Goal: Task Accomplishment & Management: Use online tool/utility

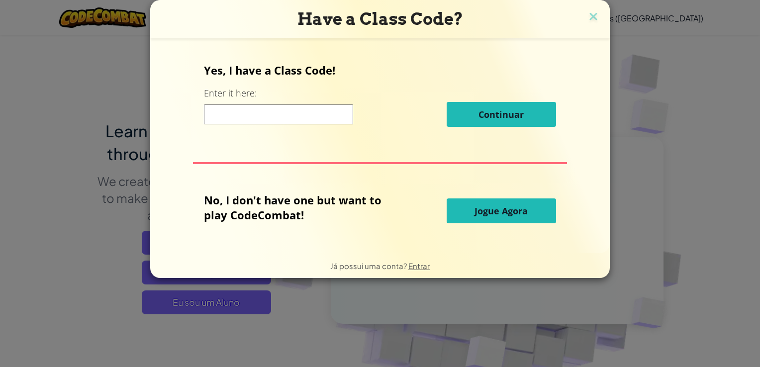
click at [525, 214] on span "Jogue Agora" at bounding box center [501, 211] width 53 height 12
click at [525, 213] on span "Jogue Agora" at bounding box center [501, 211] width 53 height 12
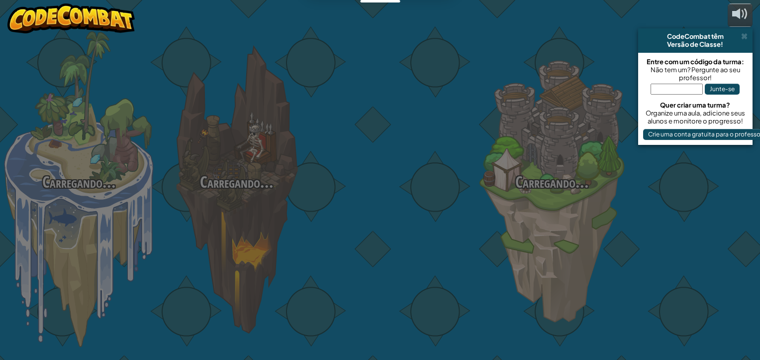
click at [525, 213] on div "Carregando... [GEOGRAPHIC_DATA]... [GEOGRAPHIC_DATA]... [GEOGRAPHIC_DATA]... [G…" at bounding box center [380, 180] width 760 height 360
select select "pt-BR"
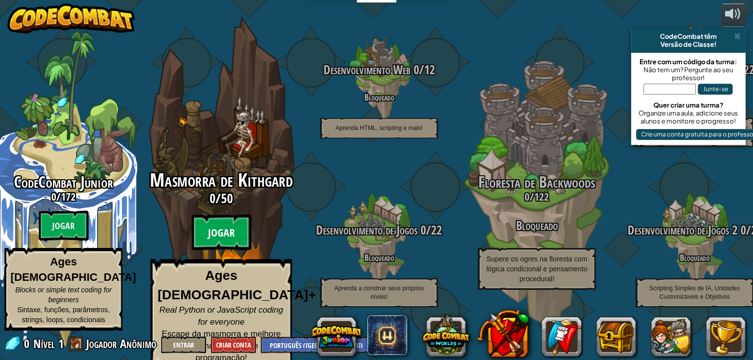
click at [209, 243] on btn "Jogar" at bounding box center [222, 233] width 60 height 36
select select "pt-BR"
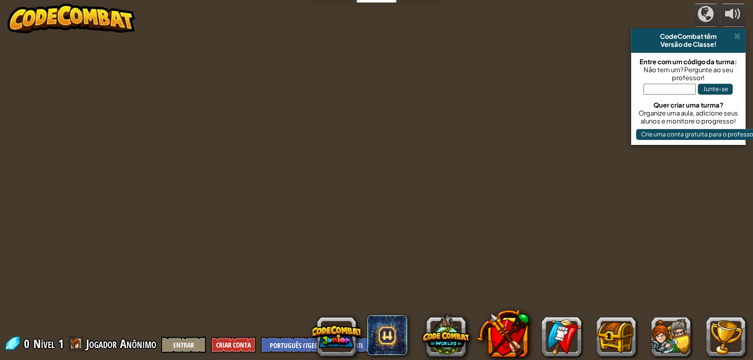
select select "pt-BR"
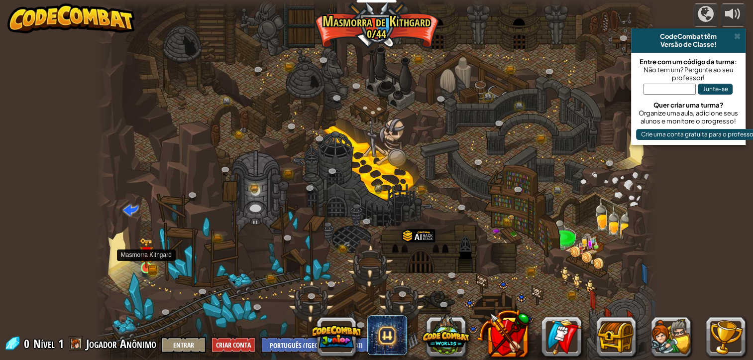
click at [152, 266] on img at bounding box center [146, 252] width 14 height 31
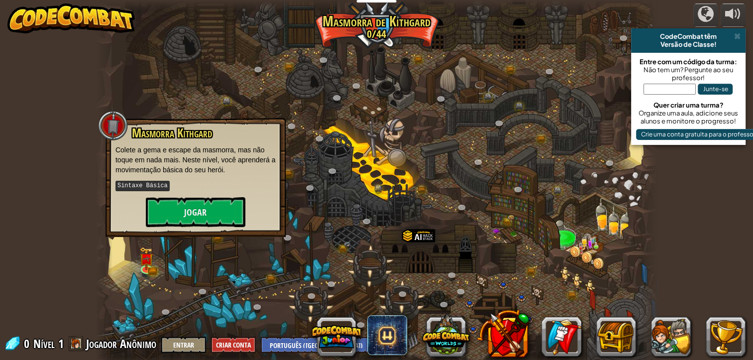
click at [210, 284] on div at bounding box center [377, 183] width 562 height 367
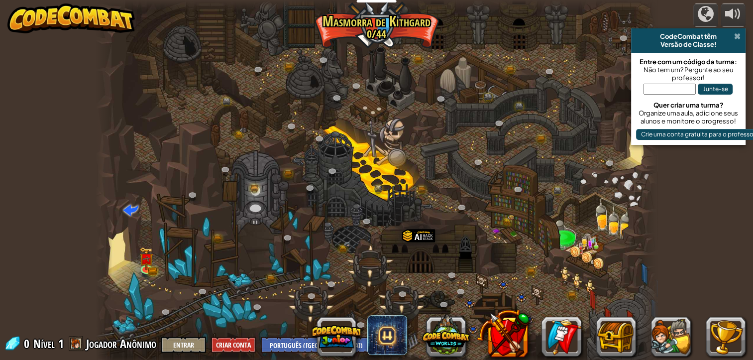
click at [737, 35] on span at bounding box center [737, 36] width 6 height 8
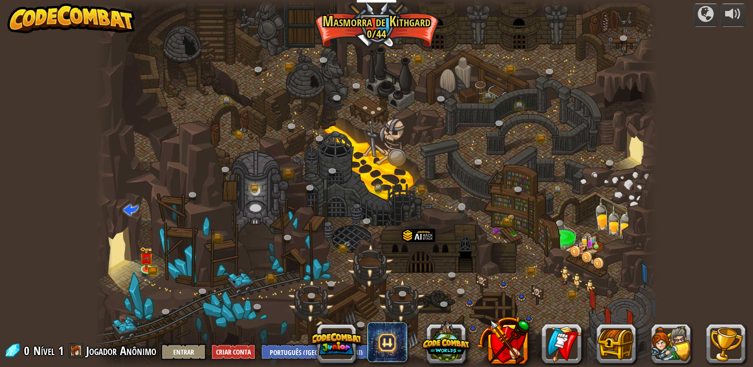
drag, startPoint x: 524, startPoint y: 164, endPoint x: 470, endPoint y: 209, distance: 69.9
drag, startPoint x: 470, startPoint y: 209, endPoint x: 511, endPoint y: 80, distance: 135.7
click at [511, 80] on div at bounding box center [377, 183] width 562 height 367
click at [146, 264] on img at bounding box center [146, 252] width 14 height 31
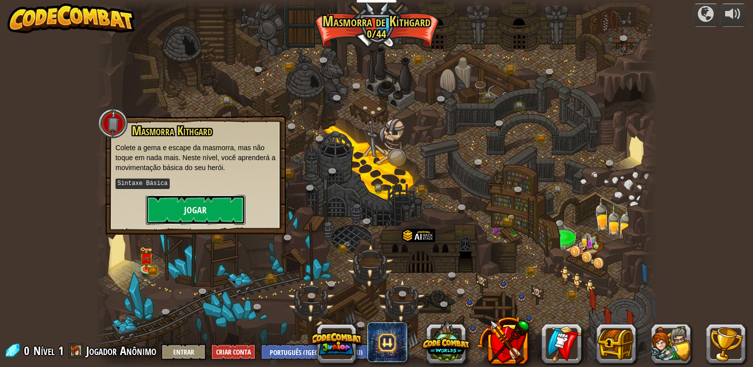
click at [209, 207] on button "Jogar" at bounding box center [196, 210] width 100 height 30
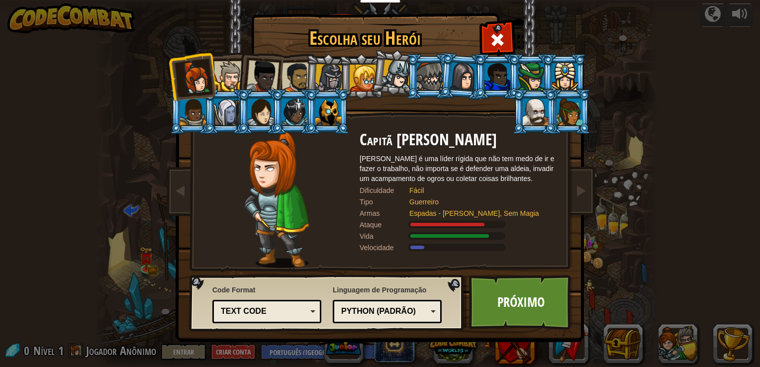
click at [531, 80] on div at bounding box center [532, 76] width 26 height 27
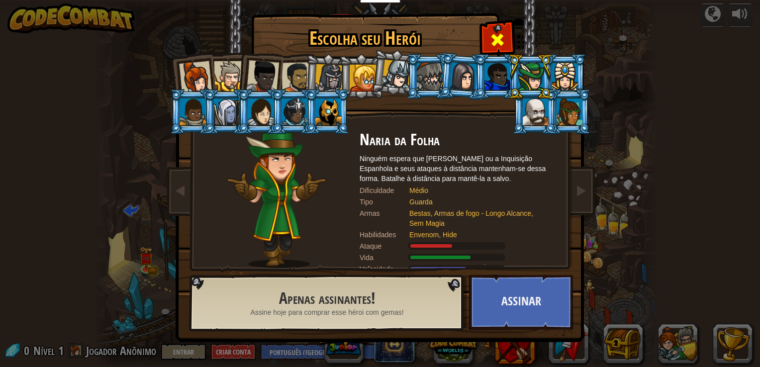
click at [498, 45] on span at bounding box center [498, 40] width 16 height 16
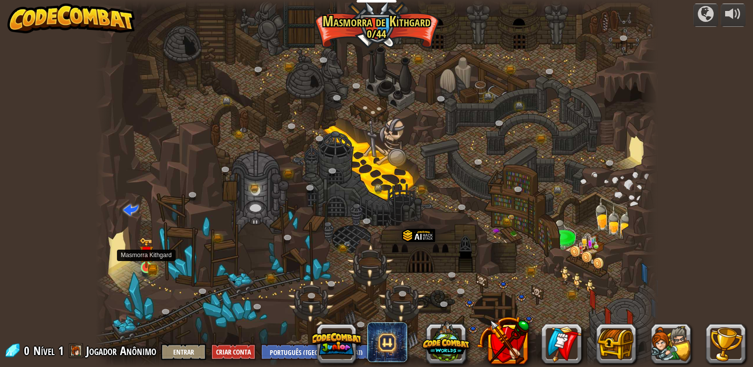
click at [146, 266] on img at bounding box center [146, 252] width 14 height 31
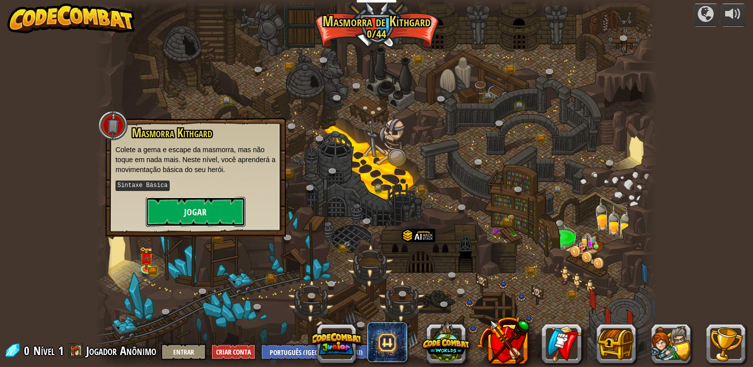
click at [183, 202] on button "Jogar" at bounding box center [196, 212] width 100 height 30
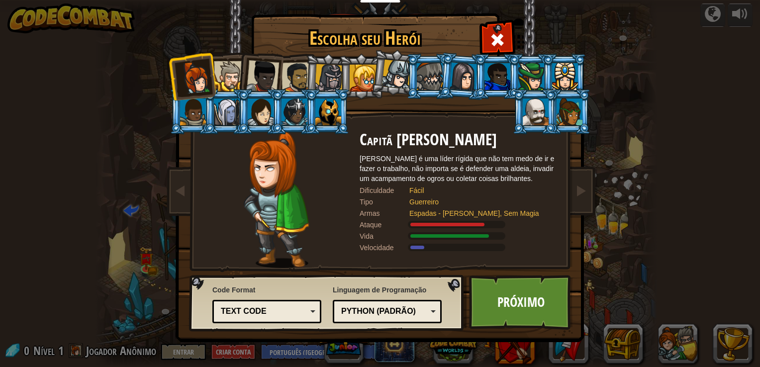
click at [364, 75] on div at bounding box center [363, 78] width 27 height 27
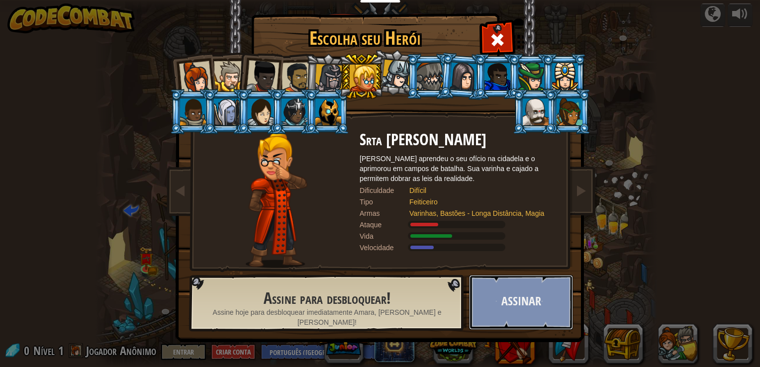
click at [508, 299] on button "Assinar" at bounding box center [521, 302] width 104 height 55
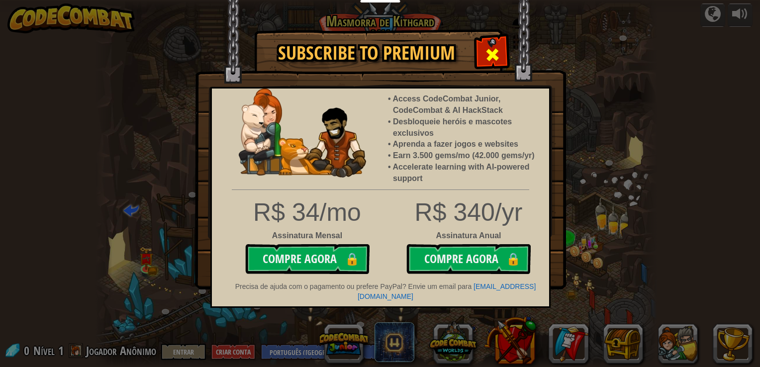
click at [496, 47] on span at bounding box center [493, 55] width 16 height 16
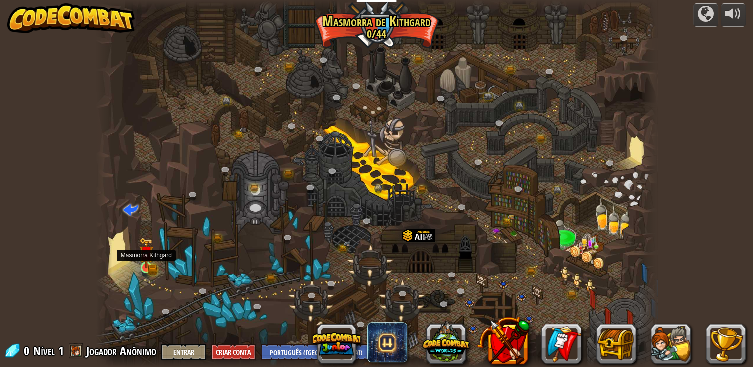
click at [142, 254] on img at bounding box center [146, 253] width 8 height 8
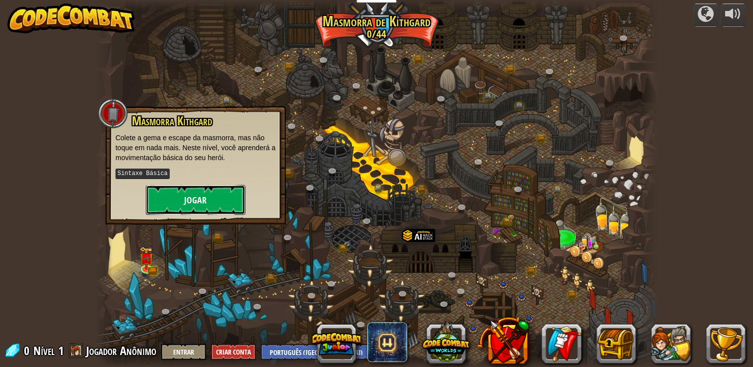
click at [195, 195] on button "Jogar" at bounding box center [196, 200] width 100 height 30
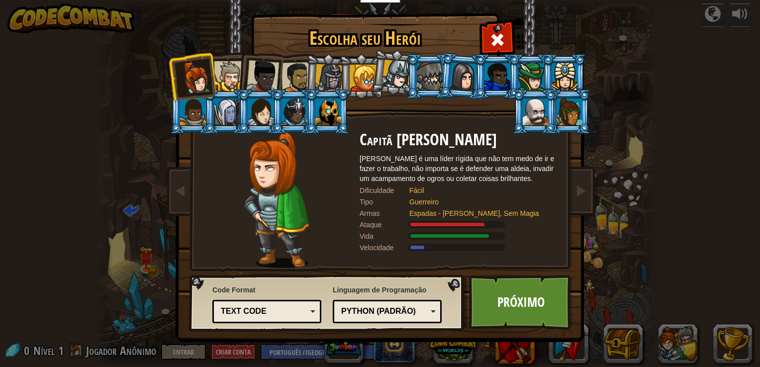
click at [539, 73] on div at bounding box center [532, 76] width 26 height 27
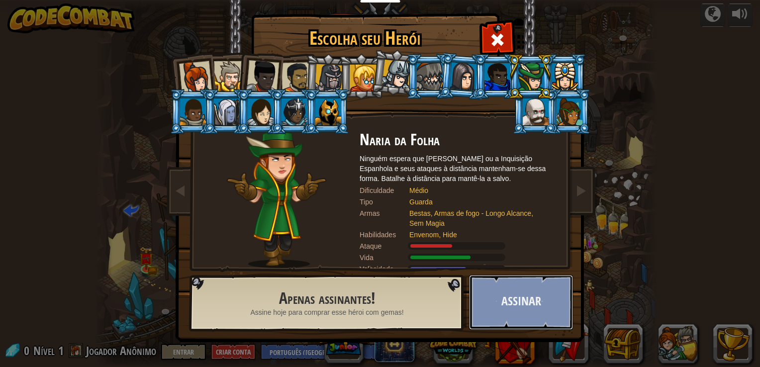
click at [522, 310] on button "Assinar" at bounding box center [521, 302] width 104 height 55
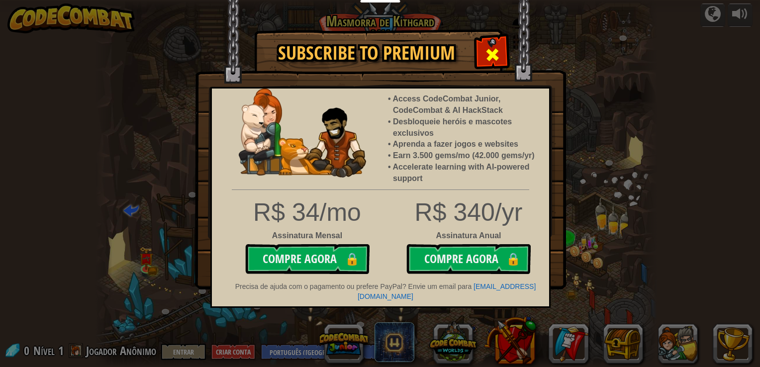
click at [491, 50] on span at bounding box center [493, 55] width 16 height 16
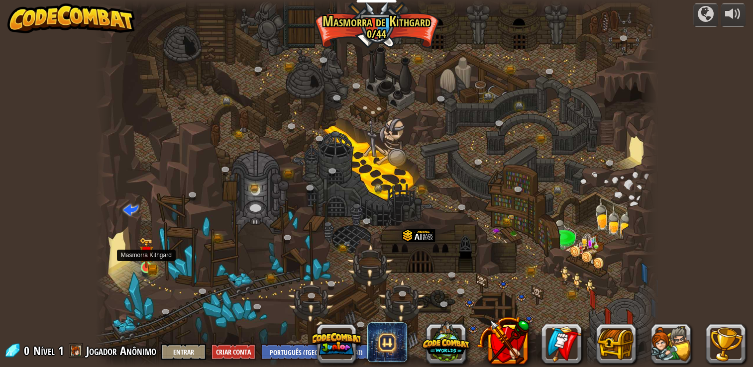
click at [144, 256] on img at bounding box center [146, 253] width 8 height 8
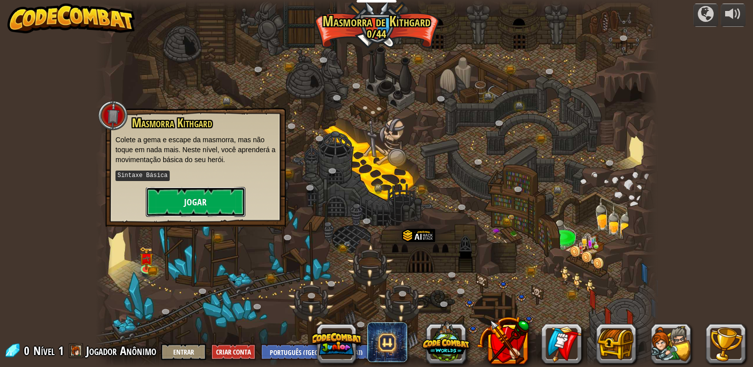
click at [175, 193] on button "Jogar" at bounding box center [196, 202] width 100 height 30
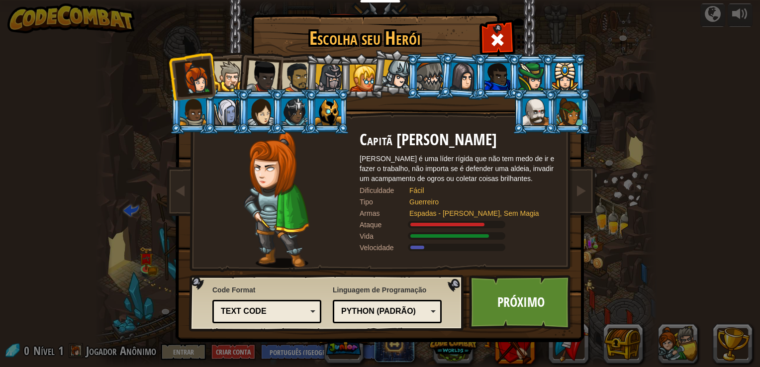
click at [362, 85] on div at bounding box center [363, 78] width 27 height 27
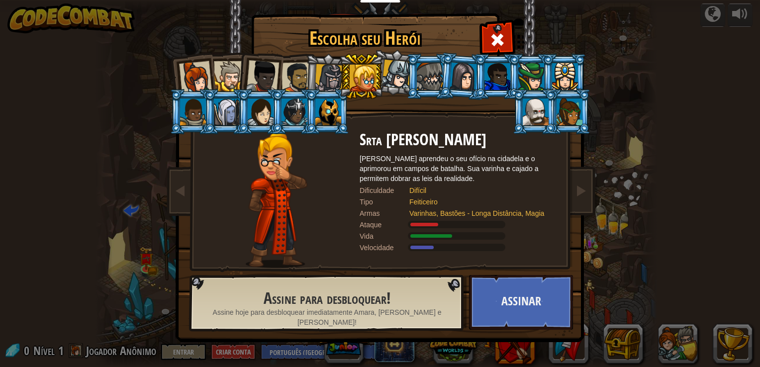
click at [300, 71] on div at bounding box center [297, 77] width 31 height 31
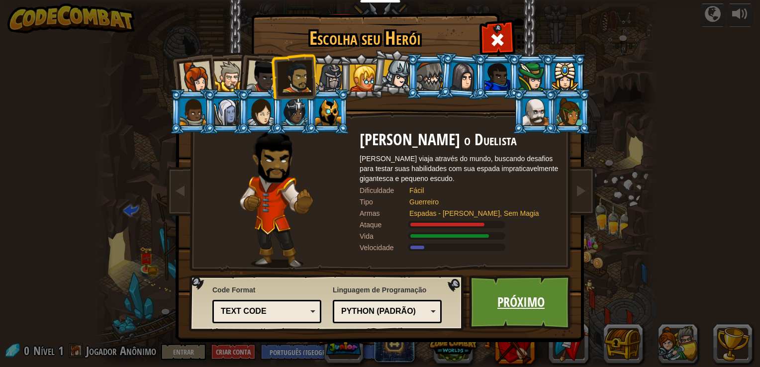
click at [509, 312] on link "Próximo" at bounding box center [521, 302] width 104 height 55
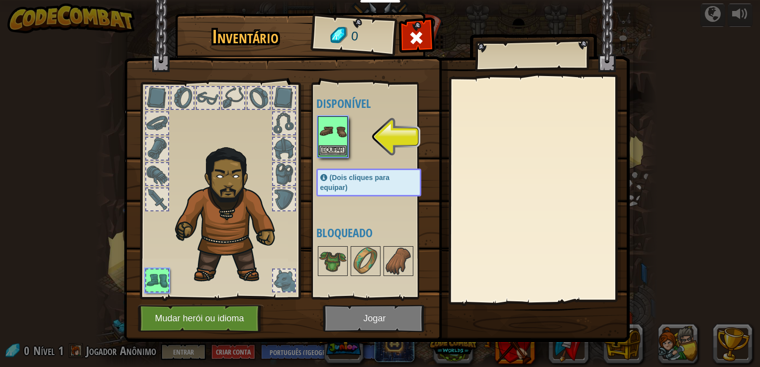
click at [328, 137] on img at bounding box center [333, 131] width 28 height 28
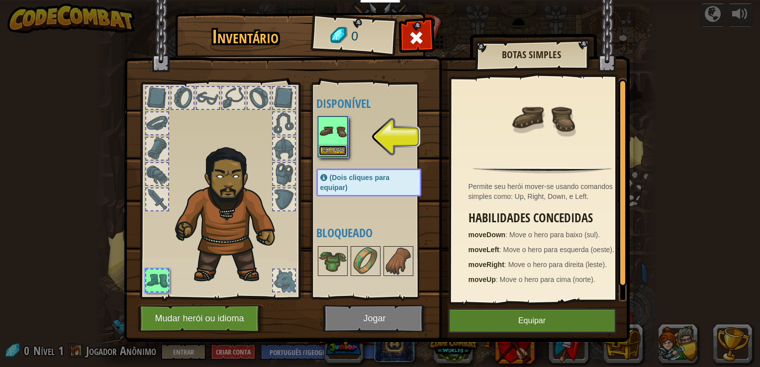
click at [331, 146] on button "Equipar" at bounding box center [333, 150] width 28 height 10
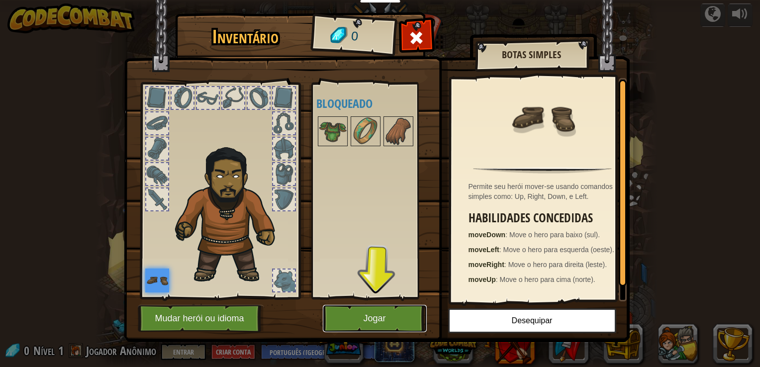
click at [379, 317] on button "Jogar" at bounding box center [375, 318] width 104 height 27
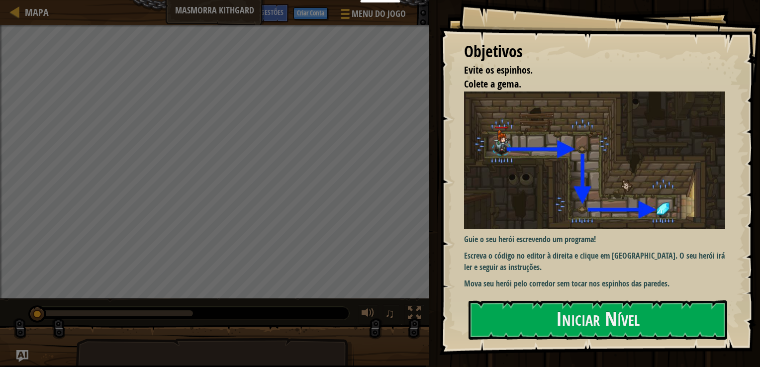
click at [311, 301] on div "♫" at bounding box center [215, 311] width 430 height 30
click at [552, 314] on div "Educadores Create Free Account School & District Solutions Teacher Toolkit Prev…" at bounding box center [380, 183] width 760 height 367
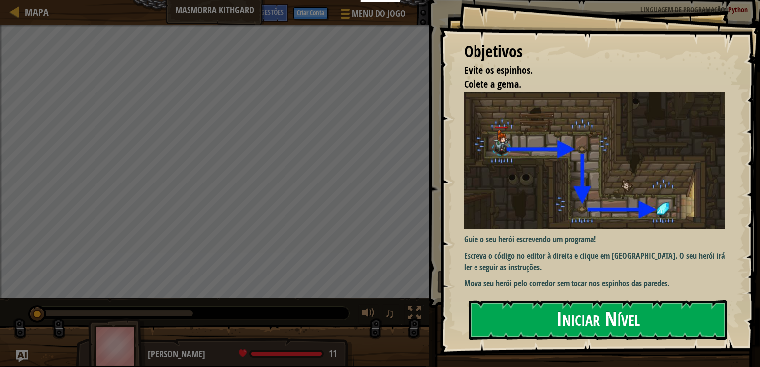
click at [552, 314] on button "Iniciar Nível" at bounding box center [598, 320] width 259 height 39
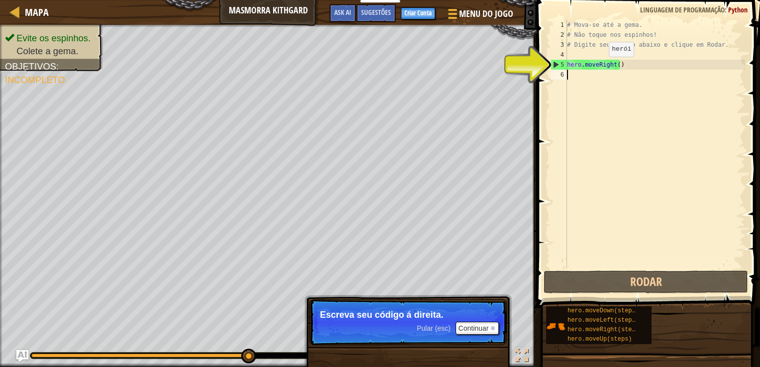
click at [601, 67] on div "# Mova-se até a gema. # Não toque nos espinhos! # Digite seu código abaixo e cl…" at bounding box center [655, 154] width 180 height 269
click at [557, 65] on div "5" at bounding box center [559, 65] width 16 height 10
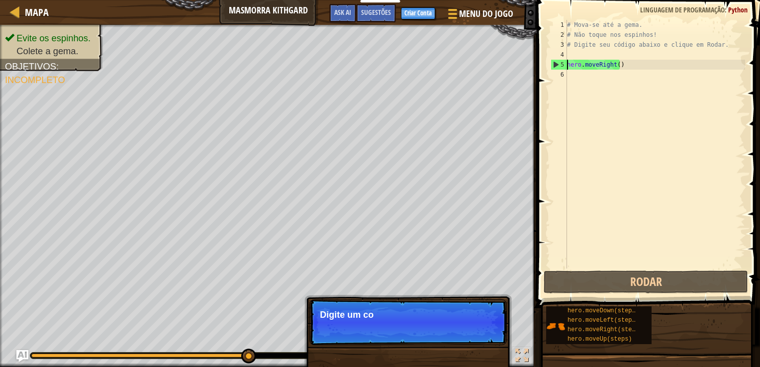
click at [554, 64] on div "5" at bounding box center [559, 65] width 16 height 10
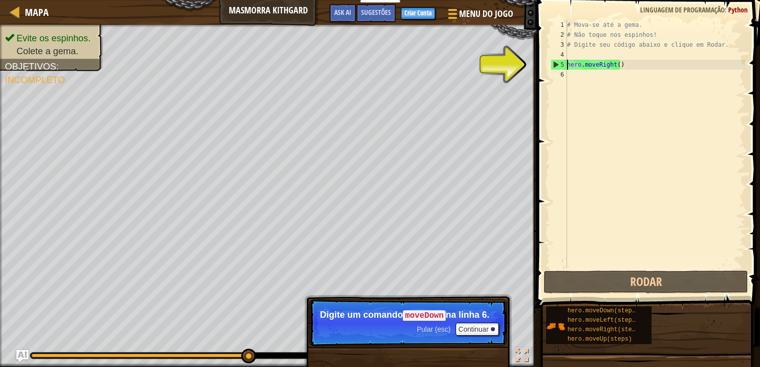
click at [554, 64] on div "5" at bounding box center [559, 65] width 16 height 10
click at [557, 65] on div "5" at bounding box center [559, 65] width 16 height 10
click at [554, 64] on div "5" at bounding box center [559, 65] width 16 height 10
type textarea "hero.moveRight()"
click at [554, 64] on div "5" at bounding box center [559, 65] width 16 height 10
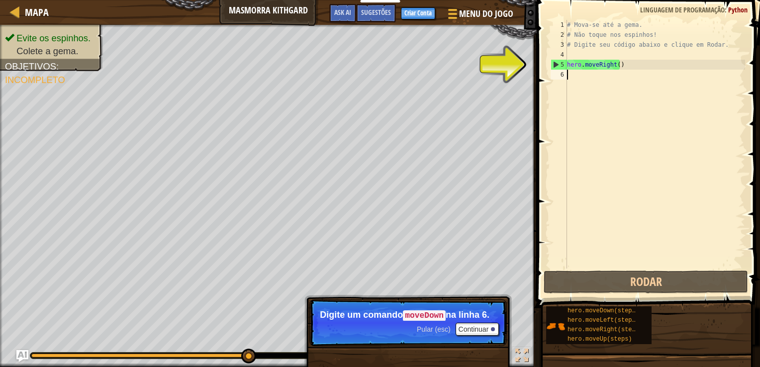
click at [554, 64] on div "5" at bounding box center [559, 65] width 16 height 10
type textarea "hero.moveRight()"
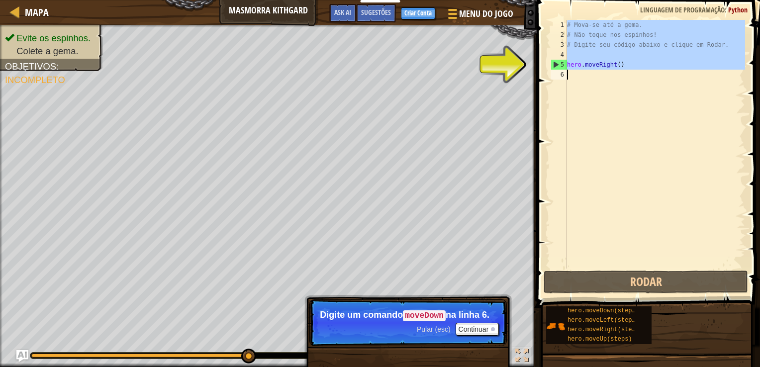
click at [554, 64] on div "5" at bounding box center [559, 65] width 16 height 10
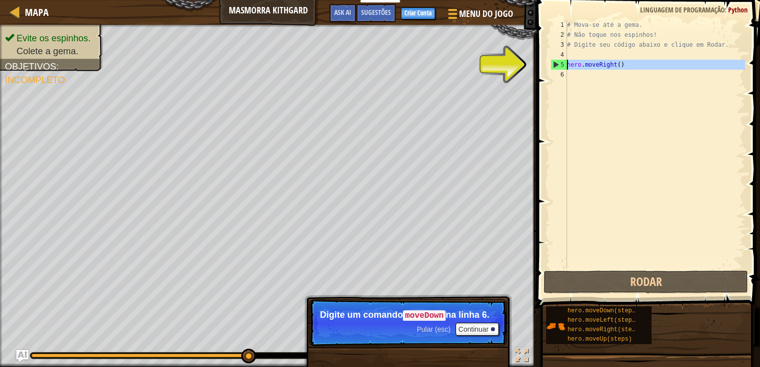
click at [554, 64] on div "5" at bounding box center [559, 65] width 16 height 10
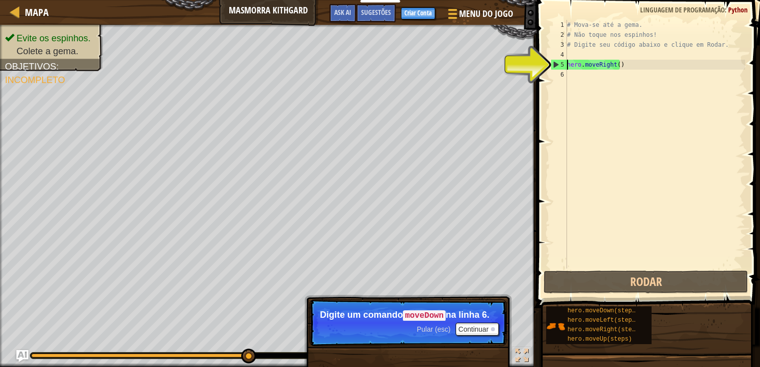
click at [554, 64] on div "5" at bounding box center [559, 65] width 16 height 10
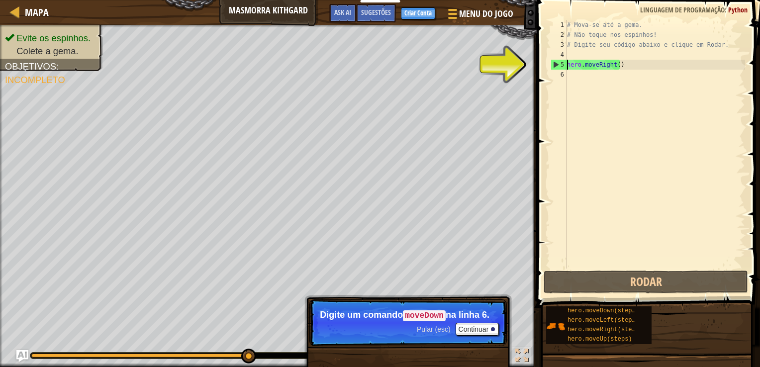
type textarea "hero.moveRight()"
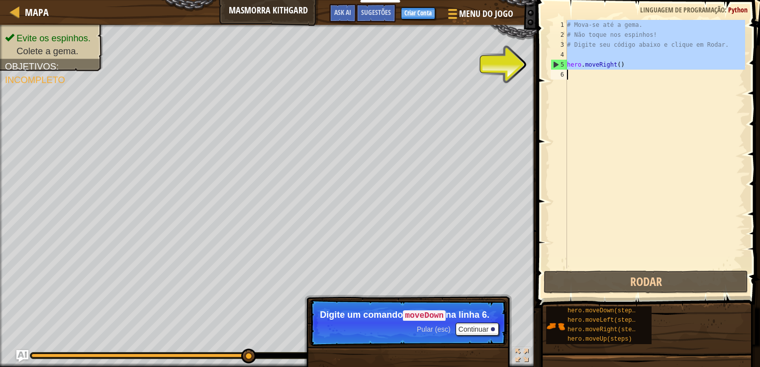
click at [554, 64] on div "5" at bounding box center [559, 65] width 16 height 10
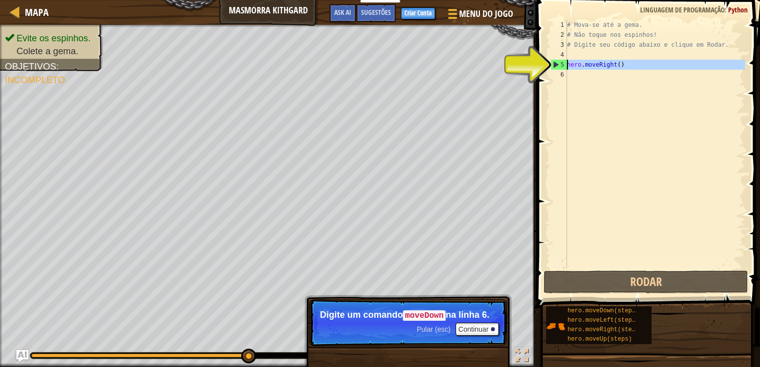
click at [554, 64] on div "5" at bounding box center [559, 65] width 16 height 10
type textarea "hero.moveRight()"
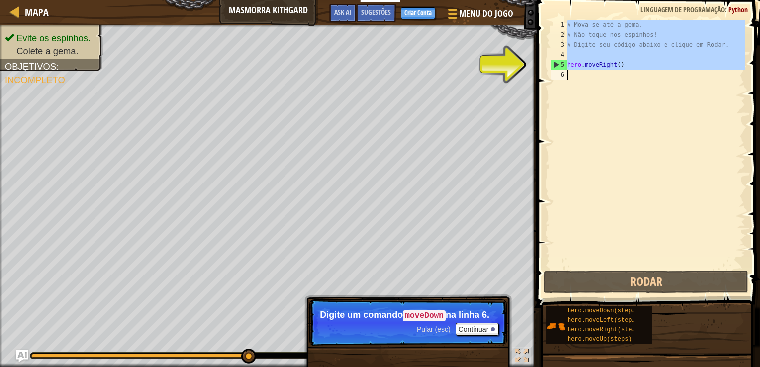
click at [554, 64] on div "5" at bounding box center [559, 65] width 16 height 10
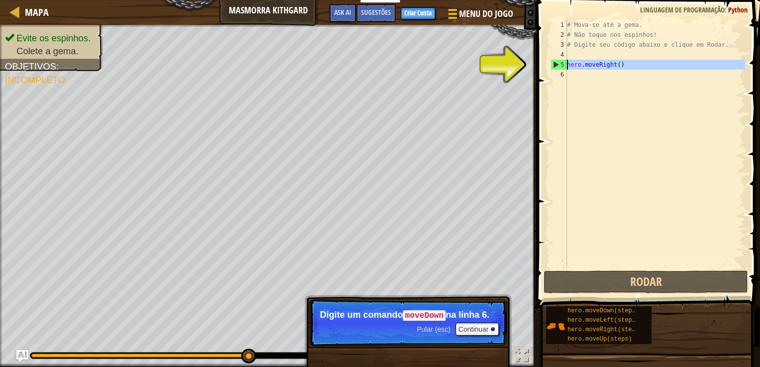
click at [554, 64] on div "5" at bounding box center [559, 65] width 16 height 10
type textarea "hero.moveRight()"
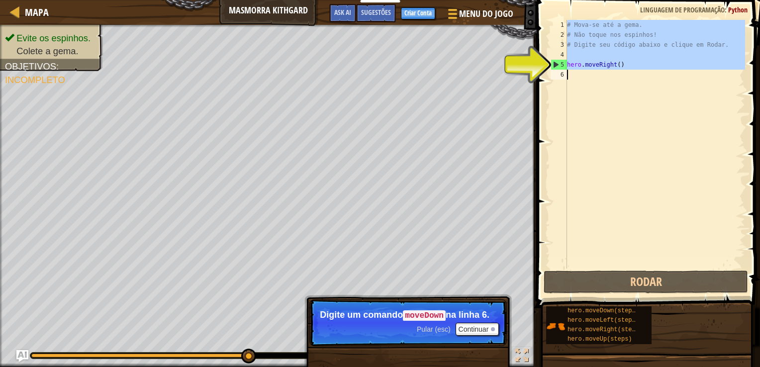
click at [554, 64] on div "5" at bounding box center [559, 65] width 16 height 10
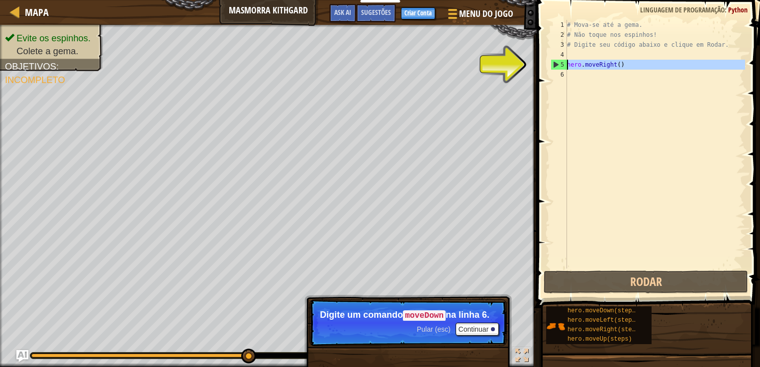
click at [554, 64] on div "5" at bounding box center [559, 65] width 16 height 10
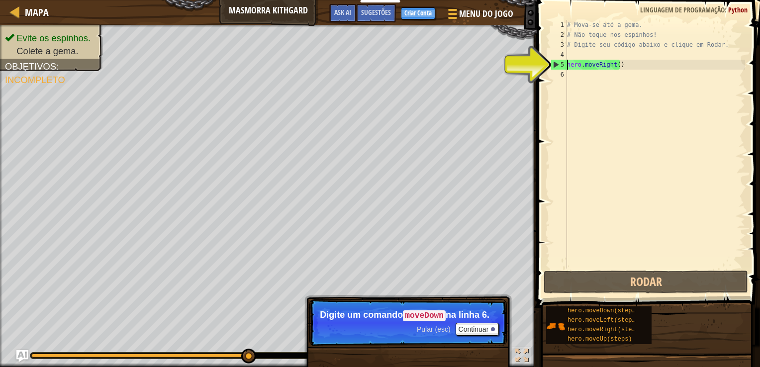
click at [554, 64] on div "5" at bounding box center [559, 65] width 16 height 10
click at [591, 49] on div "Mapa Masmorra Kithgard Menu do Jogo Pronto Criar Conta Sugestões Ask AI 1 ההההה…" at bounding box center [380, 183] width 760 height 367
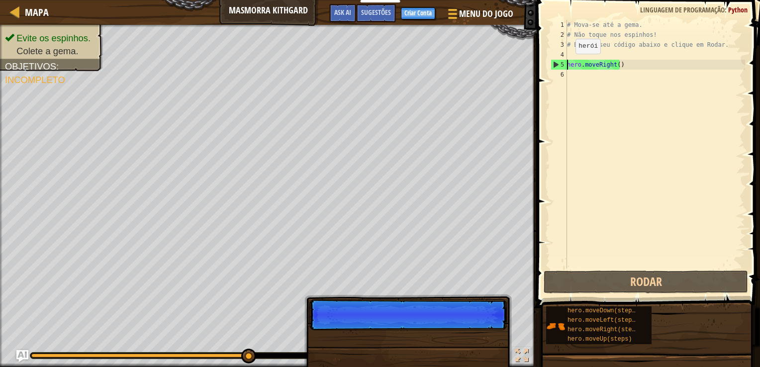
drag, startPoint x: 555, startPoint y: 63, endPoint x: 568, endPoint y: 64, distance: 12.5
click at [568, 64] on div "hero.moveRight() 1 2 3 4 5 6 # Mova-se até a gema. # Não toque nos espinhos! # …" at bounding box center [647, 144] width 197 height 249
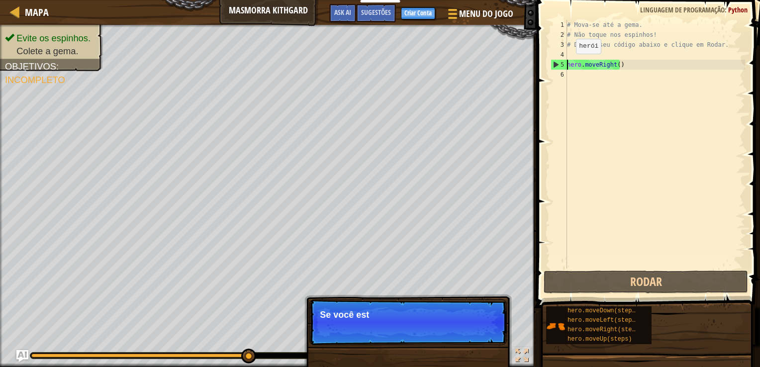
click at [568, 64] on div "# Mova-se até a gema. # Não toque nos espinhos! # Digite seu código abaixo e cl…" at bounding box center [655, 144] width 180 height 249
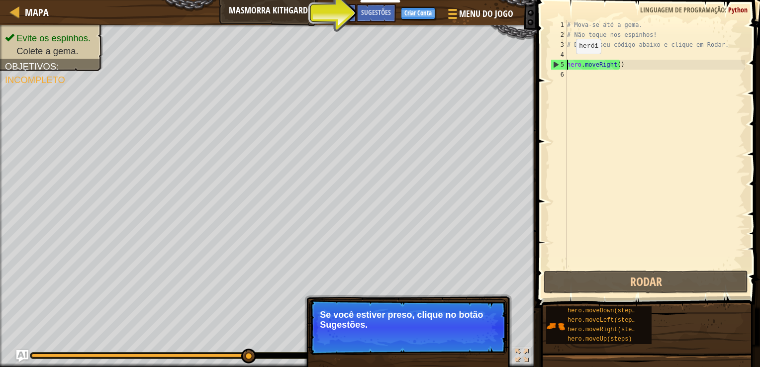
click at [568, 64] on div "# Mova-se até a gema. # Não toque nos espinhos! # Digite seu código abaixo e cl…" at bounding box center [655, 154] width 180 height 269
click at [362, 13] on span "Sugestões" at bounding box center [376, 11] width 30 height 9
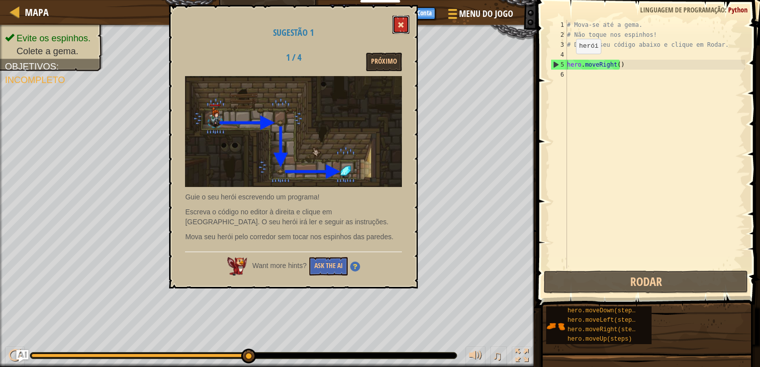
click at [399, 18] on button at bounding box center [401, 24] width 17 height 18
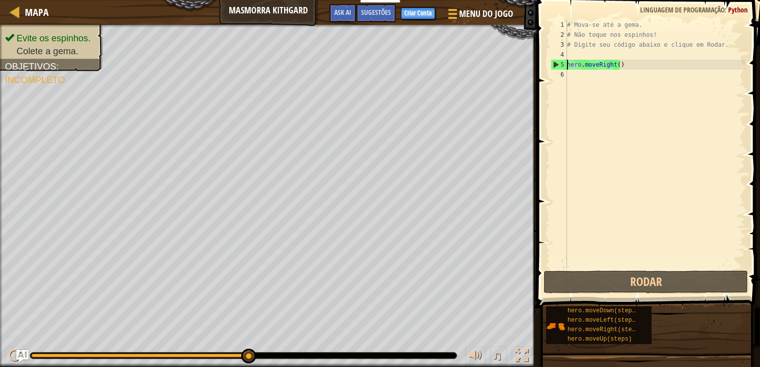
click at [556, 68] on div "5" at bounding box center [559, 65] width 16 height 10
type textarea "hero.moveRight()"
click at [556, 68] on div "5" at bounding box center [559, 65] width 16 height 10
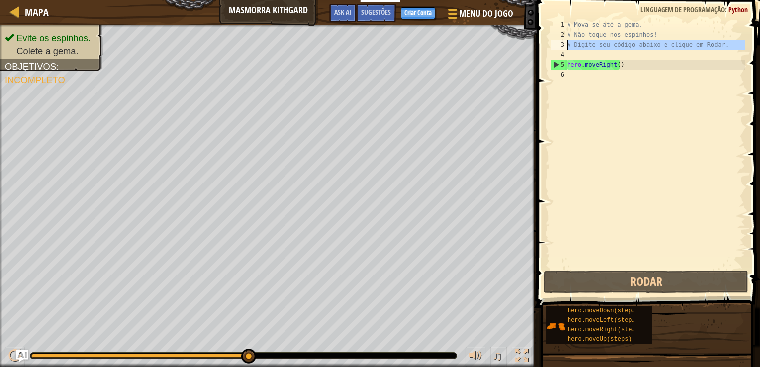
click at [562, 41] on div "3" at bounding box center [559, 45] width 16 height 10
click at [636, 66] on div "# Mova-se até a gema. # Não toque nos espinhos! # Digite seu código abaixo e cl…" at bounding box center [655, 154] width 180 height 269
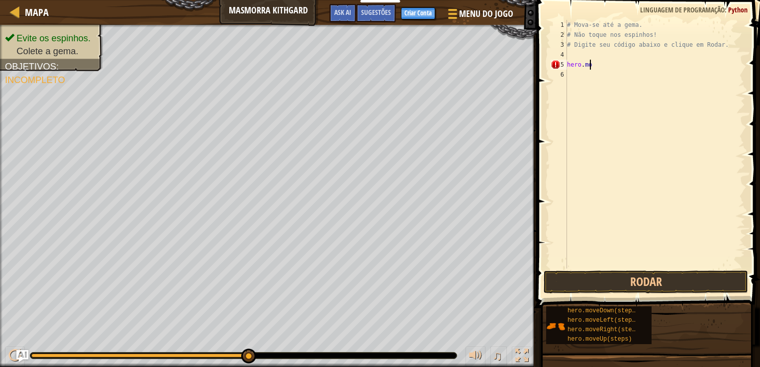
scroll to position [4, 0]
type textarea "h"
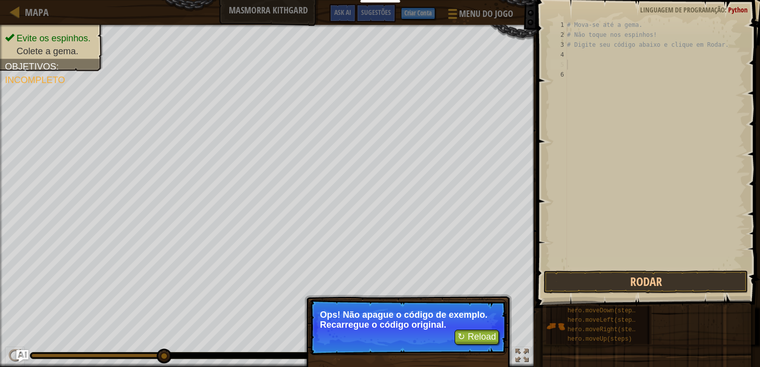
click at [573, 70] on div "Mapa Masmorra Kithgard Menu do Jogo Pronto Criar Conta Sugestões Ask AI 1 ההההה…" at bounding box center [380, 183] width 760 height 367
click at [476, 336] on button "↻ Reload" at bounding box center [477, 337] width 44 height 15
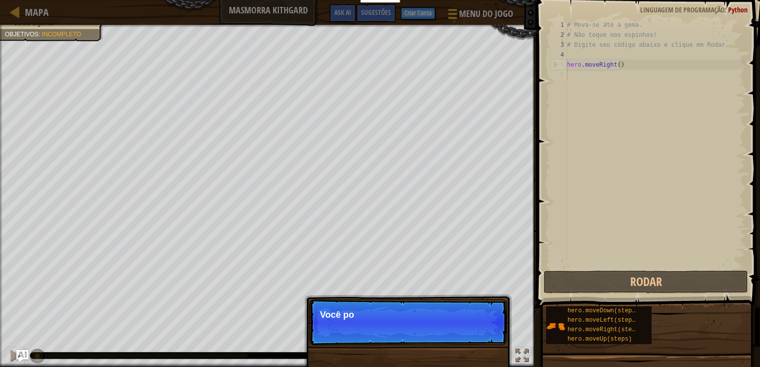
click at [473, 324] on p "Pular (esc) Continuar Você po" at bounding box center [409, 323] width 198 height 46
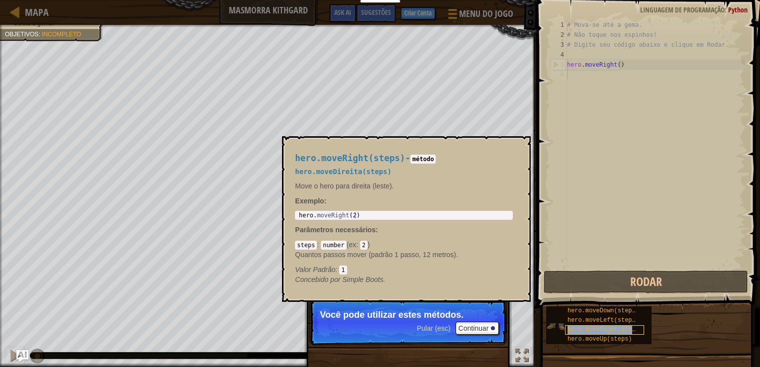
click at [588, 329] on span "hero.moveRight(steps)" at bounding box center [605, 329] width 75 height 7
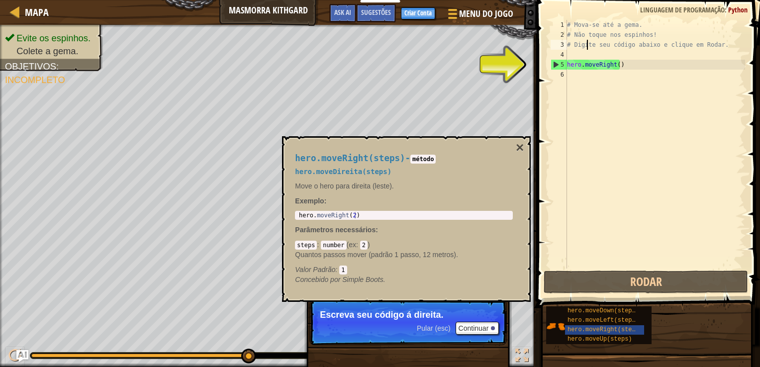
click at [587, 47] on div "# Mova-se até a gema. # Não toque nos espinhos! # Digite seu código abaixo e cl…" at bounding box center [655, 154] width 180 height 269
click at [612, 310] on span "hero.moveDown(steps)" at bounding box center [604, 311] width 72 height 7
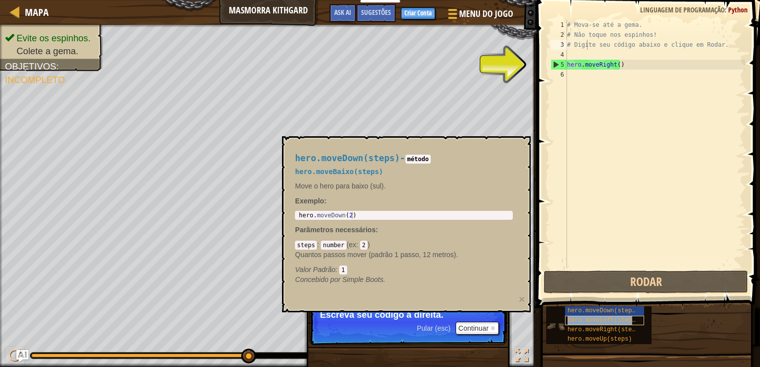
click at [601, 320] on span "hero.moveLeft(steps)" at bounding box center [604, 320] width 72 height 7
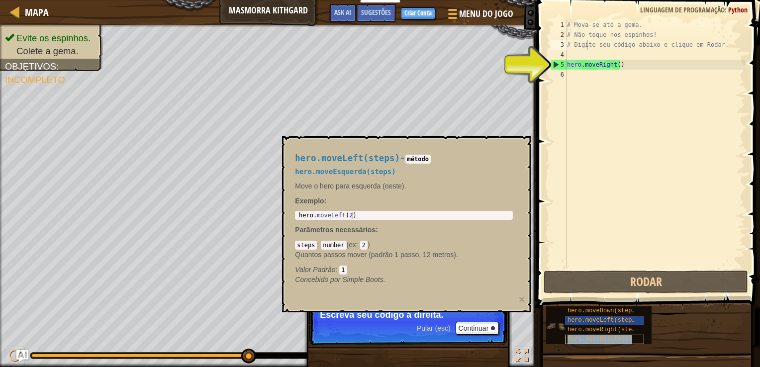
click at [611, 336] on span "hero.moveUp(steps)" at bounding box center [600, 339] width 65 height 7
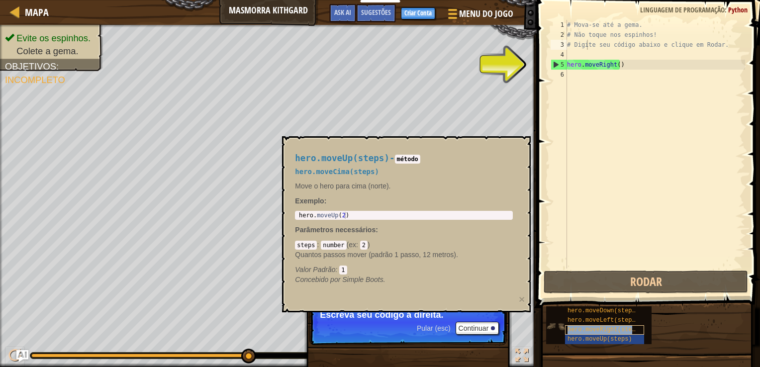
click at [613, 329] on span "hero.moveRight(steps)" at bounding box center [605, 329] width 75 height 7
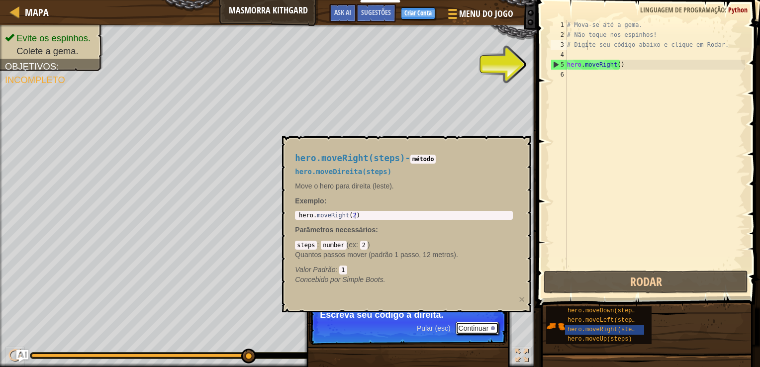
click at [479, 327] on button "Continuar" at bounding box center [478, 328] width 44 height 13
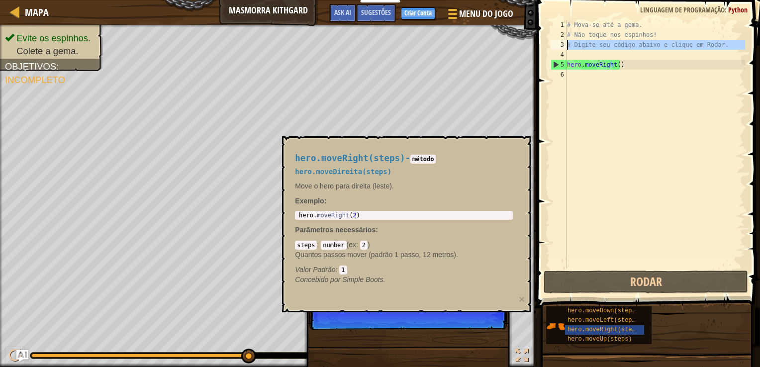
click at [561, 50] on div "4" at bounding box center [559, 55] width 16 height 10
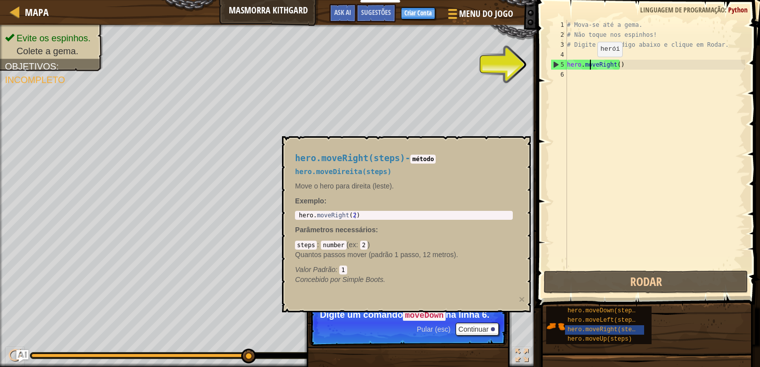
click at [589, 67] on div "# Mova-se até a gema. # Não toque nos espinhos! # Digite seu código abaixo e cl…" at bounding box center [655, 154] width 180 height 269
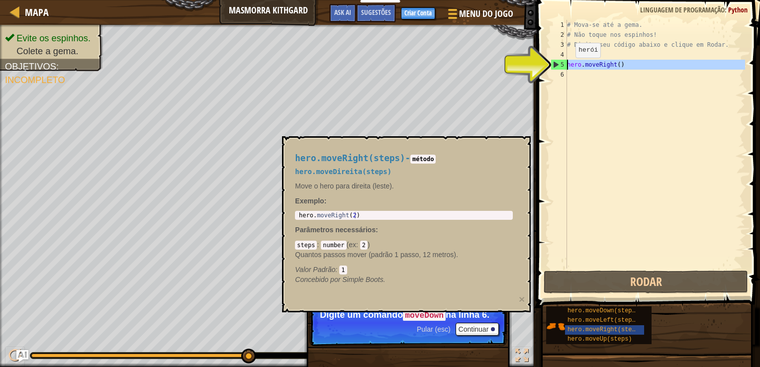
click at [551, 65] on div "5" at bounding box center [559, 65] width 16 height 10
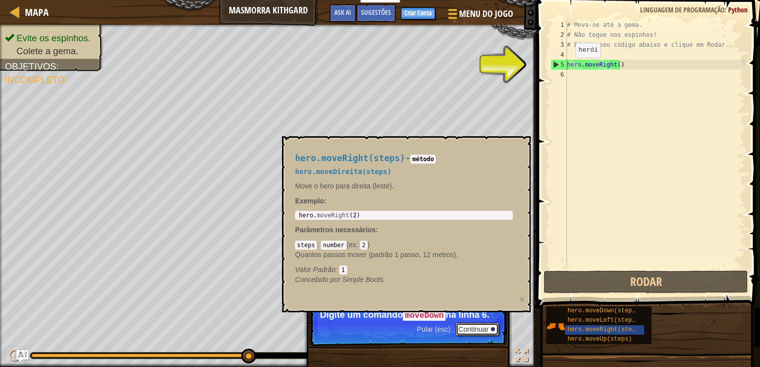
click at [478, 327] on button "Continuar" at bounding box center [478, 329] width 44 height 13
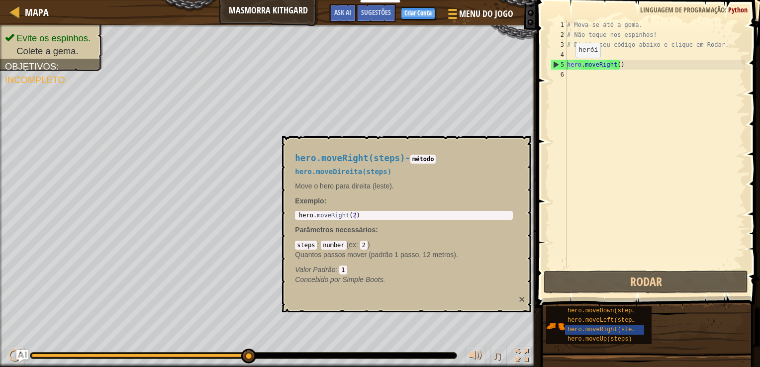
click at [525, 297] on button "×" at bounding box center [522, 299] width 6 height 10
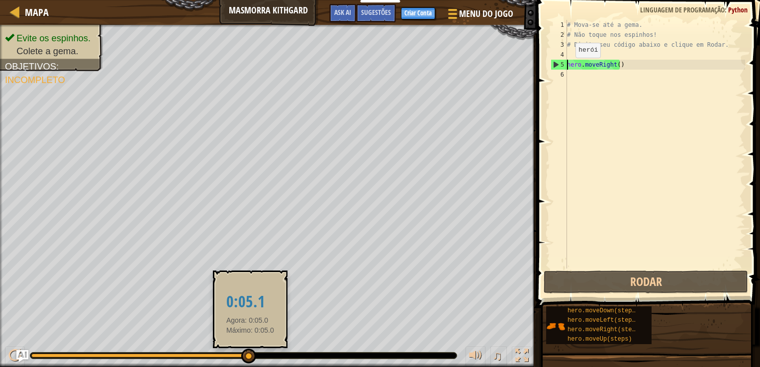
click at [250, 349] on div "Evite os espinhos. Colete a gema. Objetivos : Incompleto ♫ [PERSON_NAME] 11 x: …" at bounding box center [380, 196] width 760 height 342
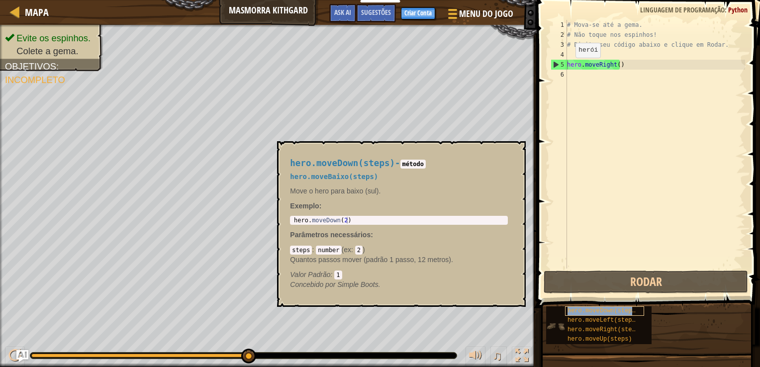
click at [579, 312] on span "hero.moveDown(steps)" at bounding box center [604, 311] width 72 height 7
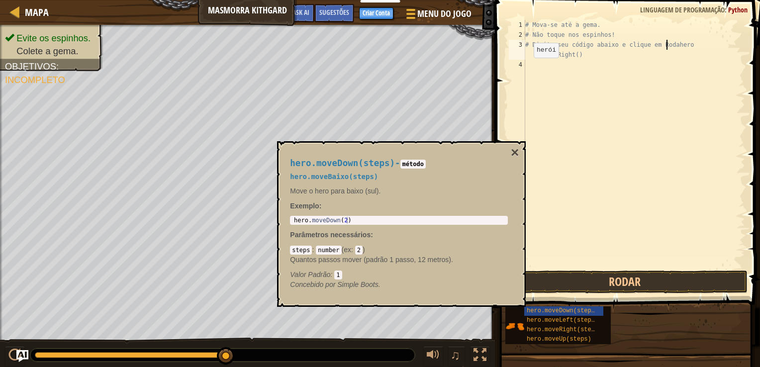
type textarea "# Digite seu código abaixo e clique em Rohero.moveRight()"
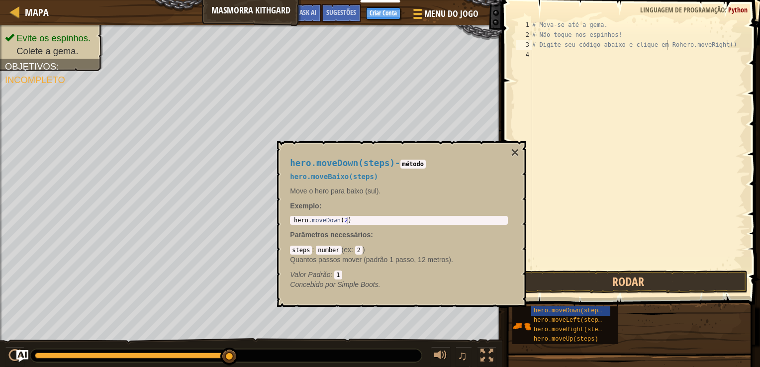
click at [509, 144] on div "hero.moveDown(steps) - método hero.moveBaixo(steps) Move o hero para baixo (sul…" at bounding box center [401, 224] width 249 height 166
click at [514, 156] on button "×" at bounding box center [515, 153] width 8 height 14
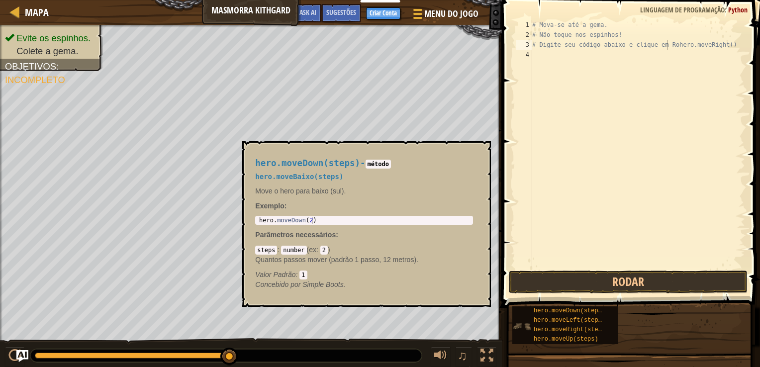
click at [525, 329] on img at bounding box center [522, 326] width 19 height 19
click at [522, 332] on img at bounding box center [522, 326] width 19 height 19
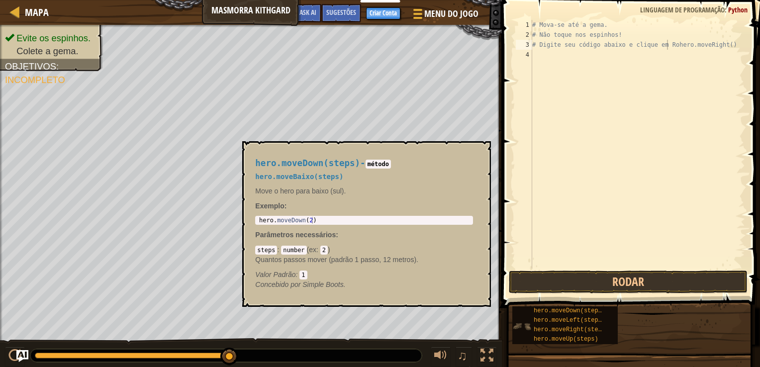
click at [518, 330] on img at bounding box center [522, 326] width 19 height 19
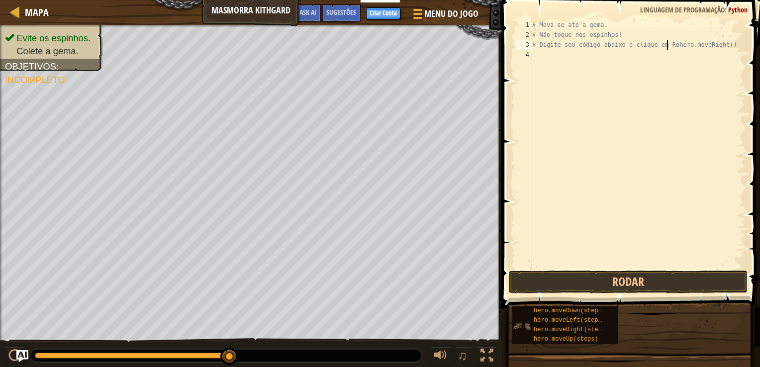
drag, startPoint x: 518, startPoint y: 330, endPoint x: 524, endPoint y: 337, distance: 9.9
click at [524, 337] on div "hero.moveDown(steps) hero.moveLeft(steps) hero.moveRight(steps) hero.moveUp(ste…" at bounding box center [566, 326] width 106 height 38
drag, startPoint x: 524, startPoint y: 337, endPoint x: 491, endPoint y: 355, distance: 37.9
click at [491, 355] on div "Mapa Masmorra Kithgard Menu do Jogo Pronto Criar Conta Sugestões Ask AI 1 ההההה…" at bounding box center [380, 183] width 760 height 367
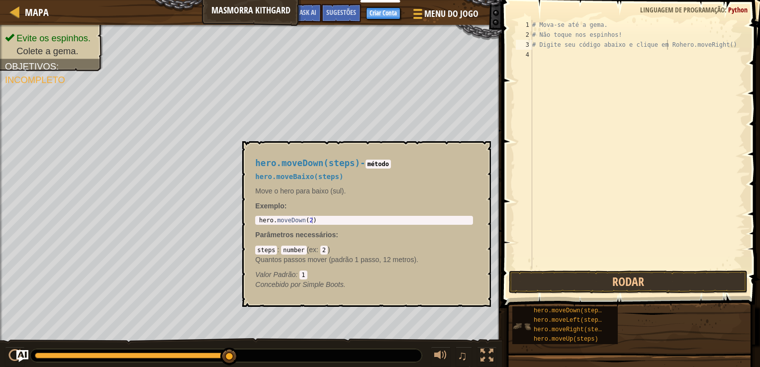
click at [526, 332] on img at bounding box center [522, 326] width 19 height 19
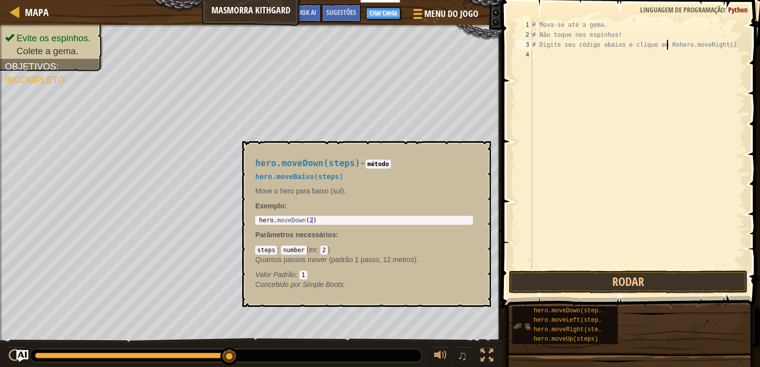
click at [526, 332] on img at bounding box center [522, 326] width 19 height 19
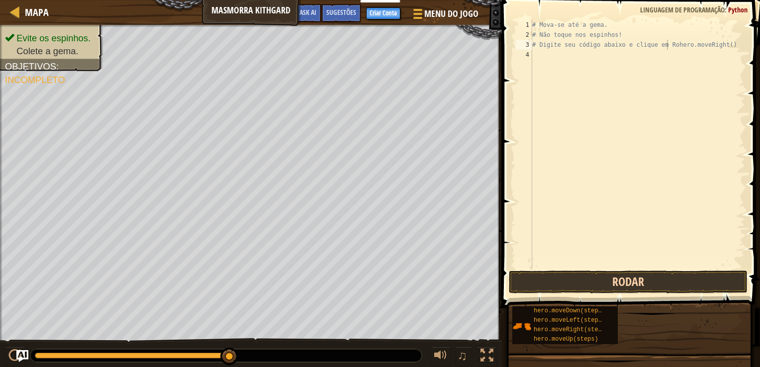
drag, startPoint x: 526, startPoint y: 332, endPoint x: 627, endPoint y: 287, distance: 111.2
click at [627, 287] on div "Sugestões # Digite seu código abaixo e clique em Rohero.moveRight() 1 2 3 4 # M…" at bounding box center [629, 181] width 261 height 362
click at [627, 287] on button "Rodar" at bounding box center [628, 282] width 239 height 23
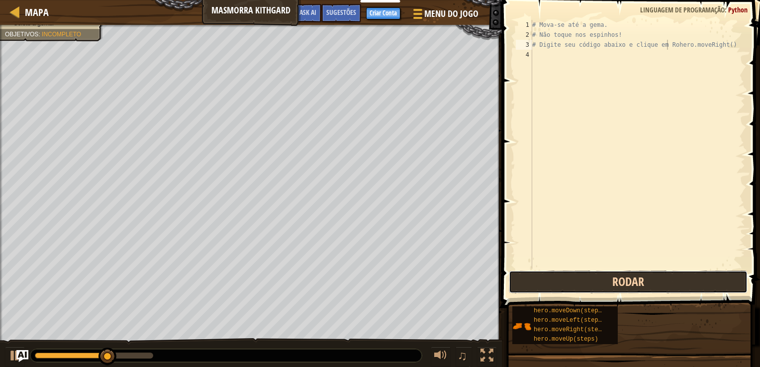
click at [614, 276] on button "Rodar" at bounding box center [628, 282] width 239 height 23
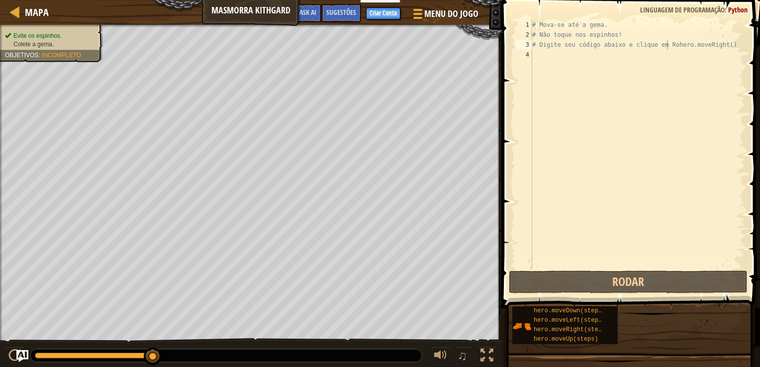
click at [24, 33] on span "Evite os espinhos." at bounding box center [37, 35] width 48 height 7
click at [34, 33] on span "Evite os espinhos." at bounding box center [37, 35] width 48 height 7
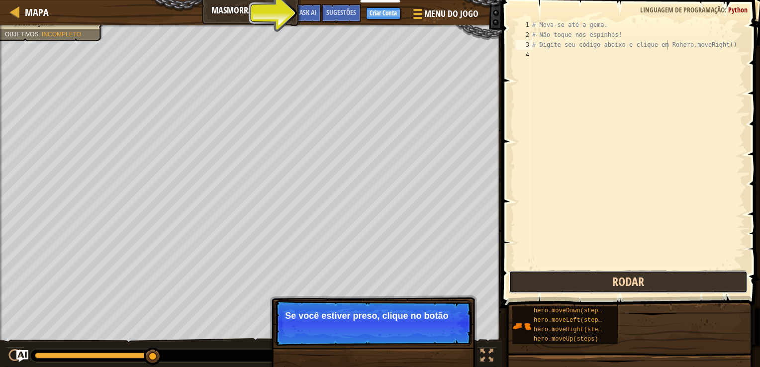
click at [621, 278] on button "Rodar" at bounding box center [628, 282] width 239 height 23
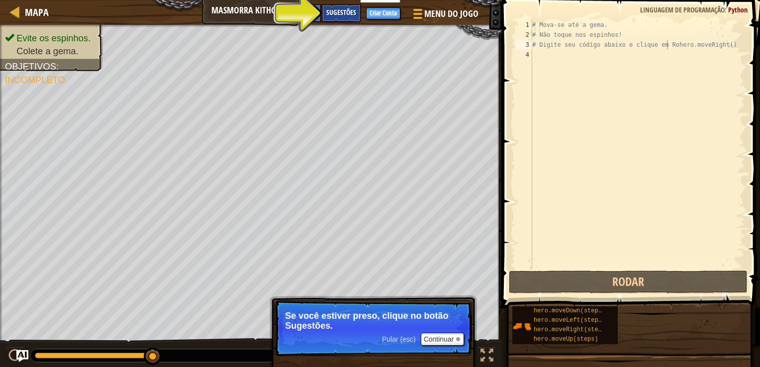
click at [328, 13] on span "Sugestões" at bounding box center [341, 11] width 30 height 9
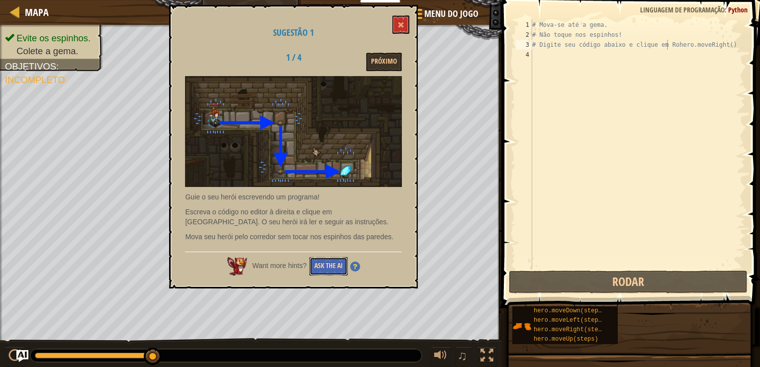
click at [318, 263] on button "Ask the AI" at bounding box center [329, 266] width 38 height 18
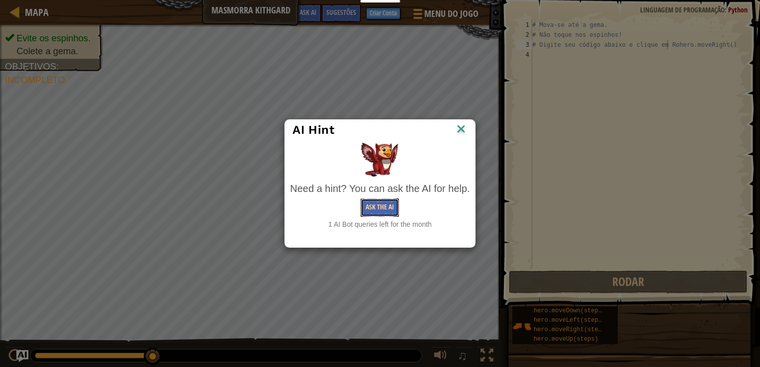
click at [384, 210] on button "Ask the AI" at bounding box center [380, 208] width 38 height 18
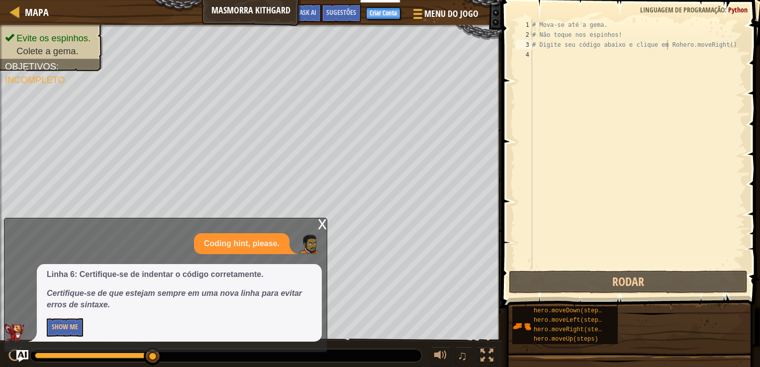
click at [321, 223] on div "x" at bounding box center [322, 223] width 9 height 10
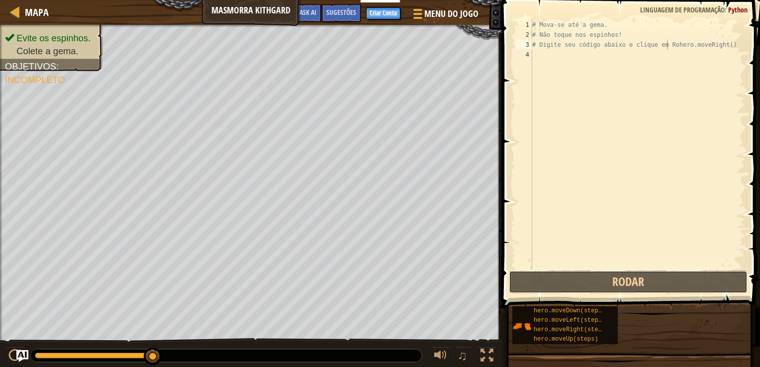
drag, startPoint x: 619, startPoint y: 292, endPoint x: 584, endPoint y: 160, distance: 136.4
click at [584, 160] on div "# Digite seu código abaixo e clique em Rohero.moveRight() 1 2 3 4 # Mova-se até…" at bounding box center [629, 173] width 261 height 337
click at [349, 12] on span "Sugestões" at bounding box center [341, 11] width 30 height 9
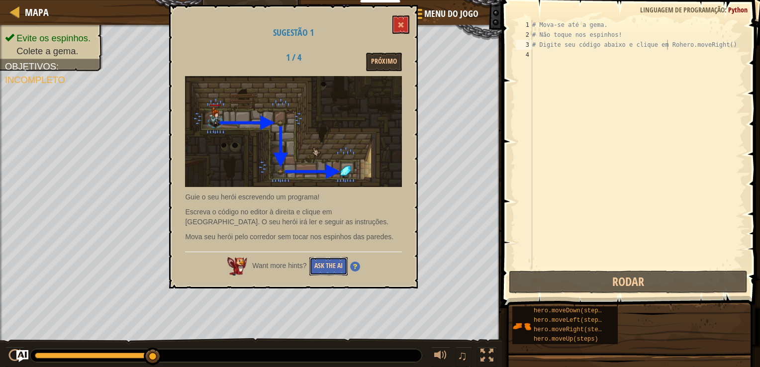
click at [339, 260] on button "Ask the AI" at bounding box center [329, 266] width 38 height 18
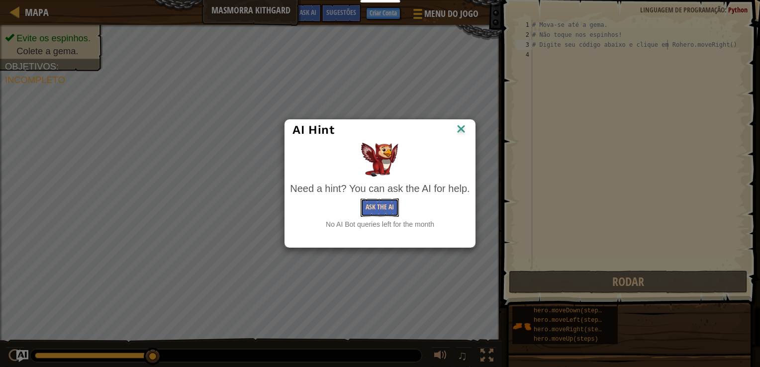
click at [373, 206] on button "Ask the AI" at bounding box center [380, 208] width 38 height 18
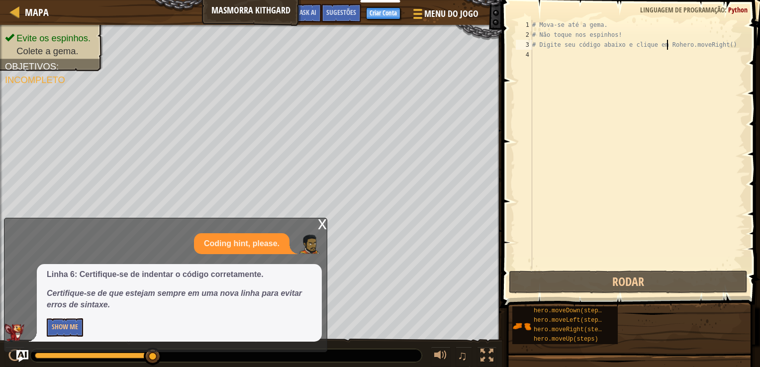
scroll to position [4, 11]
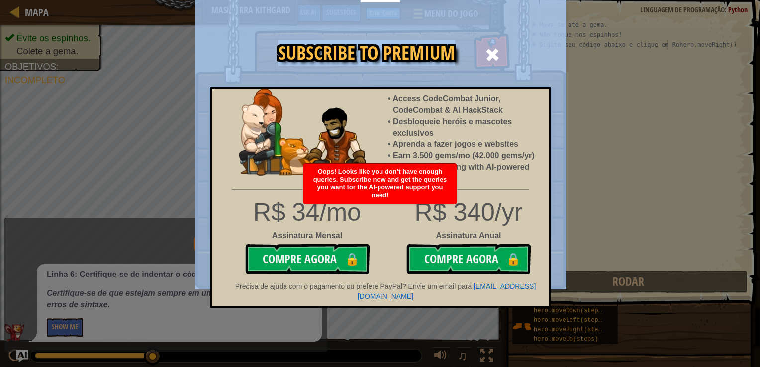
drag, startPoint x: 492, startPoint y: 55, endPoint x: 495, endPoint y: 24, distance: 30.5
click at [495, 30] on div "Subscribe to Premium Access CodeCombat Junior, CodeCombat & AI HackStack Desblo…" at bounding box center [380, 30] width 371 height 1
drag, startPoint x: 495, startPoint y: 24, endPoint x: 492, endPoint y: 37, distance: 13.3
click at [492, 37] on img at bounding box center [380, 145] width 371 height 290
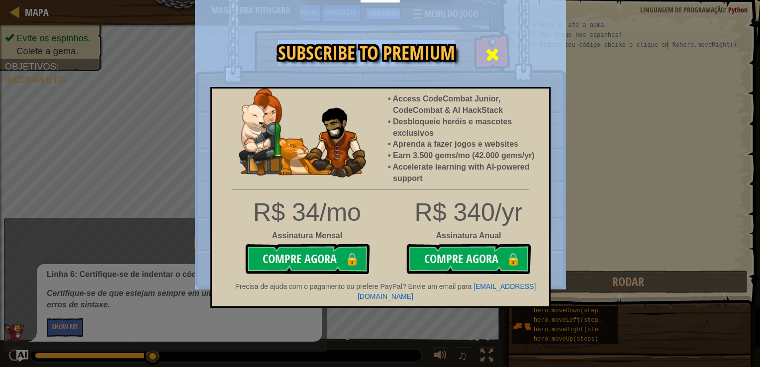
click at [489, 47] on span at bounding box center [493, 55] width 16 height 16
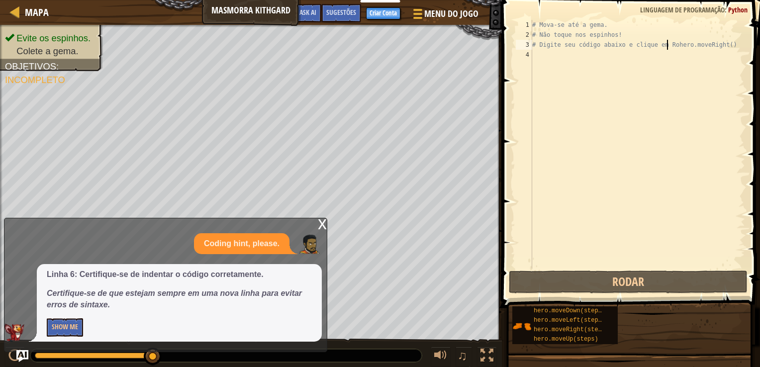
click at [256, 238] on p "Coding hint, please." at bounding box center [242, 243] width 76 height 11
click at [67, 327] on button "Show Me" at bounding box center [65, 328] width 36 height 18
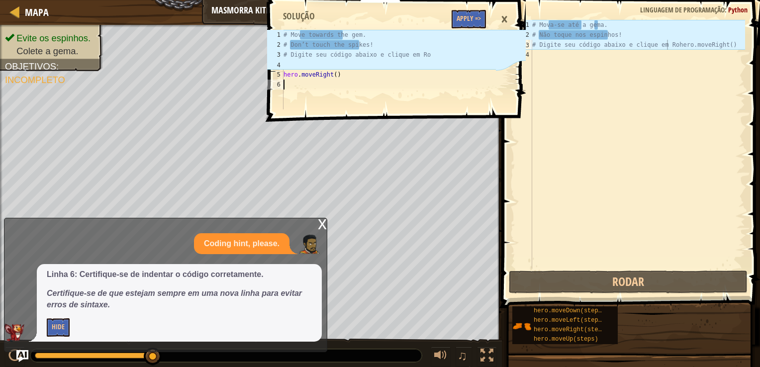
click at [277, 84] on div "6" at bounding box center [275, 85] width 16 height 10
click at [287, 84] on div "# Move towards the gem. # Don’t touch the spikes! # Digite seu código abaixo e …" at bounding box center [389, 80] width 215 height 100
click at [283, 81] on div "6" at bounding box center [275, 85] width 16 height 10
click at [286, 85] on div "# Move towards the gem. # Don’t touch the spikes! # Digite seu código abaixo e …" at bounding box center [389, 80] width 215 height 100
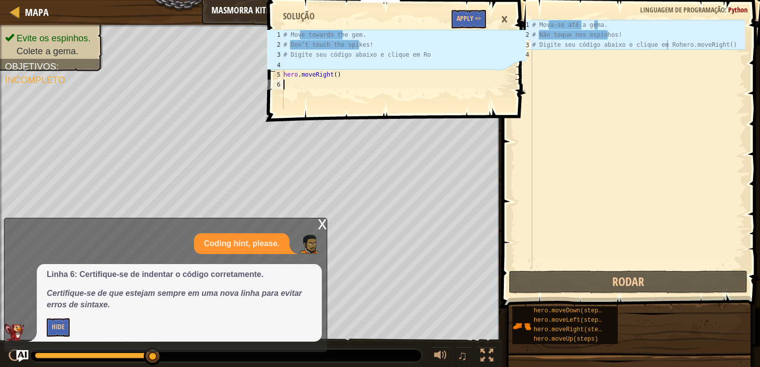
click at [286, 85] on div "# Move towards the gem. # Don’t touch the spikes! # Digite seu código abaixo e …" at bounding box center [389, 80] width 215 height 100
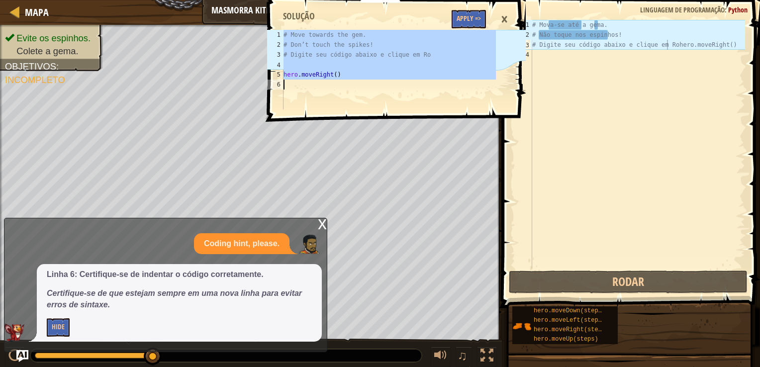
click at [286, 85] on div "# Move towards the gem. # Don’t touch the spikes! # Digite seu código abaixo e …" at bounding box center [389, 80] width 215 height 100
type textarea "hero.moveRight()"
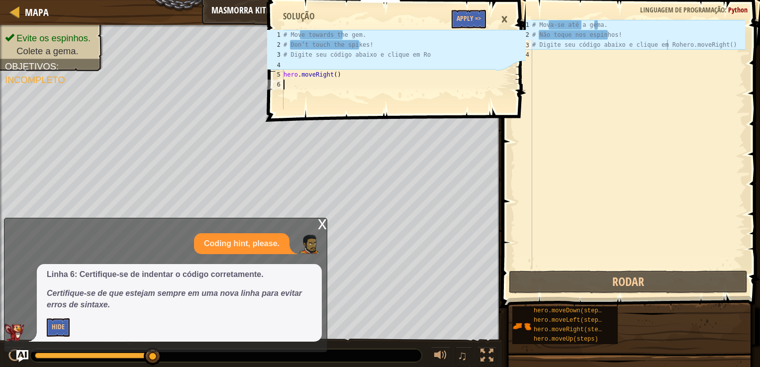
click at [286, 85] on div "# Move towards the gem. # Don’t touch the spikes! # Digite seu código abaixo e …" at bounding box center [389, 80] width 215 height 100
click at [285, 82] on div "# Move towards the gem. # Don’t touch the spikes! # Digite seu código abaixo e …" at bounding box center [389, 80] width 215 height 100
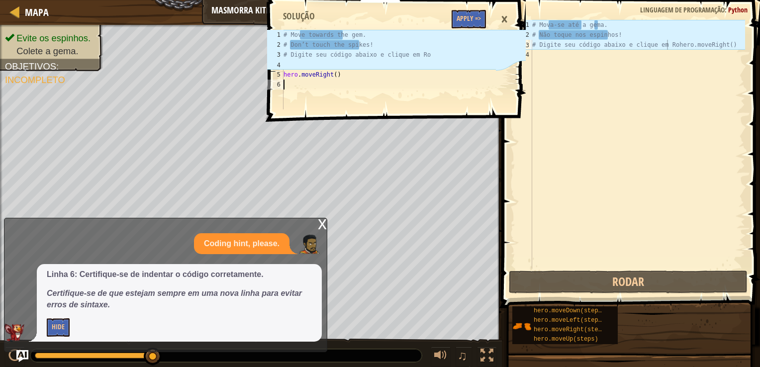
click at [285, 82] on div "# Move towards the gem. # Don’t touch the spikes! # Digite seu código abaixo e …" at bounding box center [389, 80] width 215 height 100
drag, startPoint x: 285, startPoint y: 82, endPoint x: 292, endPoint y: 78, distance: 8.7
click at [292, 78] on div "# Move towards the gem. # Don’t touch the spikes! # Digite seu código abaixo e …" at bounding box center [389, 80] width 215 height 100
click at [292, 78] on div "# Move towards the gem. # Don’t touch the spikes! # Digite seu código abaixo e …" at bounding box center [389, 70] width 215 height 80
drag, startPoint x: 292, startPoint y: 78, endPoint x: 307, endPoint y: 93, distance: 20.8
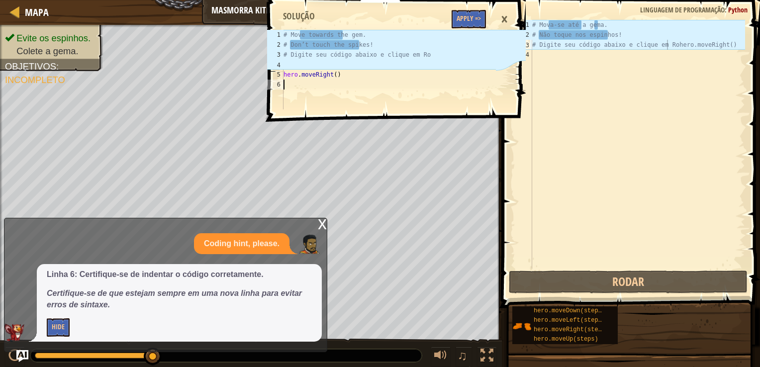
click at [307, 93] on div "# Move towards the gem. # Don’t touch the spikes! # Digite seu código abaixo e …" at bounding box center [389, 80] width 215 height 100
type textarea "hero.moveRight()"
drag, startPoint x: 307, startPoint y: 93, endPoint x: 299, endPoint y: 84, distance: 12.0
click at [299, 84] on div "# Move towards the gem. # Don’t touch the spikes! # Digite seu código abaixo e …" at bounding box center [389, 80] width 215 height 100
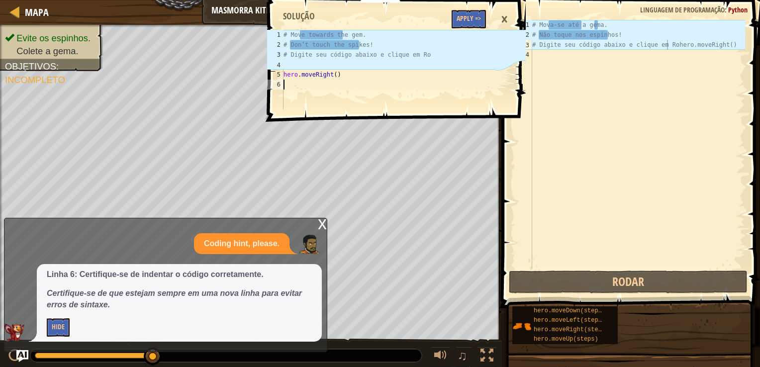
click at [299, 84] on div "# Move towards the gem. # Don’t touch the spikes! # Digite seu código abaixo e …" at bounding box center [389, 80] width 215 height 100
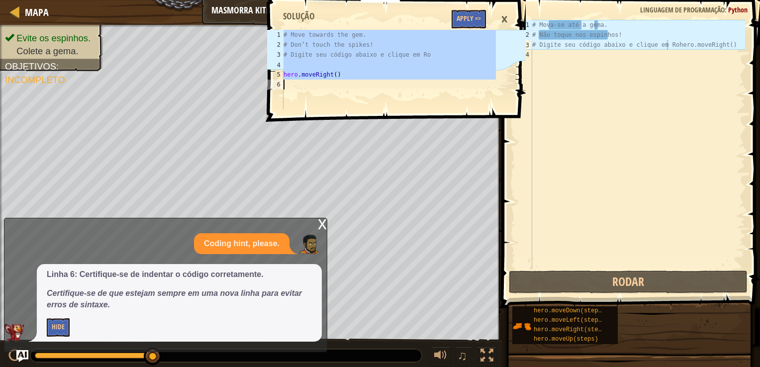
drag, startPoint x: 299, startPoint y: 84, endPoint x: 289, endPoint y: 93, distance: 13.4
click at [289, 93] on div "# Move towards the gem. # Don’t touch the spikes! # Digite seu código abaixo e …" at bounding box center [389, 80] width 215 height 100
type textarea "hero.moveRight()"
click at [289, 93] on div "# Move towards the gem. # Don’t touch the spikes! # Digite seu código abaixo e …" at bounding box center [389, 70] width 215 height 80
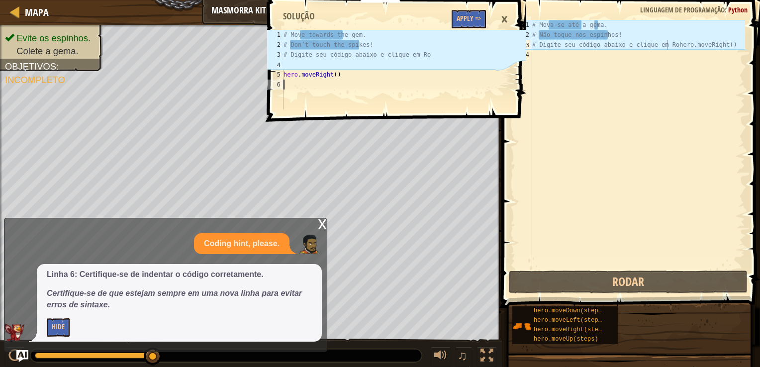
click at [290, 88] on div "# Move towards the gem. # Don’t touch the spikes! # Digite seu código abaixo e …" at bounding box center [389, 80] width 215 height 100
drag, startPoint x: 290, startPoint y: 88, endPoint x: 284, endPoint y: 86, distance: 6.6
click at [284, 86] on div "# Move towards the gem. # Don’t touch the spikes! # Digite seu código abaixo e …" at bounding box center [389, 80] width 215 height 100
drag, startPoint x: 284, startPoint y: 86, endPoint x: 289, endPoint y: 85, distance: 5.2
click at [289, 85] on div "# Move towards the gem. # Don’t touch the spikes! # Digite seu código abaixo e …" at bounding box center [389, 80] width 215 height 100
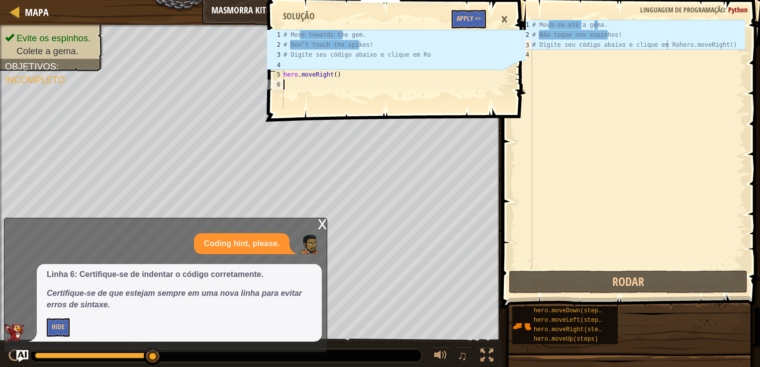
click at [292, 87] on div "# Move towards the gem. # Don’t touch the spikes! # Digite seu código abaixo e …" at bounding box center [389, 80] width 215 height 100
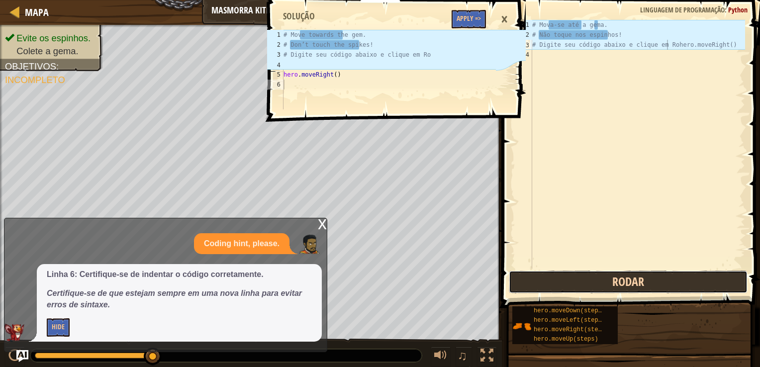
click at [544, 283] on button "Rodar" at bounding box center [628, 282] width 239 height 23
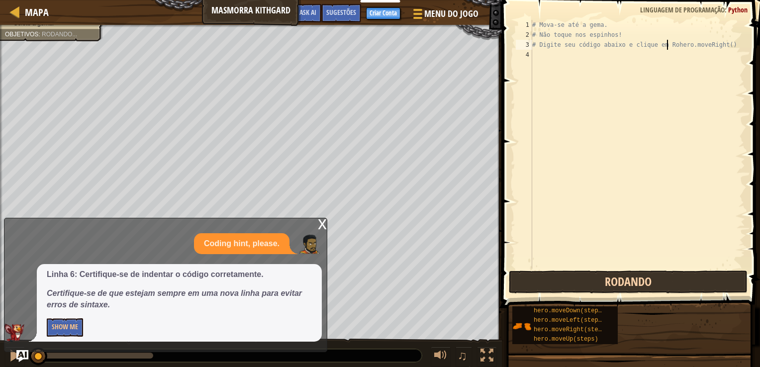
click at [544, 283] on button "Rodando" at bounding box center [628, 282] width 239 height 23
click at [544, 283] on button "Rodar" at bounding box center [628, 282] width 239 height 23
click at [544, 283] on button "Rodando" at bounding box center [628, 282] width 239 height 23
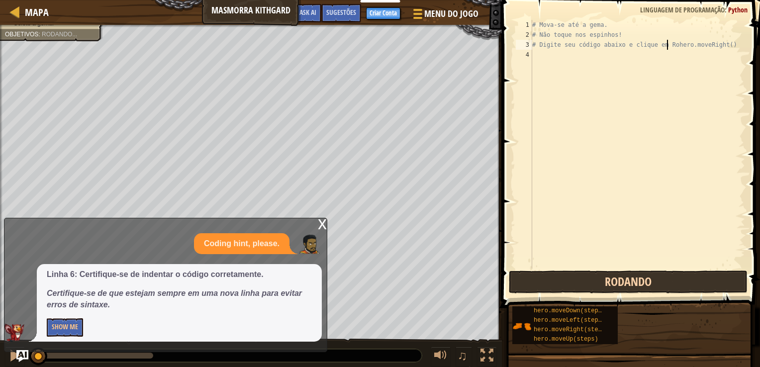
click at [544, 283] on button "Rodando" at bounding box center [628, 282] width 239 height 23
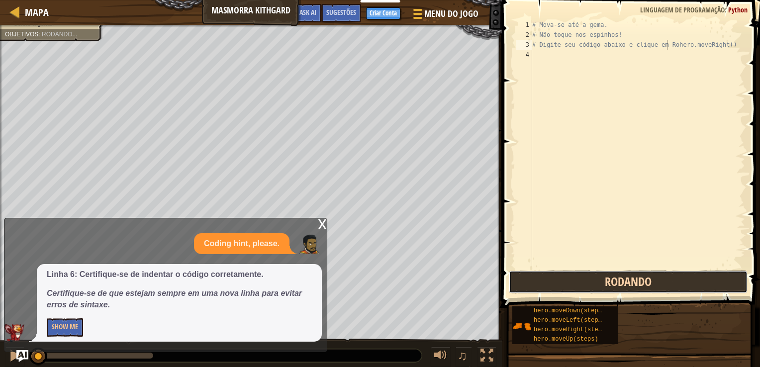
click at [544, 283] on button "Rodando" at bounding box center [628, 282] width 239 height 23
click at [544, 283] on button "Rodar" at bounding box center [628, 282] width 239 height 23
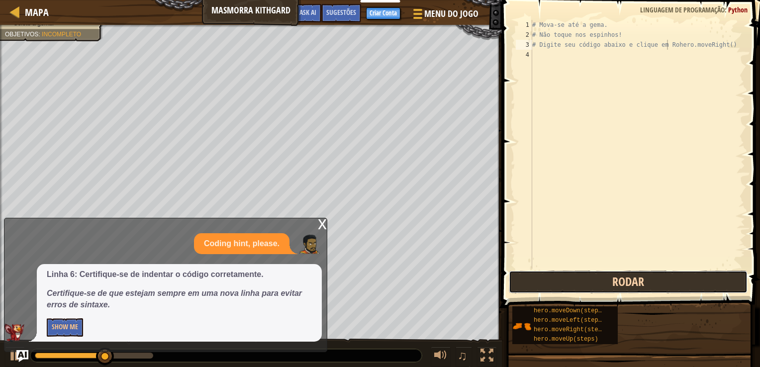
click at [544, 283] on button "Rodar" at bounding box center [628, 282] width 239 height 23
click at [544, 283] on button "Rodando" at bounding box center [628, 282] width 239 height 23
click at [544, 283] on button "Rodar" at bounding box center [628, 282] width 239 height 23
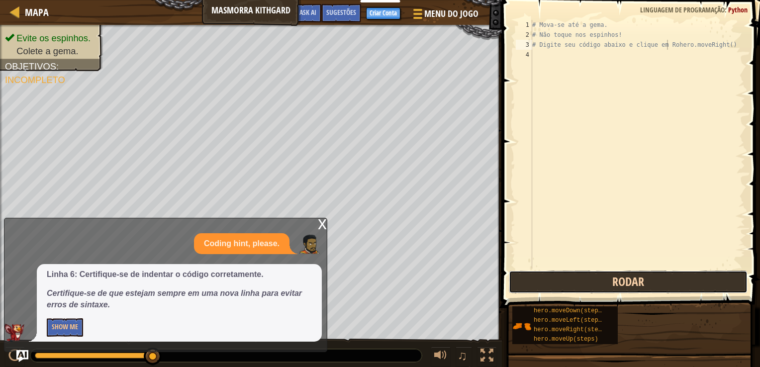
click at [557, 280] on button "Rodar" at bounding box center [628, 282] width 239 height 23
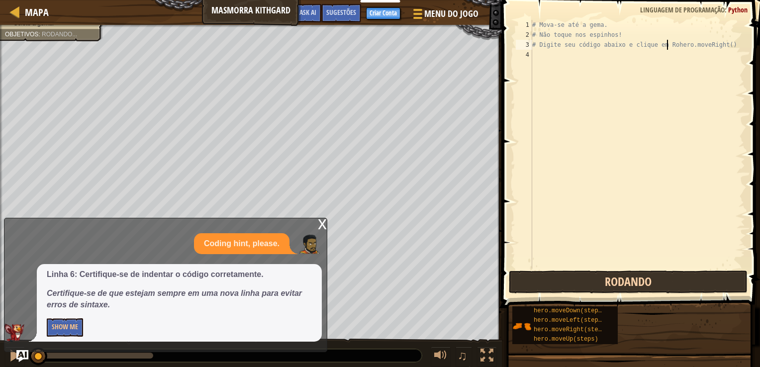
click at [557, 280] on button "Rodando" at bounding box center [628, 282] width 239 height 23
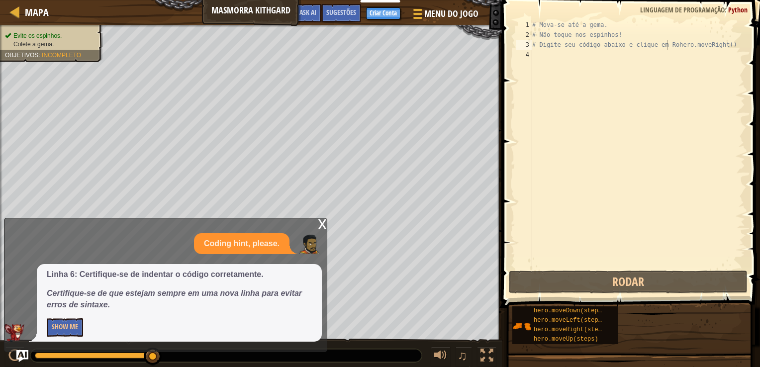
drag, startPoint x: 19, startPoint y: 52, endPoint x: 25, endPoint y: 51, distance: 6.5
click at [25, 51] on div "Evite os espinhos. Colete a gema. Objetivos : Incompleto" at bounding box center [46, 40] width 114 height 44
drag, startPoint x: 25, startPoint y: 51, endPoint x: 28, endPoint y: 56, distance: 6.2
click at [28, 56] on div "Evite os espinhos. Colete a gema. Objetivos : Incompleto" at bounding box center [46, 40] width 114 height 44
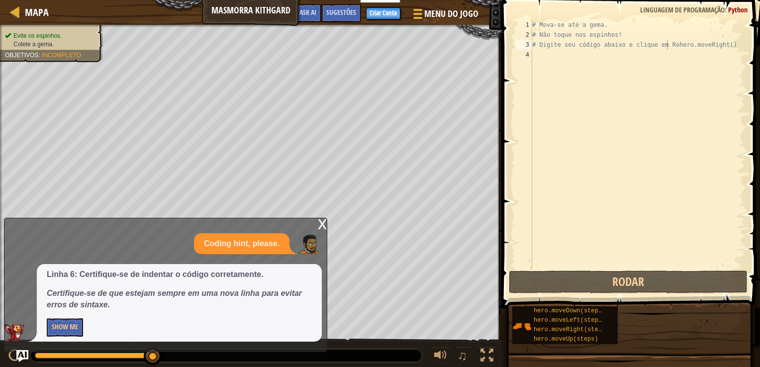
click at [28, 56] on span "Objetivos" at bounding box center [21, 55] width 33 height 7
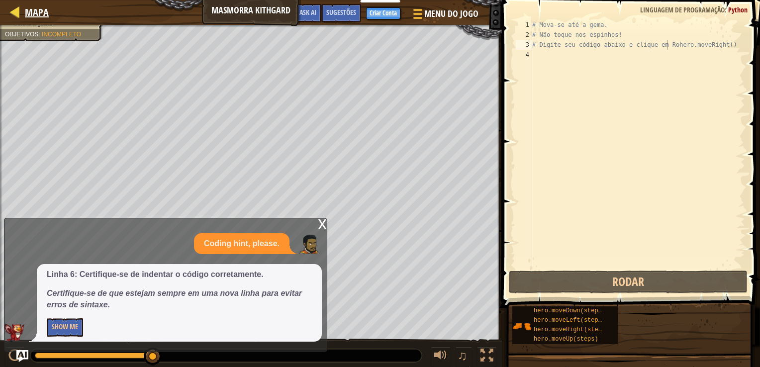
drag, startPoint x: 28, startPoint y: 56, endPoint x: 16, endPoint y: 11, distance: 47.0
click at [16, 11] on div "Mapa Masmorra Kithgard Menu do Jogo Pronto Criar Conta Sugestões Ask AI 1 2 3 4…" at bounding box center [380, 183] width 760 height 367
click at [16, 11] on div at bounding box center [15, 11] width 12 height 12
select select "pt-BR"
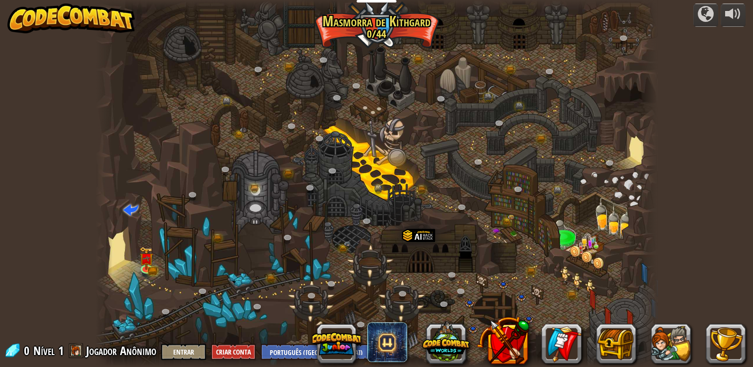
select select "pt-BR"
click at [147, 266] on img at bounding box center [146, 252] width 14 height 31
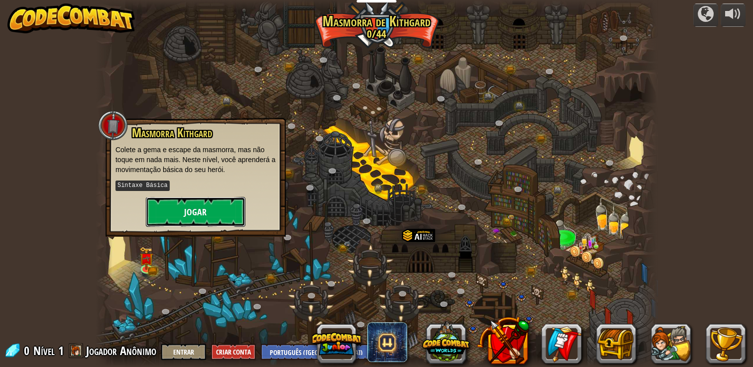
click at [176, 200] on button "Jogar" at bounding box center [196, 212] width 100 height 30
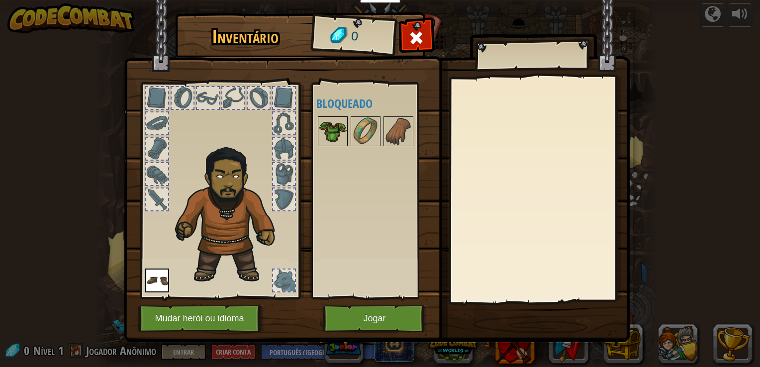
click at [327, 135] on img at bounding box center [333, 131] width 28 height 28
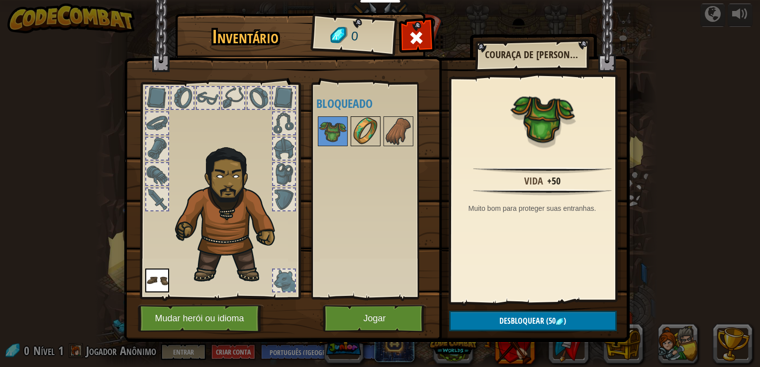
click at [374, 128] on img at bounding box center [366, 131] width 28 height 28
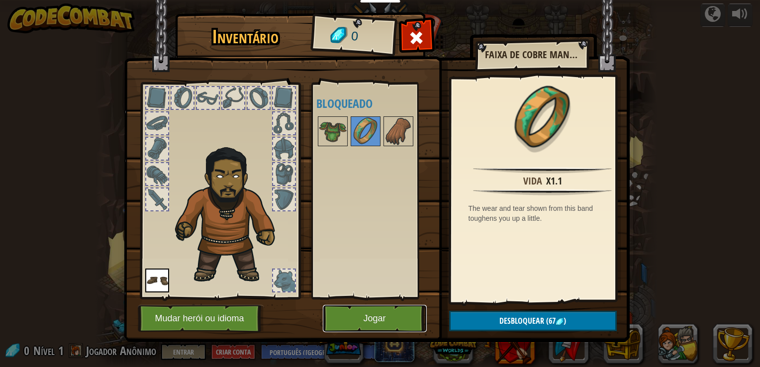
click at [396, 320] on button "Jogar" at bounding box center [375, 318] width 104 height 27
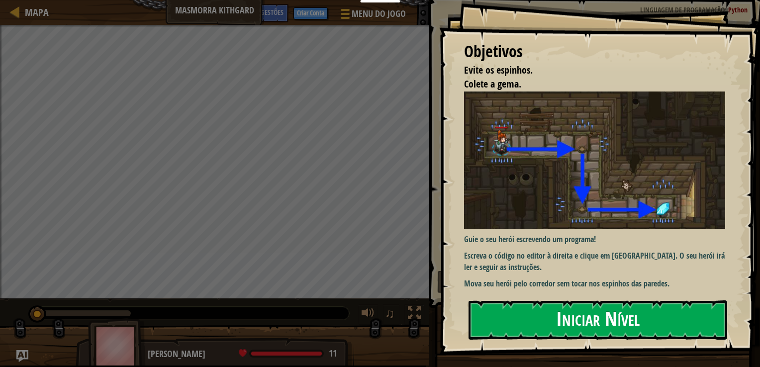
click at [577, 321] on button "Iniciar Nível" at bounding box center [598, 320] width 259 height 39
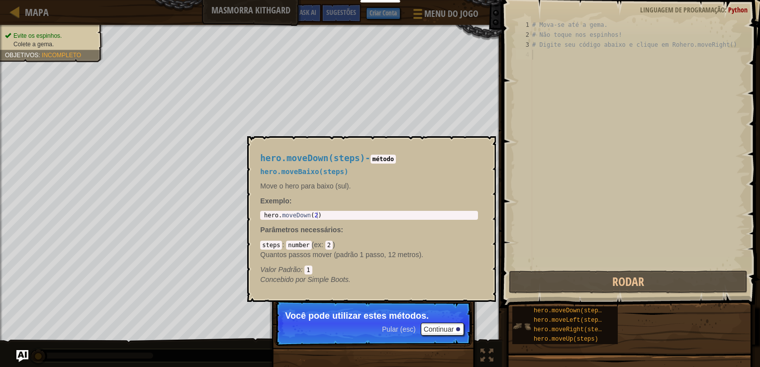
click at [518, 324] on img at bounding box center [522, 326] width 19 height 19
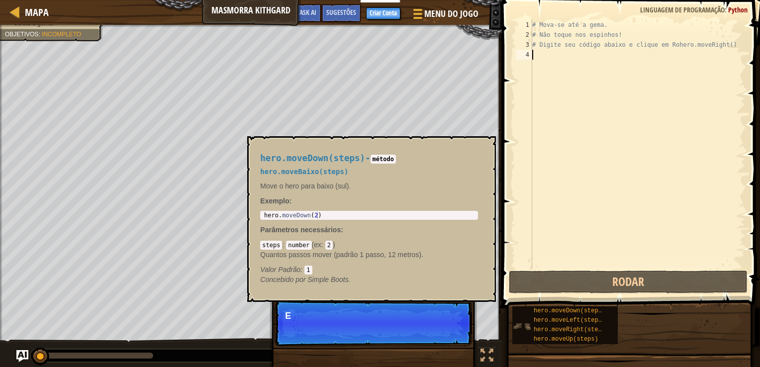
scroll to position [4, 0]
click at [518, 324] on img at bounding box center [522, 326] width 19 height 19
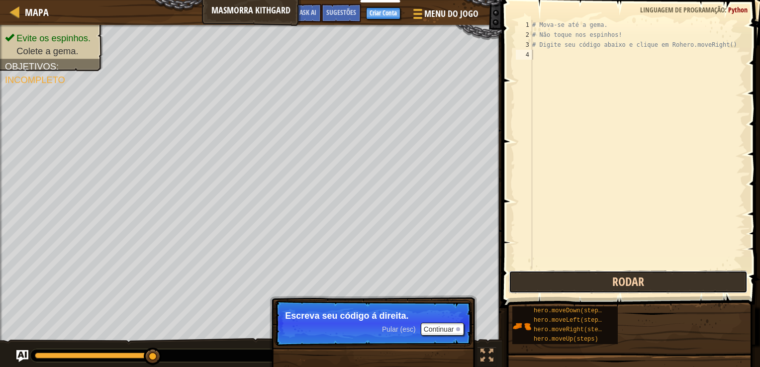
click at [556, 273] on button "Rodar" at bounding box center [628, 282] width 239 height 23
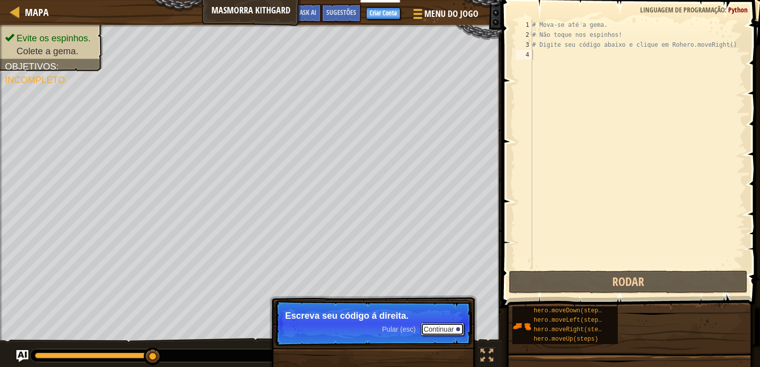
click at [444, 325] on button "Continuar" at bounding box center [443, 329] width 44 height 13
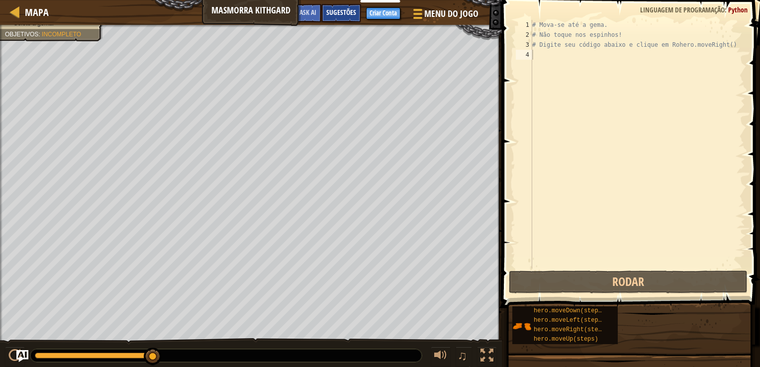
click at [340, 13] on span "Sugestões" at bounding box center [341, 11] width 30 height 9
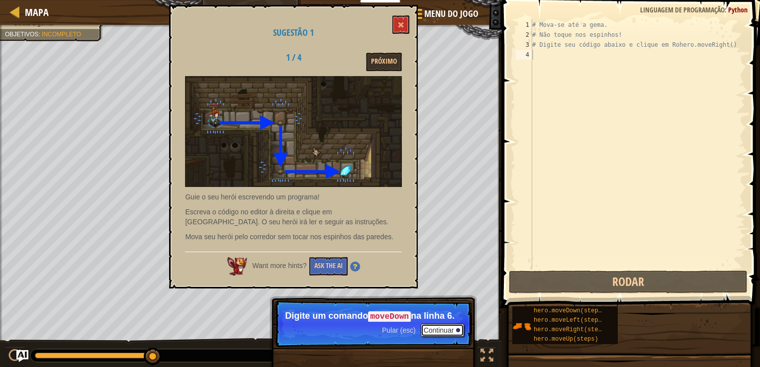
click at [439, 328] on button "Continuar" at bounding box center [443, 330] width 44 height 13
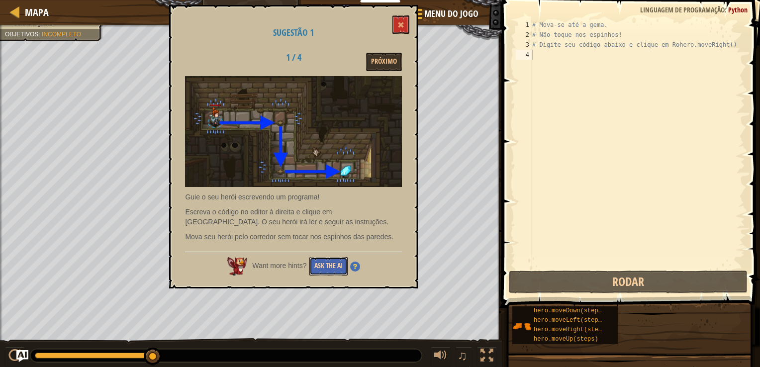
click at [332, 268] on button "Ask the AI" at bounding box center [329, 266] width 38 height 18
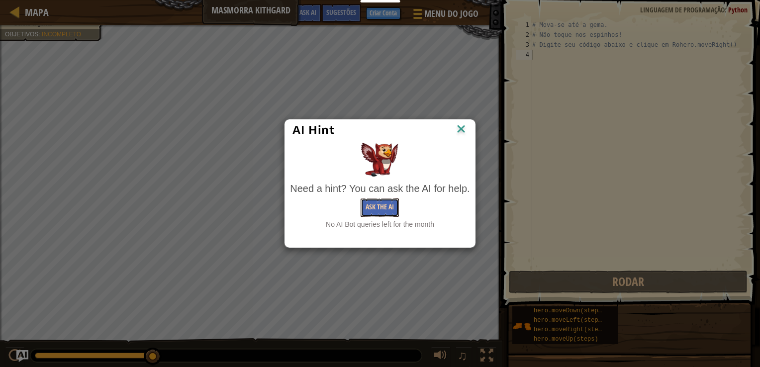
click at [376, 202] on button "Ask the AI" at bounding box center [380, 208] width 38 height 18
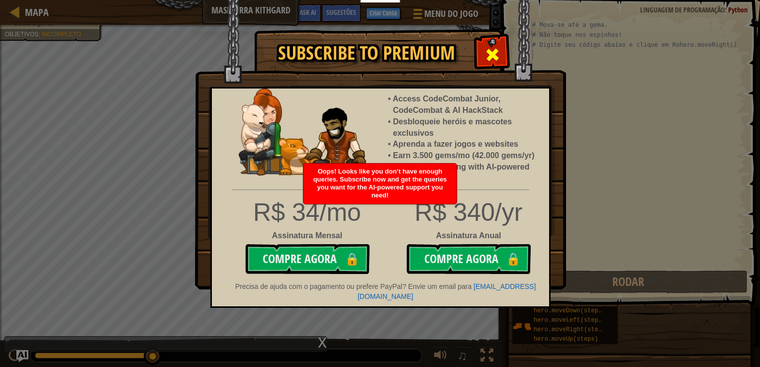
click at [485, 54] on span at bounding box center [493, 55] width 16 height 16
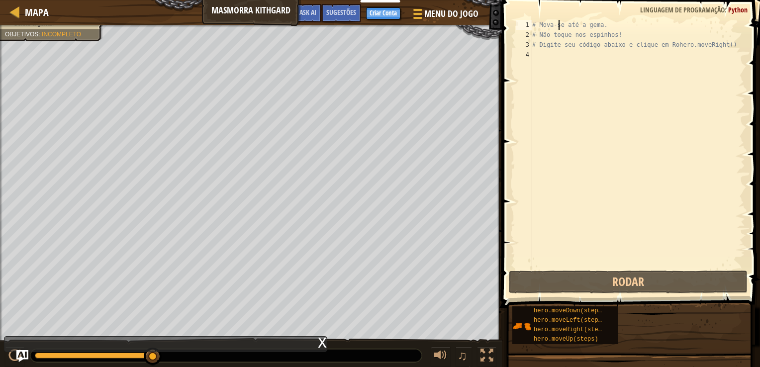
click at [559, 24] on div "# Mova-se até a gema. # Não toque nos espinhos! # Digite seu código abaixo e cl…" at bounding box center [638, 154] width 215 height 269
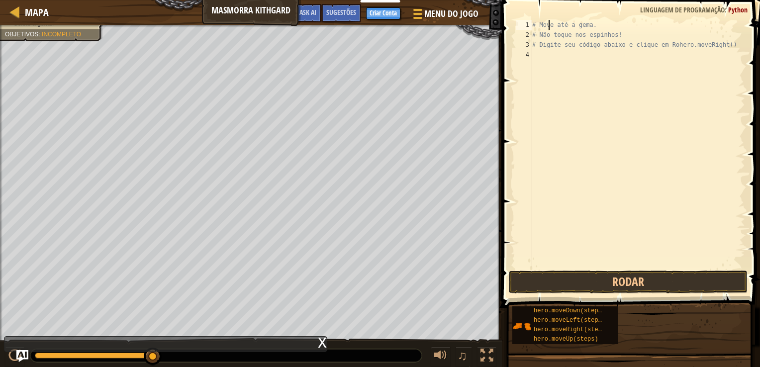
type textarea "e até a gema."
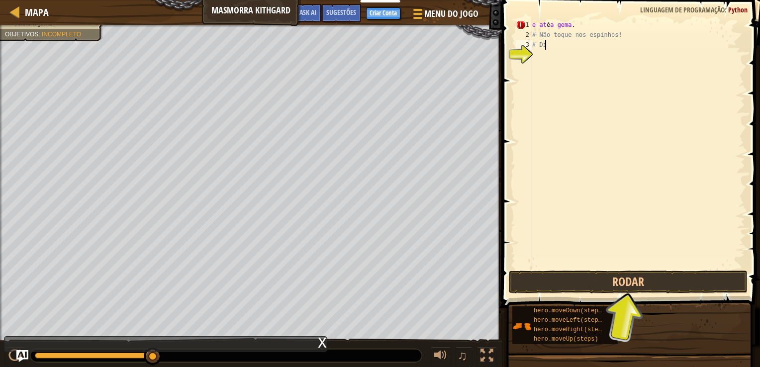
type textarea "#"
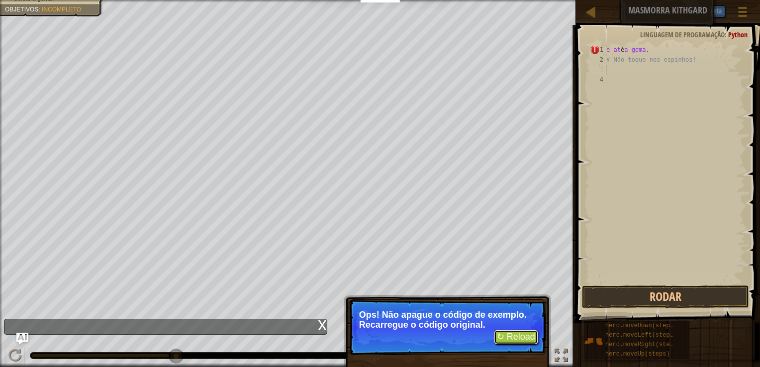
click at [519, 333] on button "↻ Reload" at bounding box center [516, 337] width 44 height 15
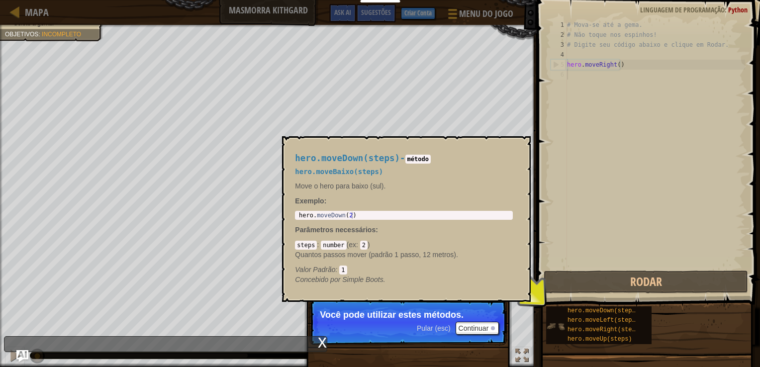
click at [551, 328] on img at bounding box center [555, 326] width 19 height 19
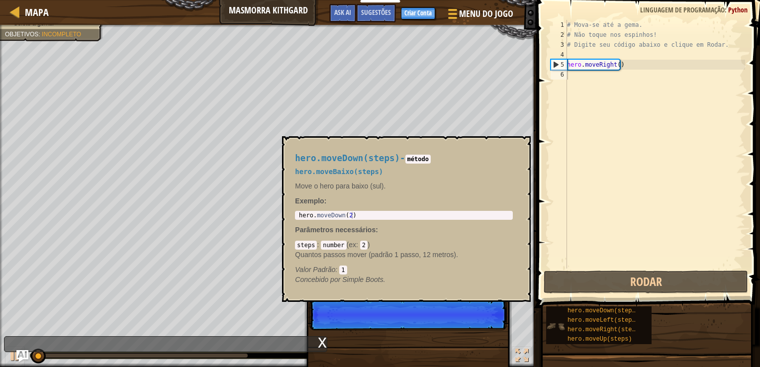
click at [551, 328] on img at bounding box center [555, 326] width 19 height 19
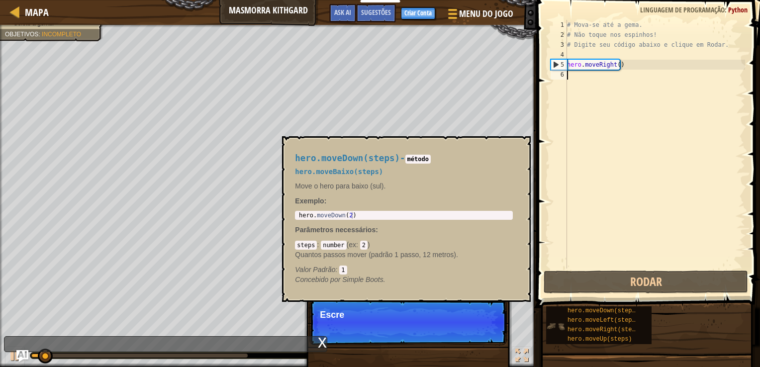
click at [551, 328] on img at bounding box center [555, 326] width 19 height 19
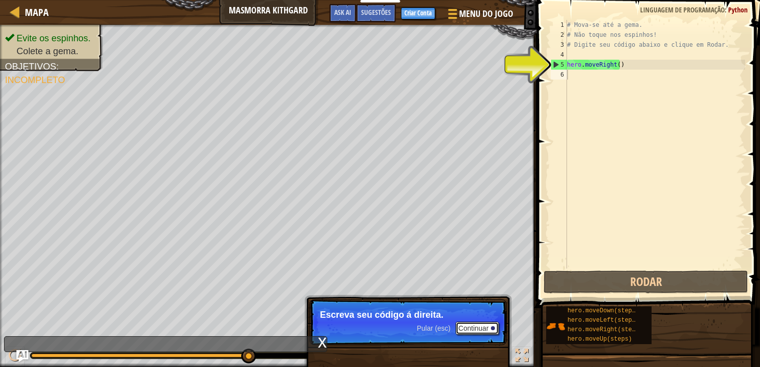
click at [476, 325] on button "Continuar" at bounding box center [478, 328] width 44 height 13
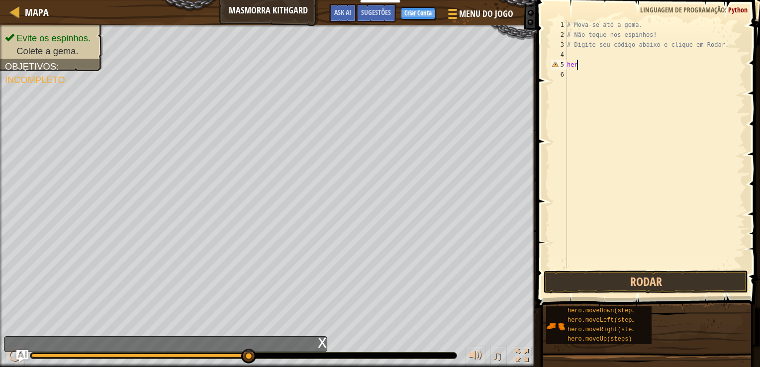
type textarea "h"
type textarea "e"
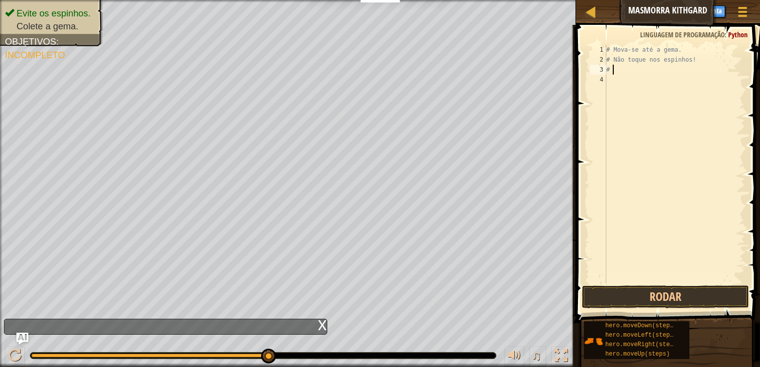
type textarea "#"
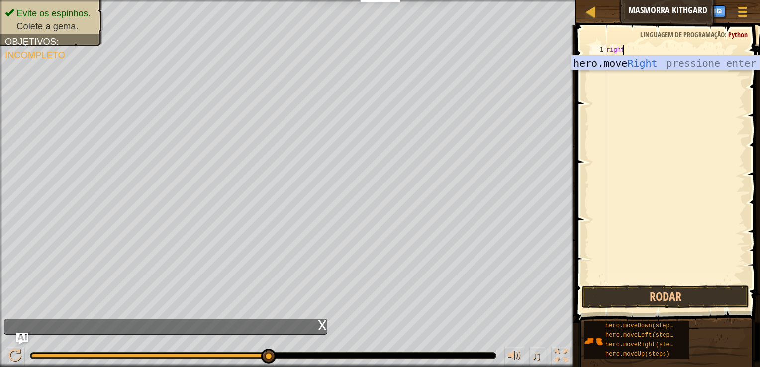
scroll to position [4, 0]
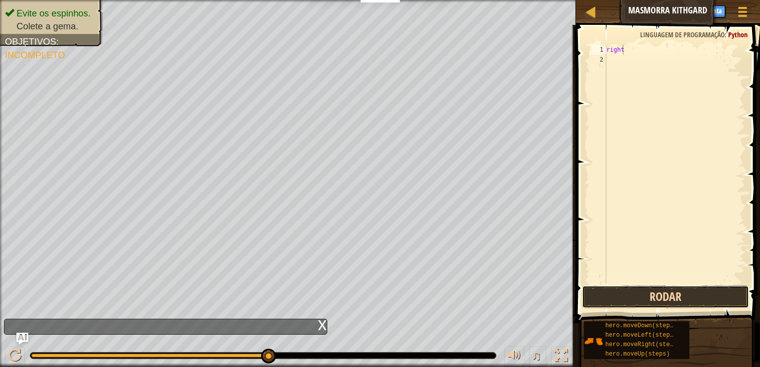
click at [628, 292] on button "Rodar" at bounding box center [665, 297] width 167 height 23
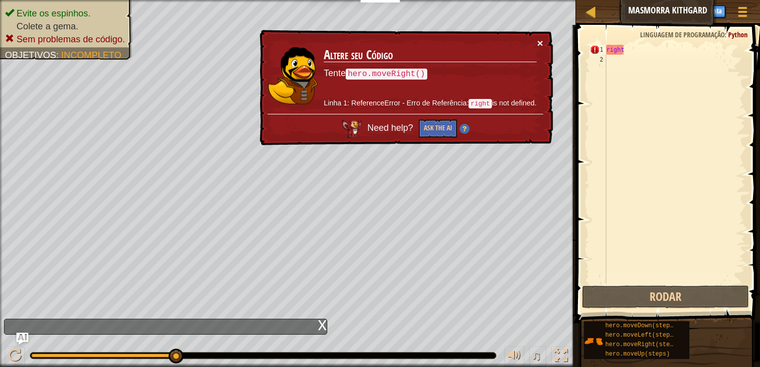
click at [541, 45] on button "×" at bounding box center [541, 43] width 6 height 10
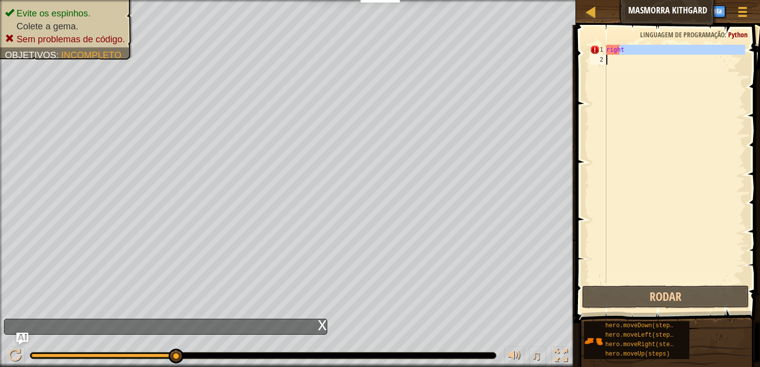
drag, startPoint x: 619, startPoint y: 54, endPoint x: 617, endPoint y: 317, distance: 262.8
click at [617, 317] on div "Sugestões right 1 2 right ההההההההההההההההההההההההההההההההההההההההההההההההההההה…" at bounding box center [666, 193] width 187 height 337
type textarea "right"
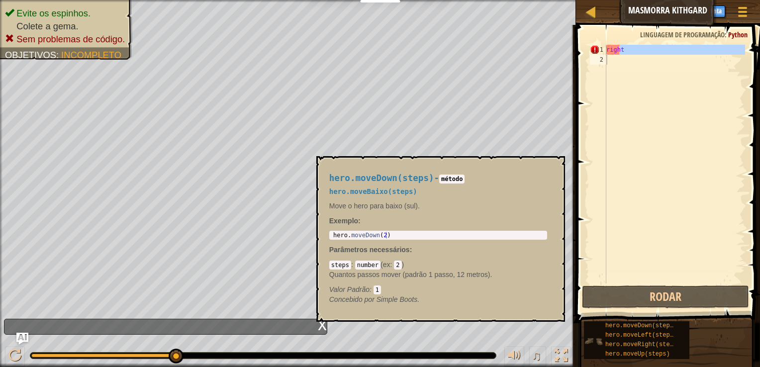
drag, startPoint x: 617, startPoint y: 317, endPoint x: 593, endPoint y: 343, distance: 35.6
click at [593, 343] on div "hero.moveDown(steps) hero.moveLeft(steps) hero.moveRight(steps) hero.moveUp(ste…" at bounding box center [669, 340] width 170 height 39
click at [593, 343] on img at bounding box center [593, 341] width 19 height 19
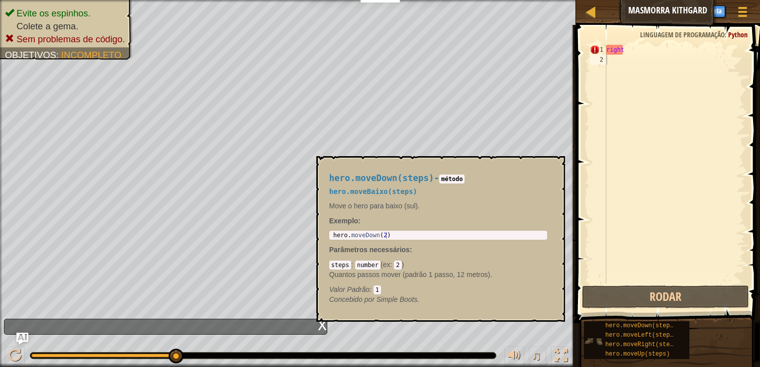
click at [593, 343] on img at bounding box center [593, 341] width 19 height 19
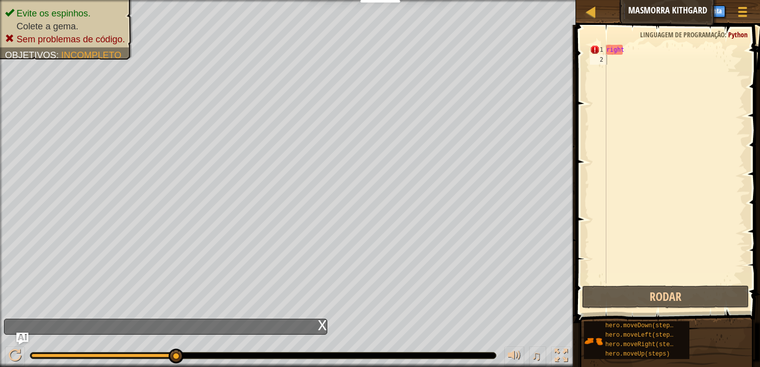
click at [149, 192] on div "Mapa Masmorra Kithgard Menu do Jogo Pronto Criar Conta Sugestões Ask AI 1 ההההה…" at bounding box center [380, 183] width 760 height 367
click at [639, 113] on div "right" at bounding box center [675, 174] width 141 height 259
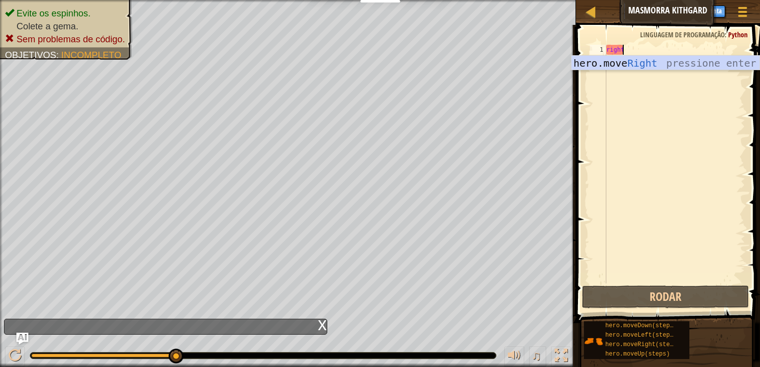
type textarea "r"
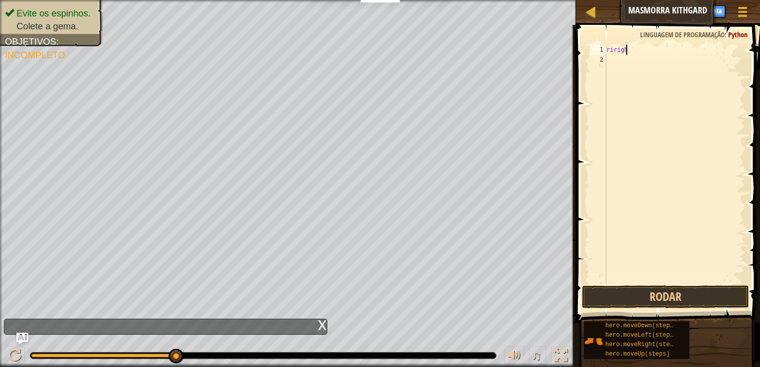
scroll to position [4, 1]
click at [623, 295] on button "Rodar" at bounding box center [665, 297] width 167 height 23
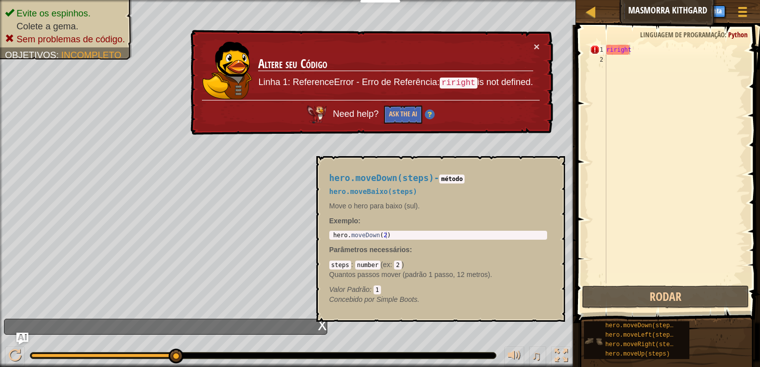
click at [593, 342] on img at bounding box center [593, 341] width 19 height 19
click at [595, 341] on img at bounding box center [593, 341] width 19 height 19
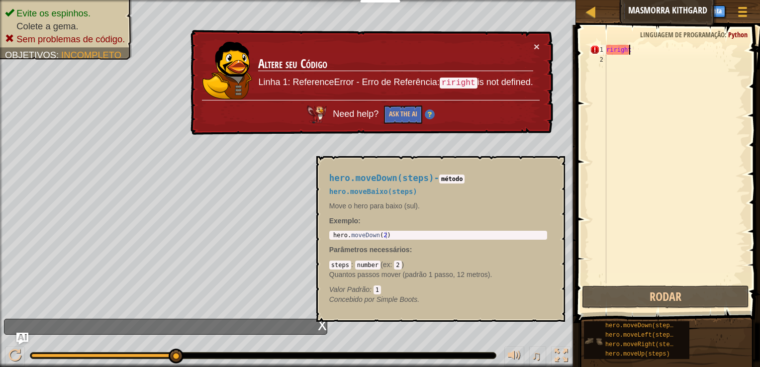
click at [595, 341] on img at bounding box center [593, 341] width 19 height 19
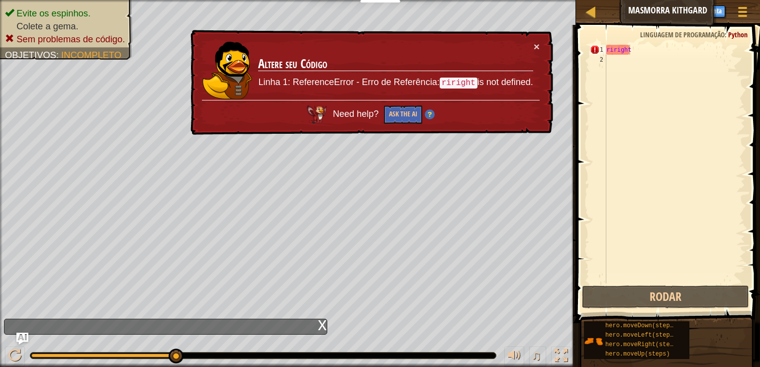
drag, startPoint x: 595, startPoint y: 341, endPoint x: 645, endPoint y: 68, distance: 277.6
click at [645, 68] on div "Sugestões riright 1 2 riright ההההההההההההההההההההההההההההההההההההההההההההההההה…" at bounding box center [666, 193] width 187 height 337
click at [540, 43] on div "× Altere seu Código Linha 1: ReferenceError - Erro de Referência: riright is no…" at bounding box center [371, 83] width 365 height 108
click at [546, 45] on div "× Altere seu Código Linha 1: ReferenceError - Erro de Referência: riright is no…" at bounding box center [371, 83] width 365 height 106
drag, startPoint x: 546, startPoint y: 45, endPoint x: 535, endPoint y: 43, distance: 12.2
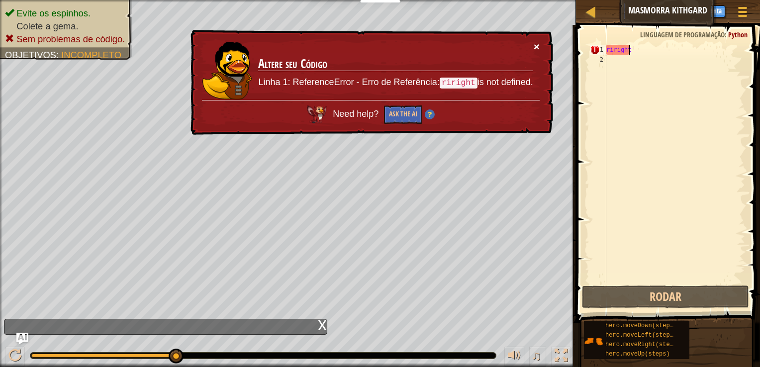
click at [535, 43] on div "× Altere seu Código Linha 1: ReferenceError - Erro de Referência: riright is no…" at bounding box center [371, 83] width 365 height 106
click at [535, 43] on button "×" at bounding box center [537, 46] width 6 height 10
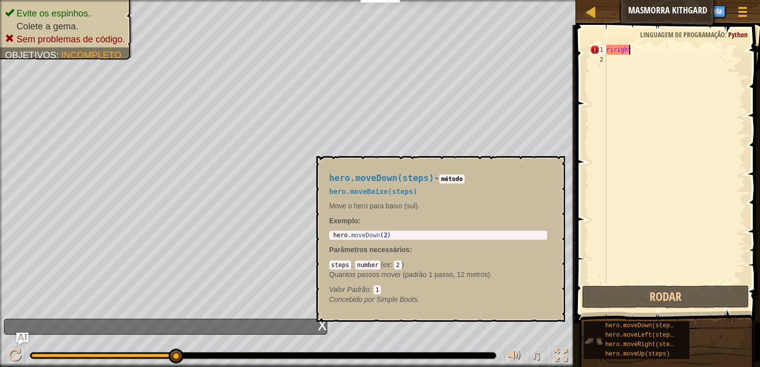
click at [594, 338] on img at bounding box center [593, 341] width 19 height 19
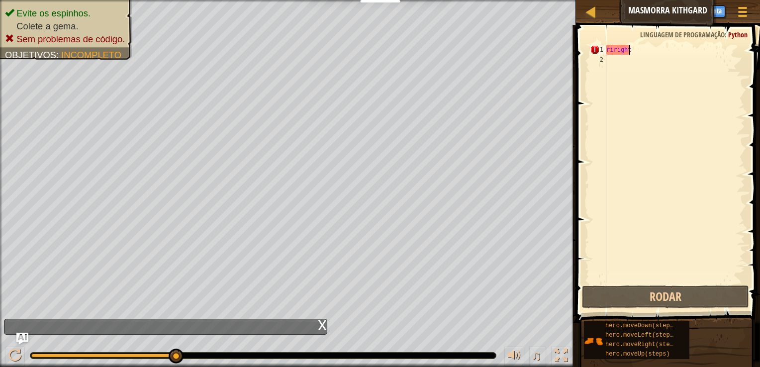
drag, startPoint x: 594, startPoint y: 338, endPoint x: -2, endPoint y: 223, distance: 606.7
click at [0, 0] on html "Educadores Create Free Account School & District Solutions Teacher Toolkit Prev…" at bounding box center [380, 0] width 760 height 0
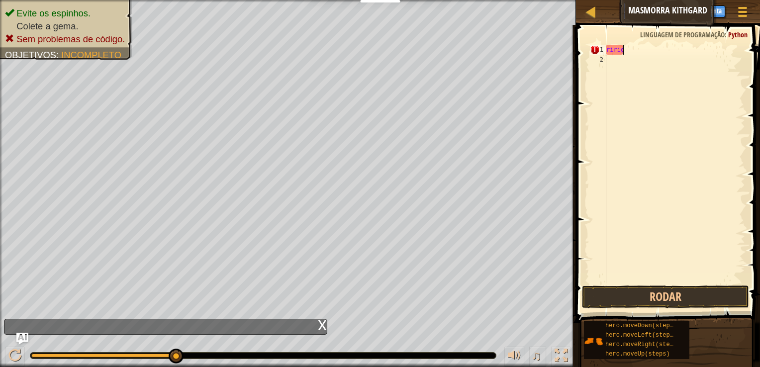
type textarea "r"
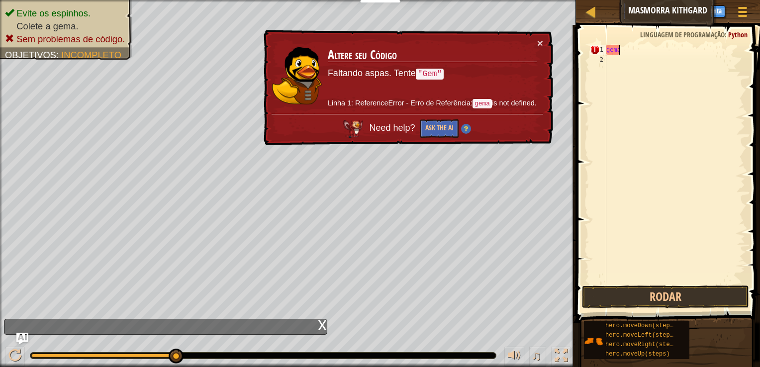
scroll to position [4, 0]
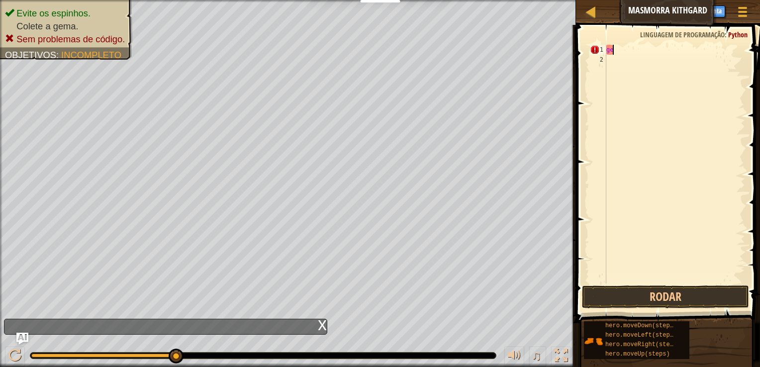
type textarea "g"
click at [612, 291] on button "Rodar" at bounding box center [665, 297] width 167 height 23
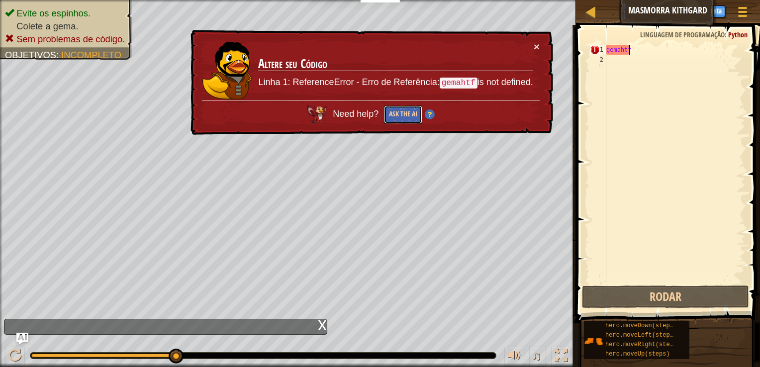
click at [398, 112] on button "Ask the AI" at bounding box center [403, 115] width 38 height 18
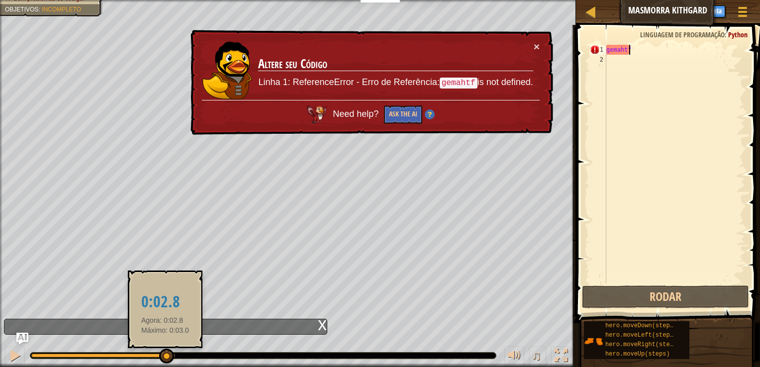
click at [165, 356] on div at bounding box center [98, 356] width 134 height 4
drag, startPoint x: 165, startPoint y: 356, endPoint x: 169, endPoint y: 349, distance: 8.0
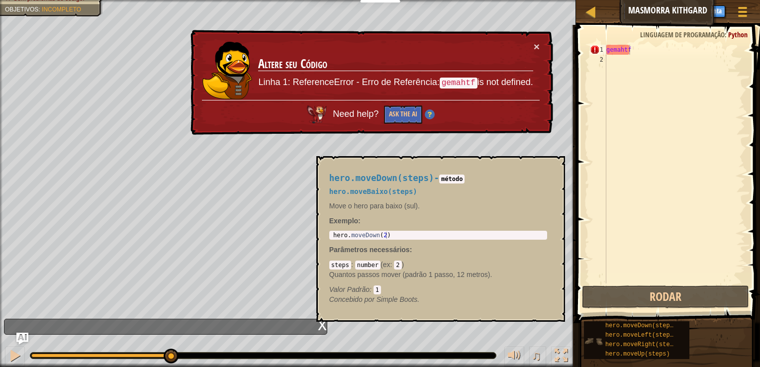
click at [594, 339] on img at bounding box center [593, 341] width 19 height 19
click at [611, 345] on span "hero.moveRight(steps)" at bounding box center [643, 344] width 75 height 7
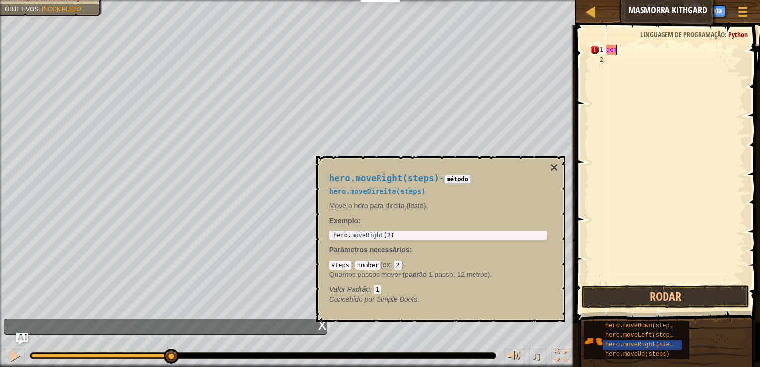
scroll to position [4, 0]
type textarea "g"
click at [655, 0] on body "Educadores Create Free Account School & District Solutions Teacher Toolkit Prev…" at bounding box center [380, 0] width 760 height 0
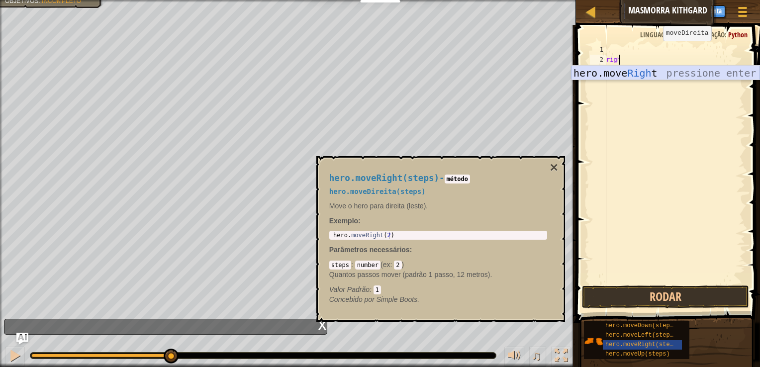
scroll to position [4, 0]
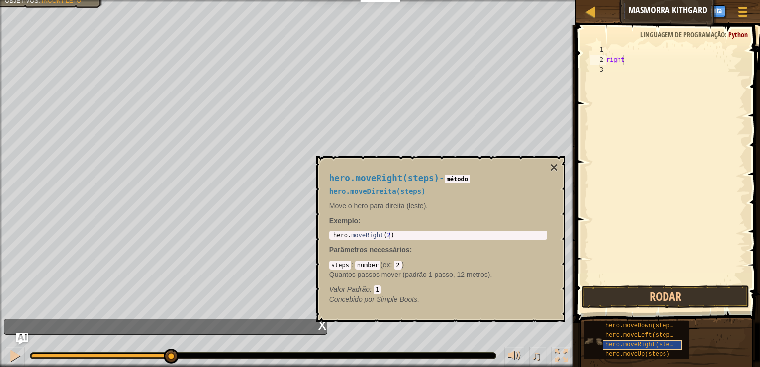
drag, startPoint x: 662, startPoint y: 318, endPoint x: 625, endPoint y: 345, distance: 45.9
click at [625, 345] on div "hero.moveDown(steps) hero.moveLeft(steps) hero.moveRight(steps) hero.moveUp(ste…" at bounding box center [669, 340] width 170 height 39
click at [635, 306] on button "Rodar" at bounding box center [665, 297] width 167 height 23
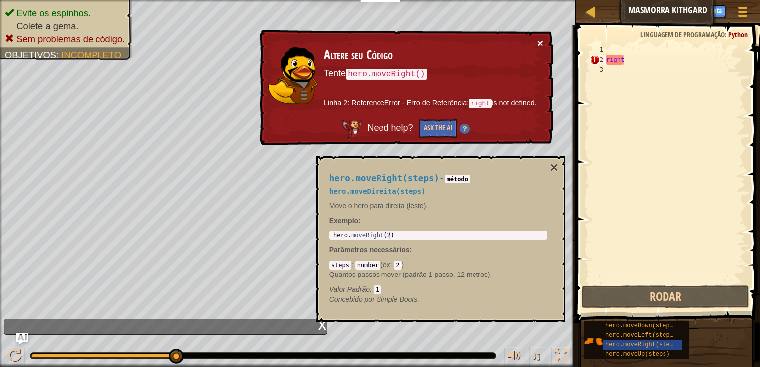
click at [539, 38] on button "×" at bounding box center [541, 43] width 6 height 10
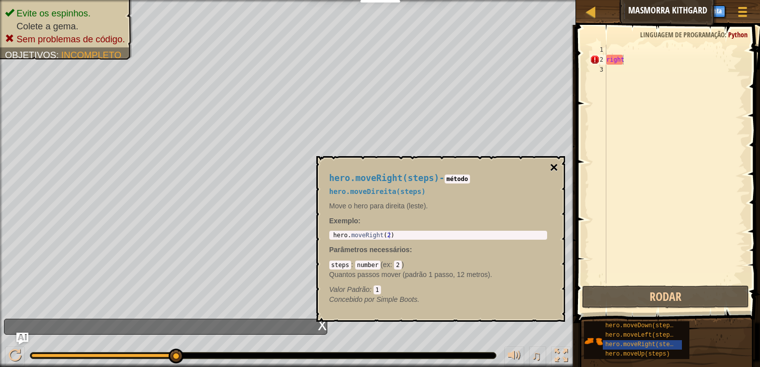
click at [556, 166] on button "×" at bounding box center [554, 168] width 8 height 14
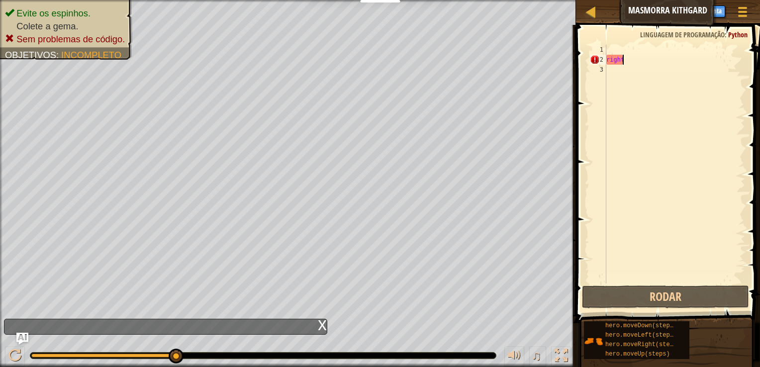
click at [673, 60] on div "right" at bounding box center [675, 174] width 141 height 259
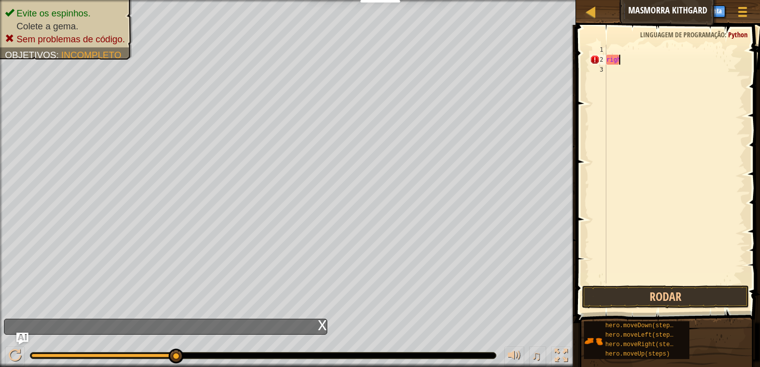
type textarea "r"
type textarea "h"
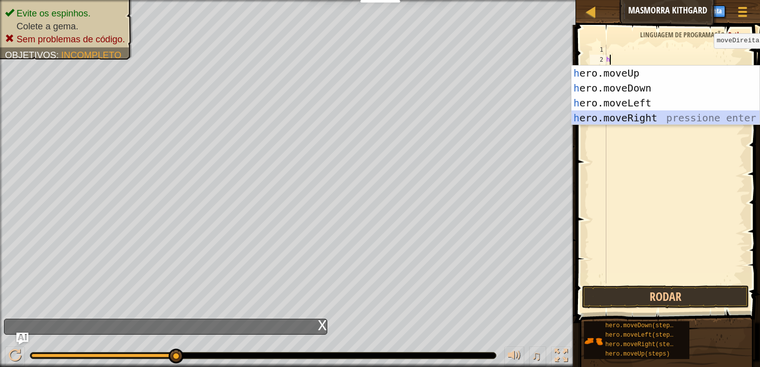
click at [651, 116] on div "h ero.moveUp pressione enter h ero.moveDown pressione enter h ero.moveLeft pres…" at bounding box center [666, 111] width 188 height 90
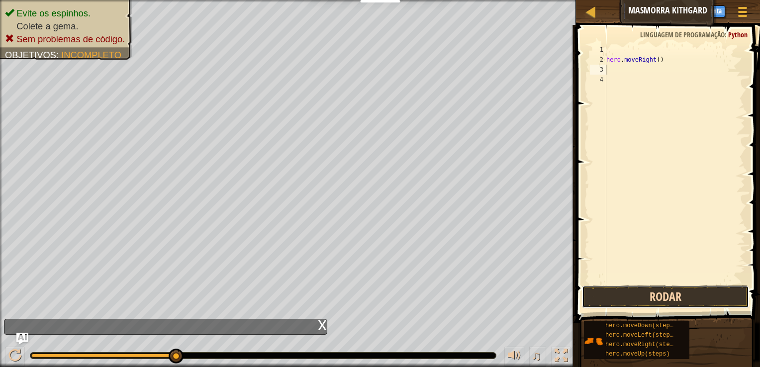
click at [668, 293] on button "Rodar" at bounding box center [665, 297] width 167 height 23
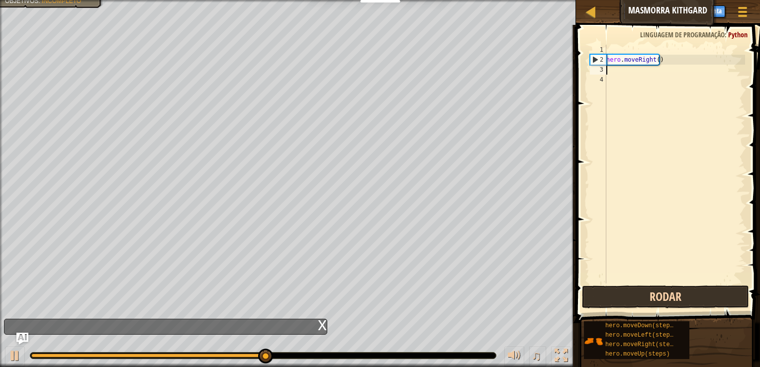
type textarea "h"
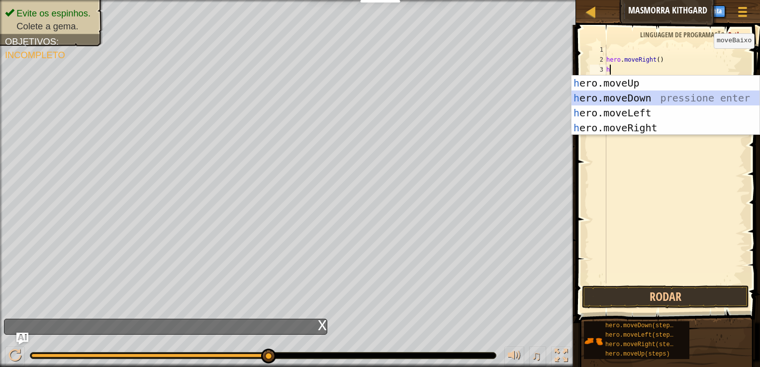
click at [606, 99] on div "h ero.moveUp pressione enter h ero.moveDown pressione enter h ero.moveLeft pres…" at bounding box center [666, 121] width 188 height 90
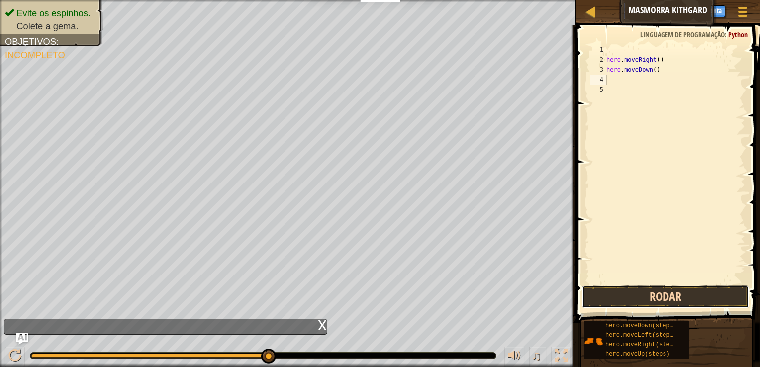
click at [647, 299] on button "Rodar" at bounding box center [665, 297] width 167 height 23
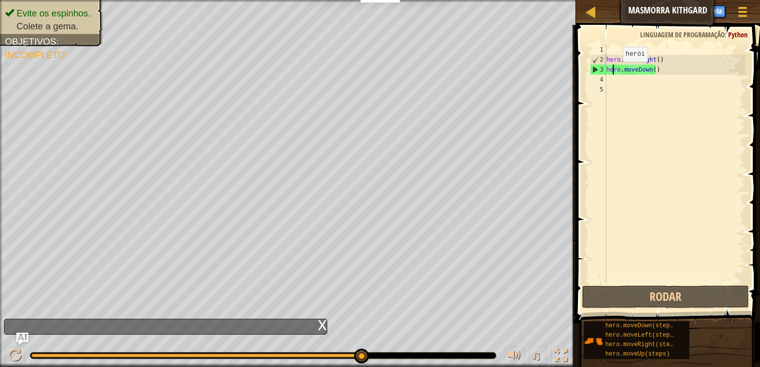
click at [615, 71] on div "hero . moveRight ( ) hero . moveDown ( )" at bounding box center [675, 174] width 141 height 259
type textarea "hero.moveDown()"
click at [611, 75] on div "hero . moveRight ( ) hero . moveDown ( )" at bounding box center [675, 174] width 141 height 259
drag, startPoint x: 608, startPoint y: 73, endPoint x: 612, endPoint y: 79, distance: 6.8
click at [612, 79] on div "hero . moveRight ( ) hero . moveDown ( )" at bounding box center [675, 174] width 141 height 259
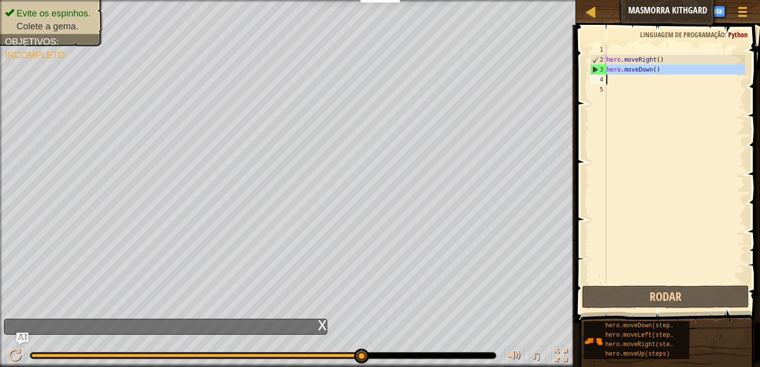
type textarea "hero.moveDown()"
click at [612, 79] on div "hero . moveRight ( ) hero . moveDown ( )" at bounding box center [675, 164] width 141 height 239
drag, startPoint x: 612, startPoint y: 79, endPoint x: 638, endPoint y: 68, distance: 28.4
click at [638, 68] on div "hero . moveRight ( ) hero . moveDown ( )" at bounding box center [675, 174] width 141 height 259
click at [638, 68] on div "hero . moveRight ( ) hero . moveDown ( )" at bounding box center [675, 164] width 141 height 239
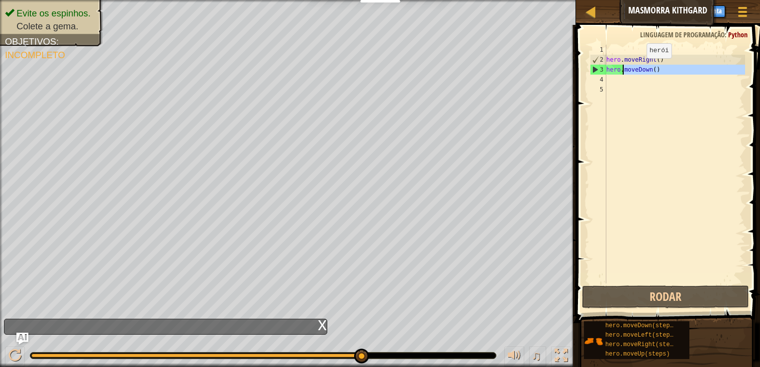
type textarea "hero.moveDown()"
click at [608, 85] on div "hero . moveRight ( ) hero . moveDown ( )" at bounding box center [675, 174] width 141 height 259
click at [608, 86] on div "hero . moveRight ( ) hero . moveDown ( )" at bounding box center [675, 174] width 141 height 259
click at [607, 83] on div "hero . moveRight ( ) hero . moveDown ( )" at bounding box center [675, 174] width 141 height 259
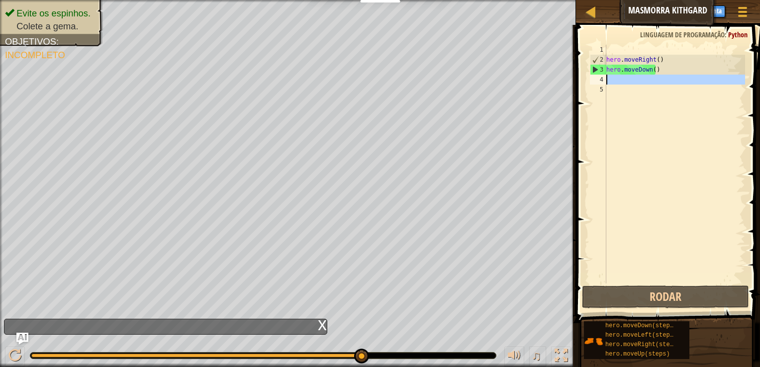
click at [607, 83] on div "hero . moveRight ( ) hero . moveDown ( )" at bounding box center [675, 164] width 141 height 239
click at [607, 83] on div "hero . moveRight ( ) hero . moveDown ( )" at bounding box center [675, 174] width 141 height 259
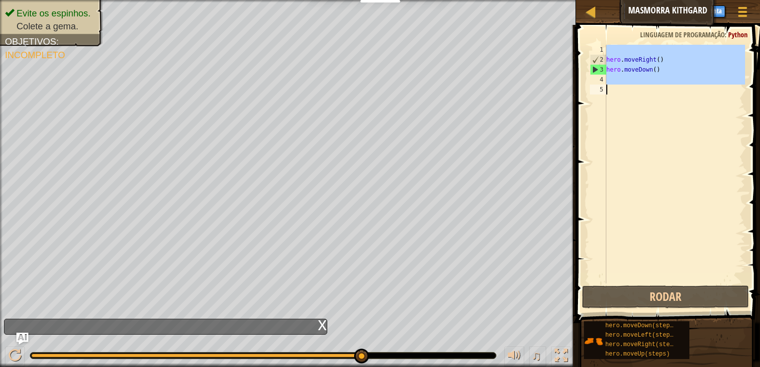
click at [607, 83] on div "hero . moveRight ( ) hero . moveDown ( )" at bounding box center [675, 174] width 141 height 259
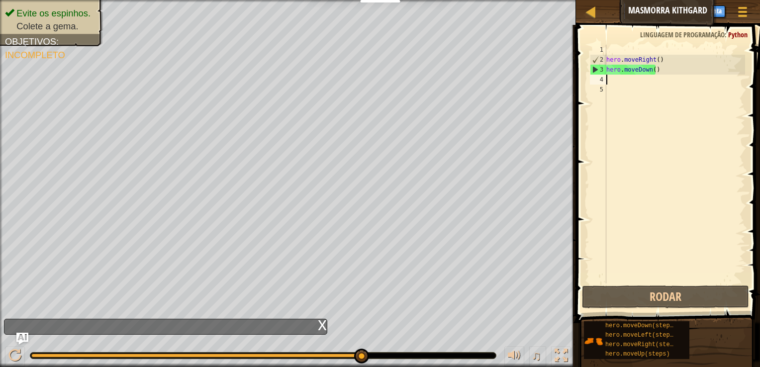
click at [607, 83] on div "hero . moveRight ( ) hero . moveDown ( )" at bounding box center [675, 174] width 141 height 259
type textarea "h"
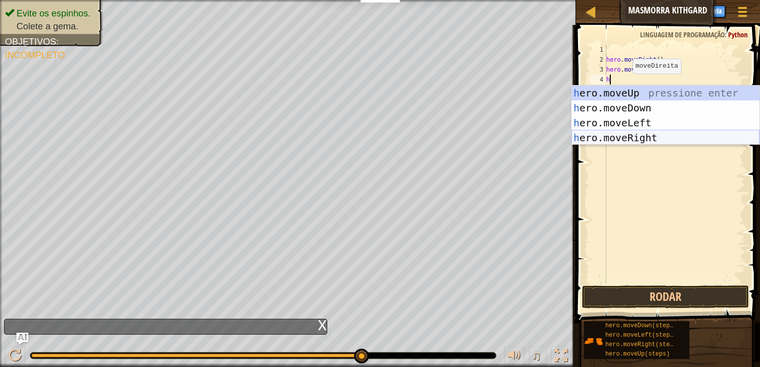
click at [622, 134] on div "h ero.moveUp pressione enter h ero.moveDown pressione enter h ero.moveLeft pres…" at bounding box center [666, 131] width 188 height 90
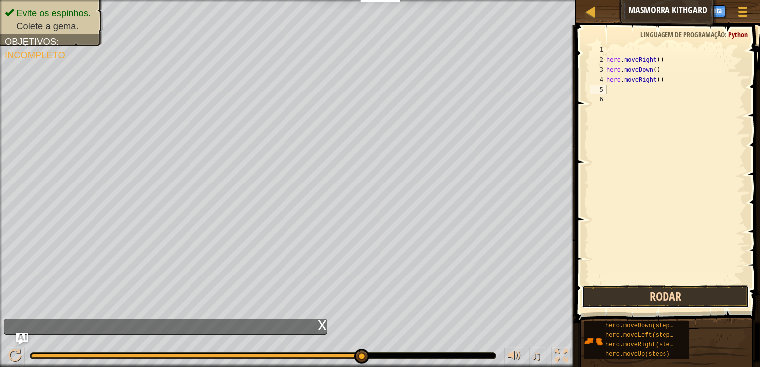
click at [668, 296] on button "Rodar" at bounding box center [665, 297] width 167 height 23
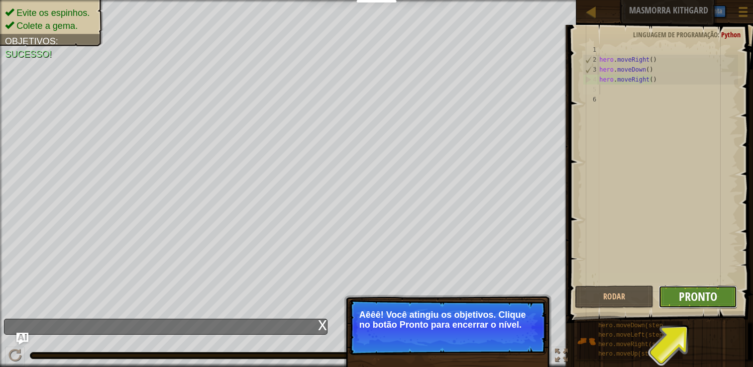
click at [697, 292] on span "Pronto" at bounding box center [698, 297] width 38 height 16
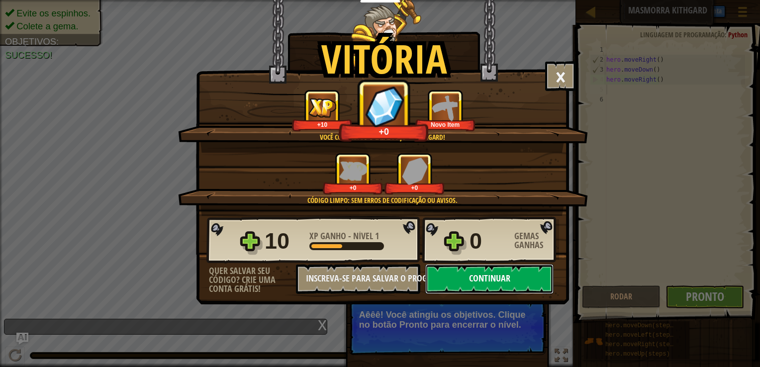
click at [529, 285] on button "Continuar" at bounding box center [490, 279] width 128 height 30
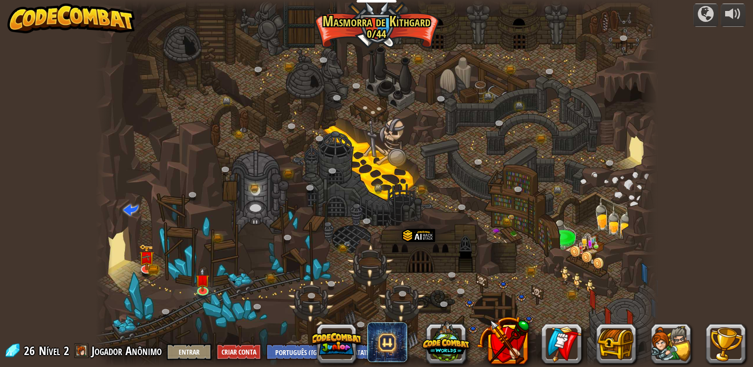
select select "pt-BR"
click at [213, 286] on div at bounding box center [377, 183] width 562 height 367
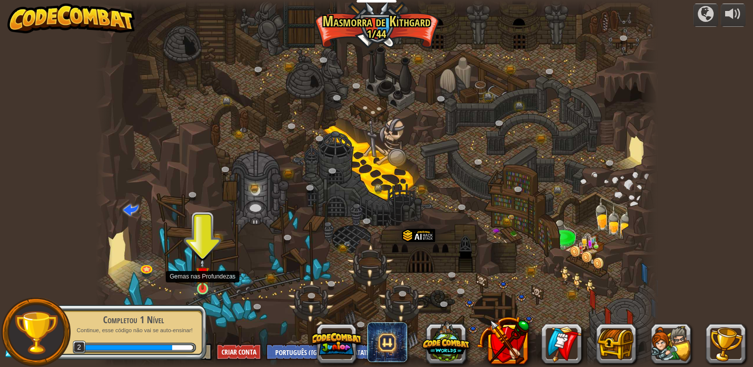
click at [197, 286] on img at bounding box center [203, 274] width 14 height 32
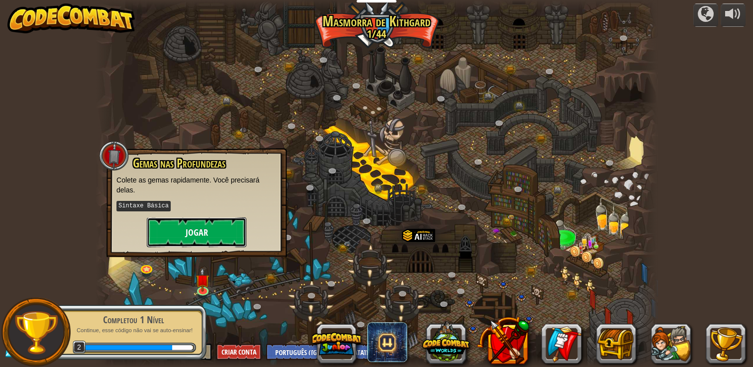
click at [170, 222] on button "Jogar" at bounding box center [197, 232] width 100 height 30
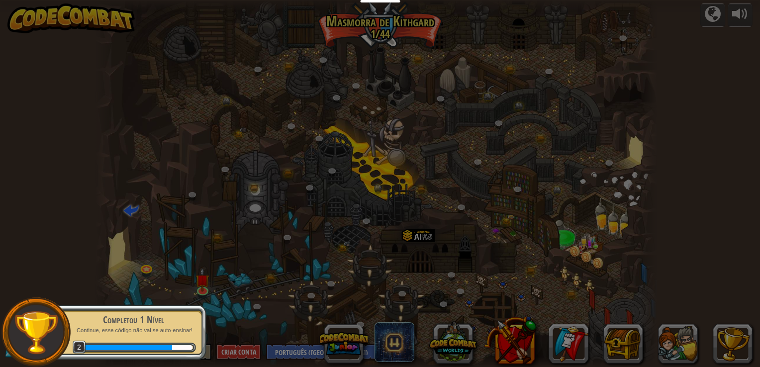
click at [170, 1] on body "Educadores Create Free Account School & District Solutions Teacher Toolkit Prev…" at bounding box center [380, 0] width 760 height 1
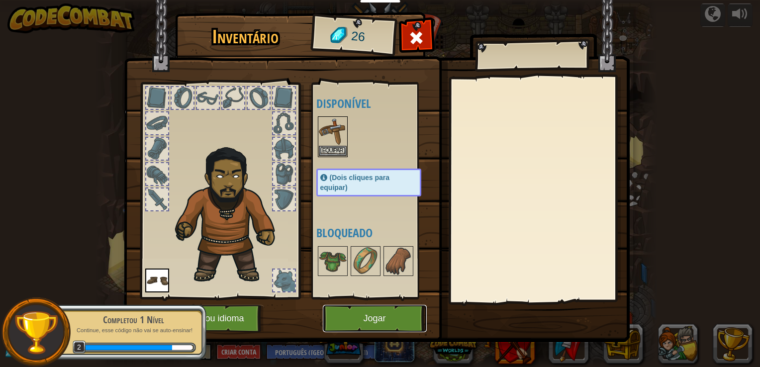
click at [395, 315] on button "Jogar" at bounding box center [375, 318] width 104 height 27
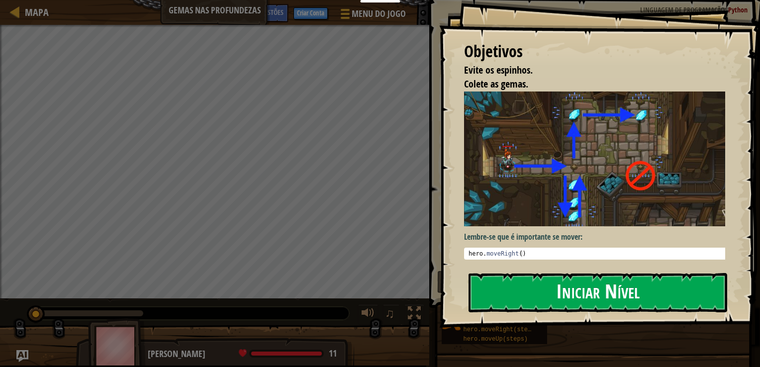
click at [524, 292] on button "Iniciar Nível" at bounding box center [598, 292] width 259 height 39
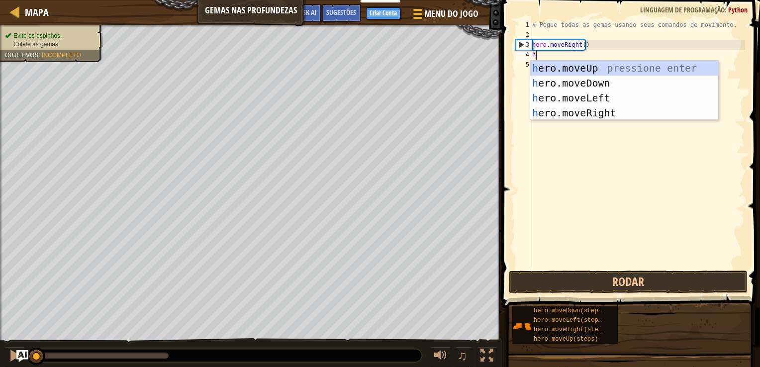
scroll to position [4, 0]
type textarea "hr"
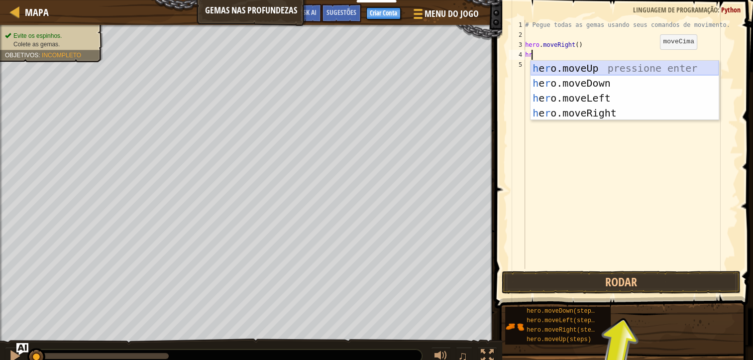
click at [626, 69] on div "h e r o.moveUp pressione enter h e r o.moveDown pressione enter h e r o.moveLef…" at bounding box center [625, 106] width 188 height 90
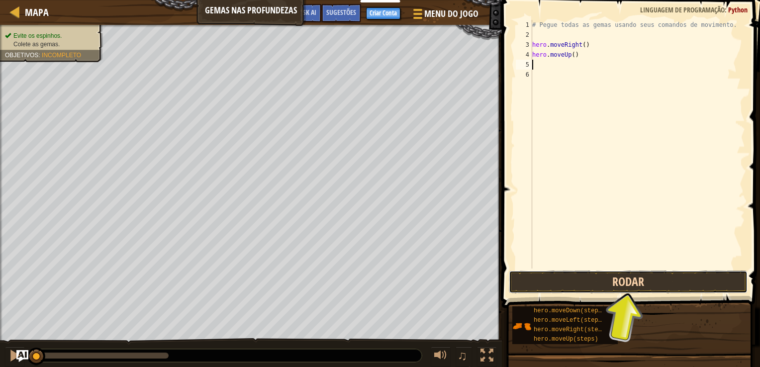
click at [633, 282] on button "Rodar" at bounding box center [628, 282] width 239 height 23
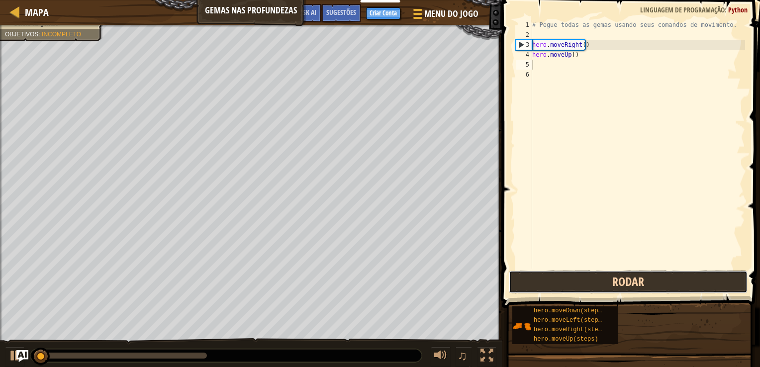
click at [633, 282] on button "Rodar" at bounding box center [628, 282] width 239 height 23
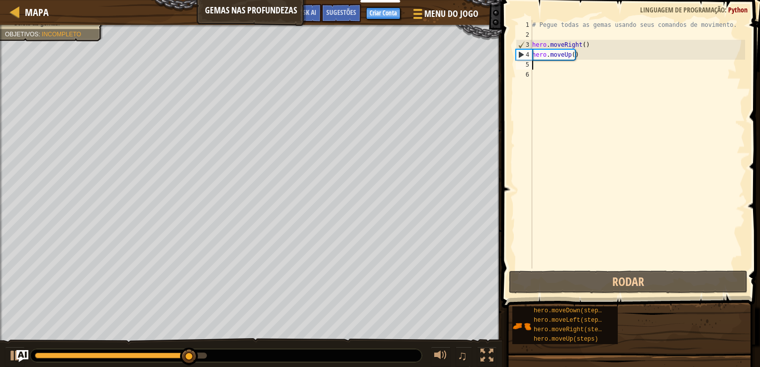
type textarea "h"
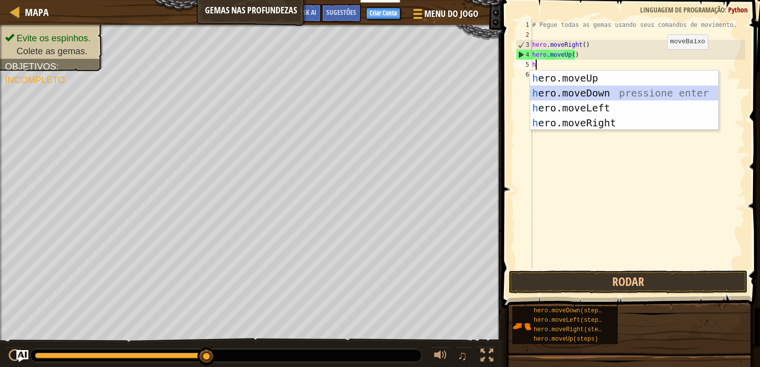
click at [611, 89] on div "h ero.moveUp pressione enter h ero.moveDown pressione enter h ero.moveLeft pres…" at bounding box center [625, 116] width 188 height 90
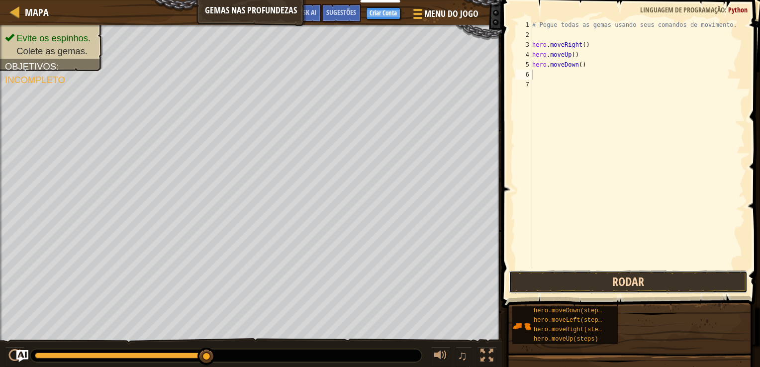
click at [562, 289] on button "Rodar" at bounding box center [628, 282] width 239 height 23
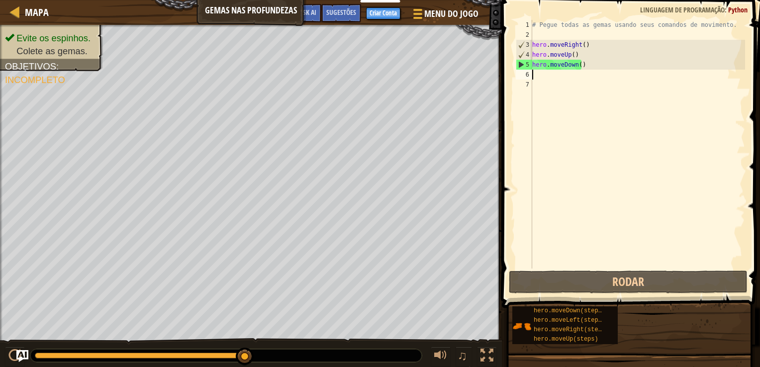
type textarea "h"
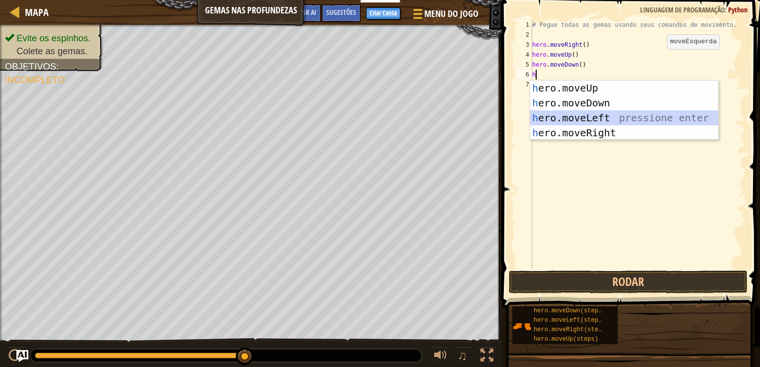
click at [586, 118] on div "h ero.moveUp pressione enter h ero.moveDown pressione enter h ero.moveLeft pres…" at bounding box center [625, 126] width 188 height 90
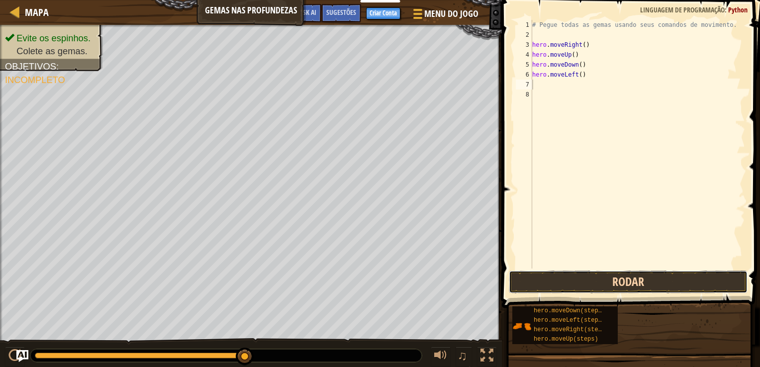
click at [602, 271] on button "Rodar" at bounding box center [628, 282] width 239 height 23
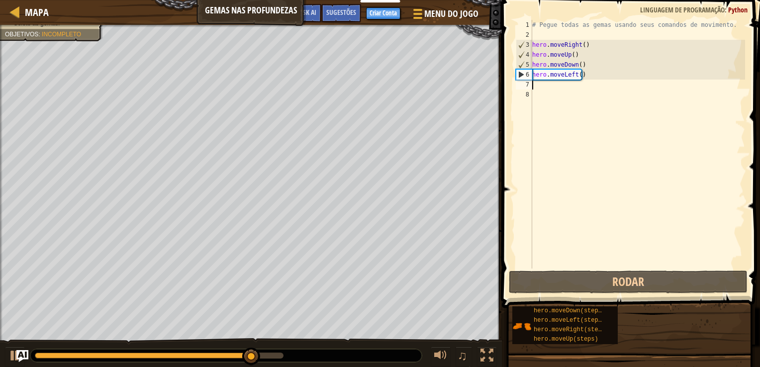
type textarea "h"
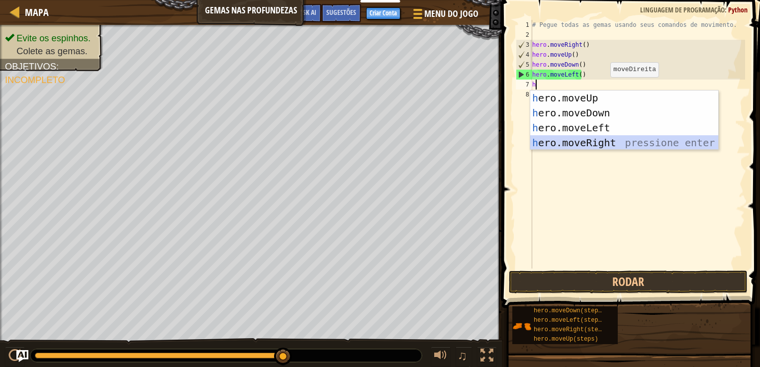
click at [571, 141] on div "h ero.moveUp pressione enter h ero.moveDown pressione enter h ero.moveLeft pres…" at bounding box center [625, 136] width 188 height 90
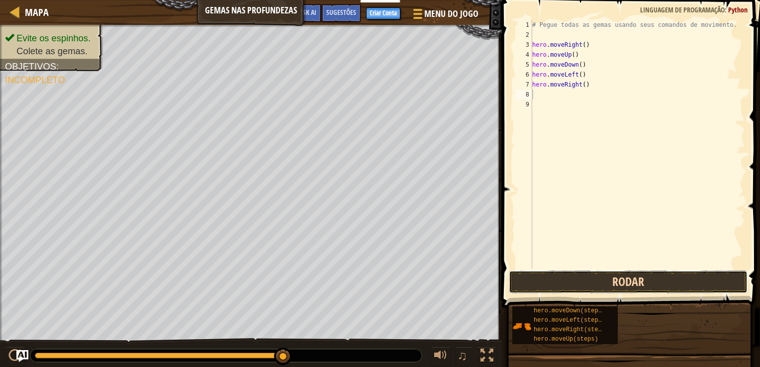
click at [596, 280] on button "Rodar" at bounding box center [628, 282] width 239 height 23
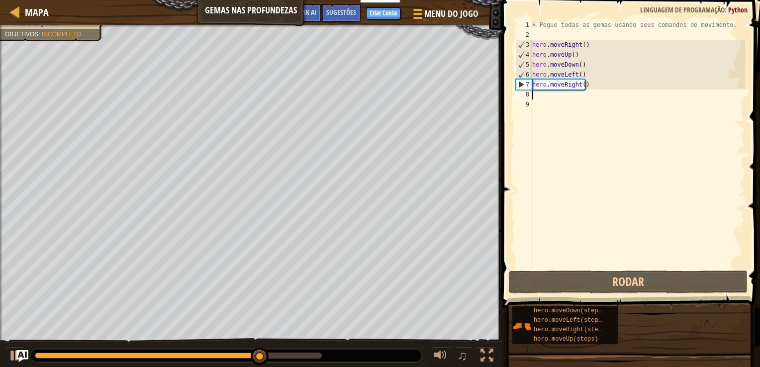
type textarea "h"
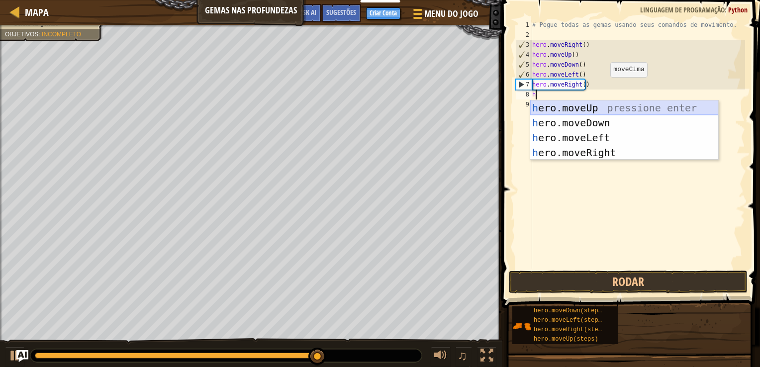
click at [568, 107] on div "h ero.moveUp pressione enter h ero.moveDown pressione enter h ero.moveLeft pres…" at bounding box center [625, 146] width 188 height 90
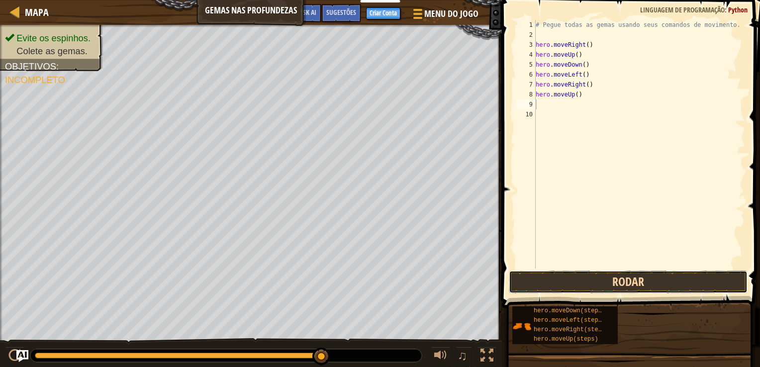
click at [594, 282] on button "Rodar" at bounding box center [628, 282] width 239 height 23
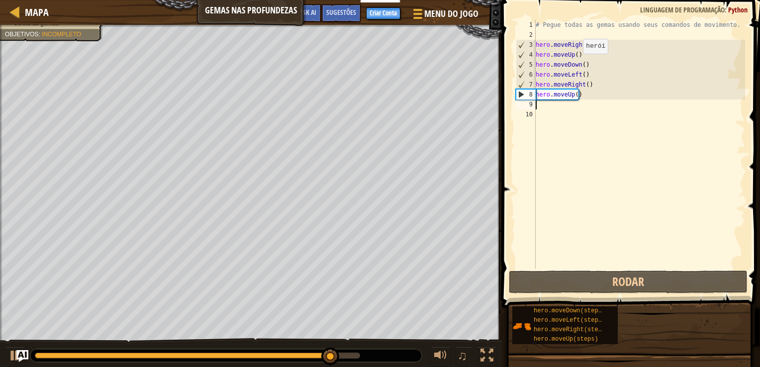
click at [578, 64] on div "# Pegue todas as gemas usando seus comandos de movimento. hero . moveRight ( ) …" at bounding box center [640, 154] width 212 height 269
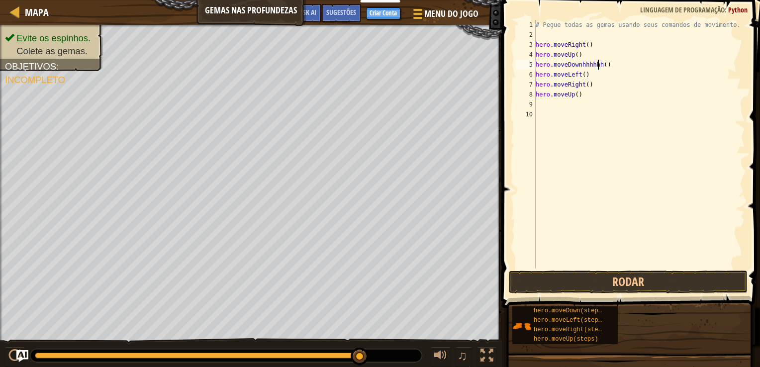
scroll to position [4, 5]
type textarea "hero.moveDownhhhhhhh()"
click at [607, 226] on div "# Pegue todas as gemas usando seus comandos de movimento. hero . moveRight ( ) …" at bounding box center [640, 154] width 212 height 269
drag, startPoint x: 538, startPoint y: 103, endPoint x: 532, endPoint y: 107, distance: 7.2
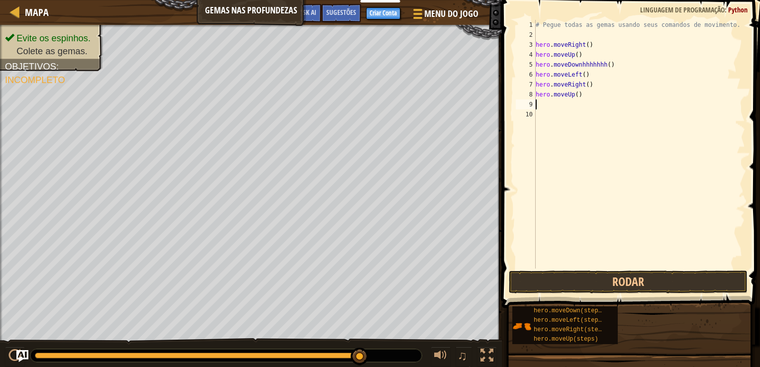
click at [532, 107] on div "1 2 3 4 5 6 7 8 9 10 # Pegue todas as gemas usando seus comandos de movimento. …" at bounding box center [629, 144] width 231 height 249
click at [532, 107] on div "9" at bounding box center [526, 105] width 20 height 10
type textarea "h"
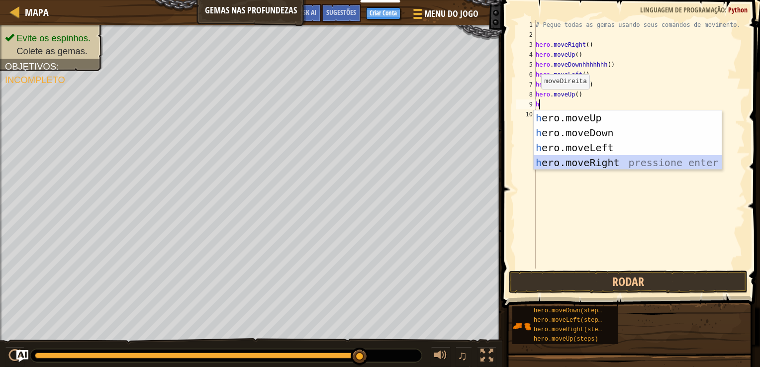
click at [573, 159] on div "h ero.moveUp pressione enter h ero.moveDown pressione enter h ero.moveLeft pres…" at bounding box center [628, 155] width 188 height 90
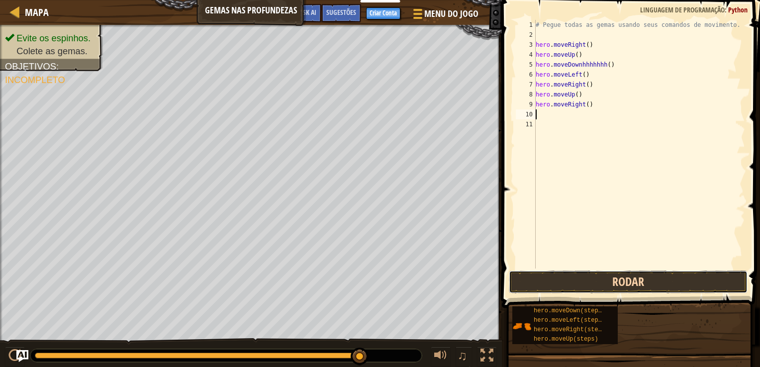
click at [534, 290] on button "Rodar" at bounding box center [628, 282] width 239 height 23
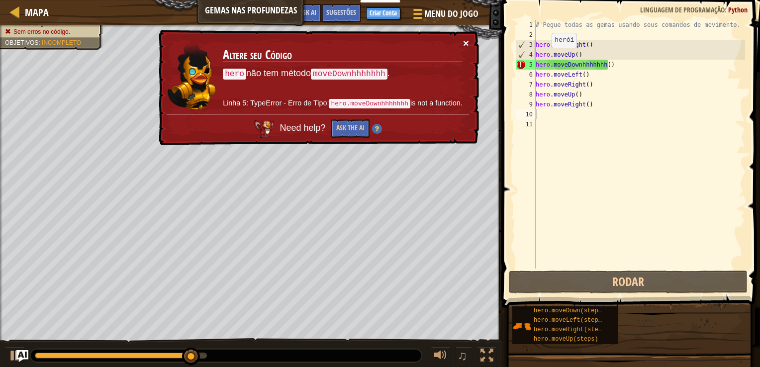
click at [463, 38] on button "×" at bounding box center [466, 43] width 6 height 10
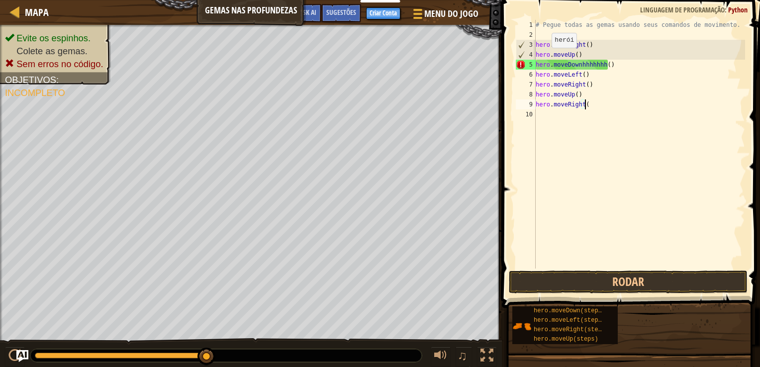
type textarea "hero.moveRight"
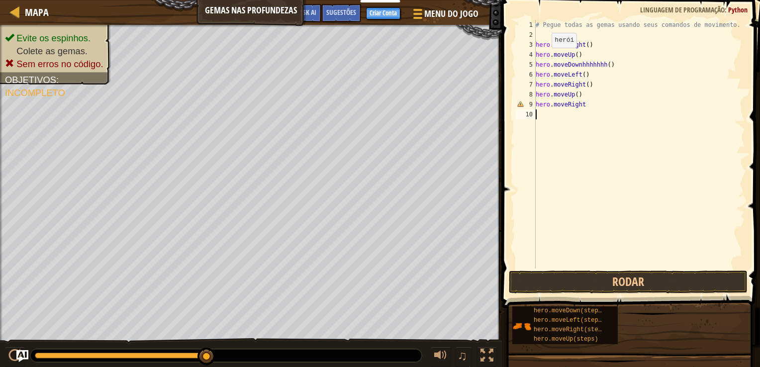
click at [534, 112] on div "10" at bounding box center [526, 114] width 20 height 10
type textarea "h"
click at [590, 105] on div "# Pegue todas as gemas usando seus comandos de movimento. hero . moveRight ( ) …" at bounding box center [640, 154] width 212 height 269
type textarea "h"
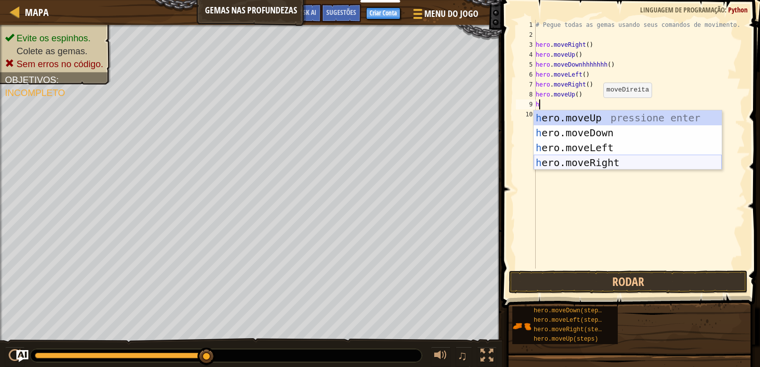
click at [592, 168] on div "h ero.moveUp pressione enter h ero.moveDown pressione enter h ero.moveLeft pres…" at bounding box center [628, 155] width 188 height 90
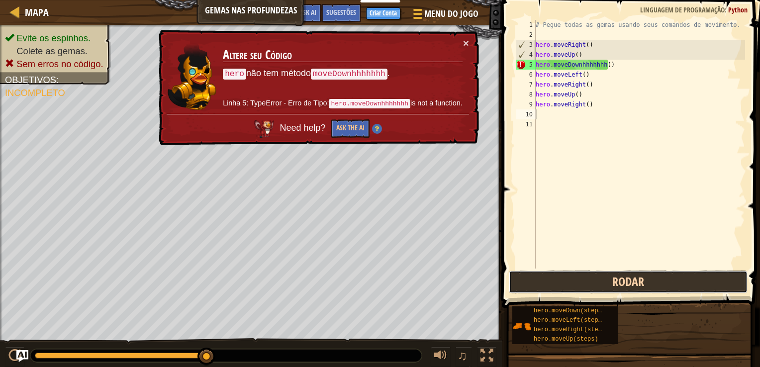
click at [619, 281] on button "Rodar" at bounding box center [628, 282] width 239 height 23
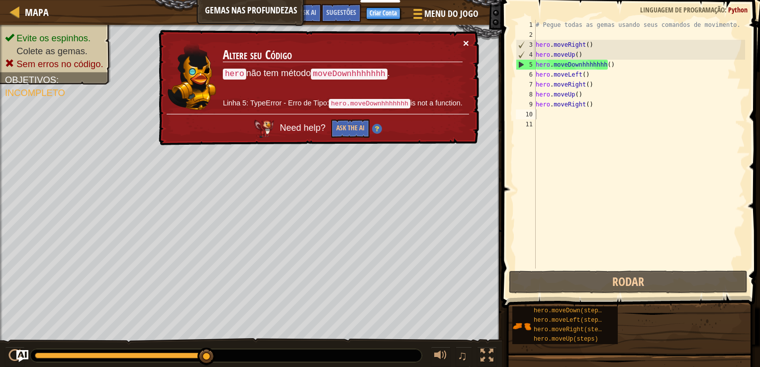
click at [465, 41] on button "×" at bounding box center [466, 43] width 6 height 10
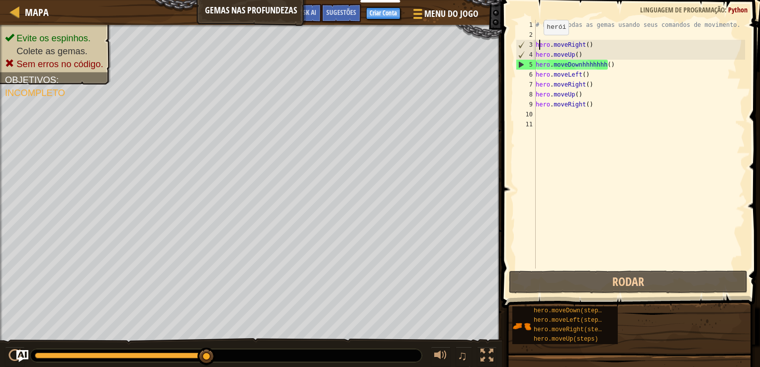
click at [538, 45] on div "# Pegue todas as gemas usando seus comandos de movimento. hero . moveRight ( ) …" at bounding box center [640, 154] width 212 height 269
click at [579, 44] on div "# Pegue todas as gemas usando seus comandos de movimento. hero . moveRight ( ) …" at bounding box center [640, 154] width 212 height 269
drag, startPoint x: 579, startPoint y: 44, endPoint x: 546, endPoint y: 47, distance: 33.5
click at [546, 47] on div "# Pegue todas as gemas usando seus comandos de movimento. hero . moveRight ( ) …" at bounding box center [640, 154] width 212 height 269
click at [546, 47] on div "# Pegue todas as gemas usando seus comandos de movimento. hero . moveRight ( ) …" at bounding box center [640, 144] width 212 height 249
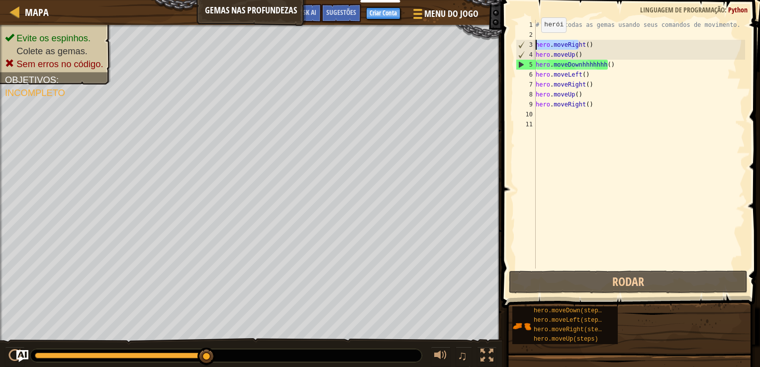
drag, startPoint x: 579, startPoint y: 42, endPoint x: 538, endPoint y: 42, distance: 41.8
click at [538, 42] on div "# Pegue todas as gemas usando seus comandos de movimento. hero . moveRight ( ) …" at bounding box center [640, 154] width 212 height 269
click at [601, 63] on div "# Pegue todas as gemas usando seus comandos de movimento. hero . moveRight ( ) …" at bounding box center [640, 154] width 212 height 269
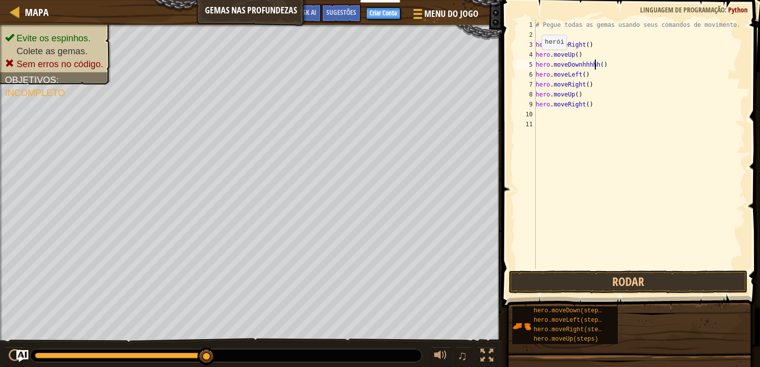
click at [526, 65] on div "5" at bounding box center [526, 65] width 20 height 10
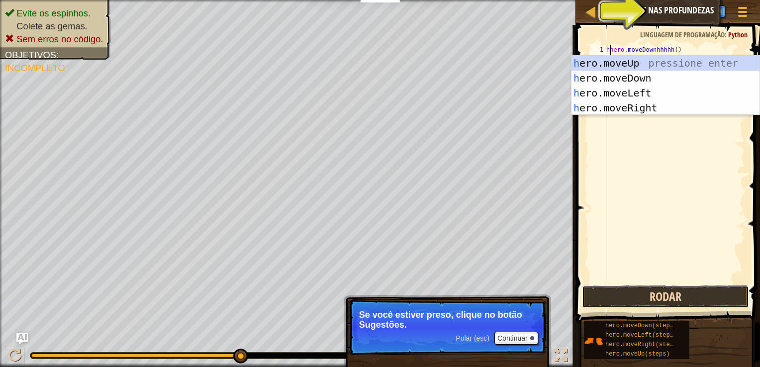
click at [682, 304] on button "Rodar" at bounding box center [665, 297] width 167 height 23
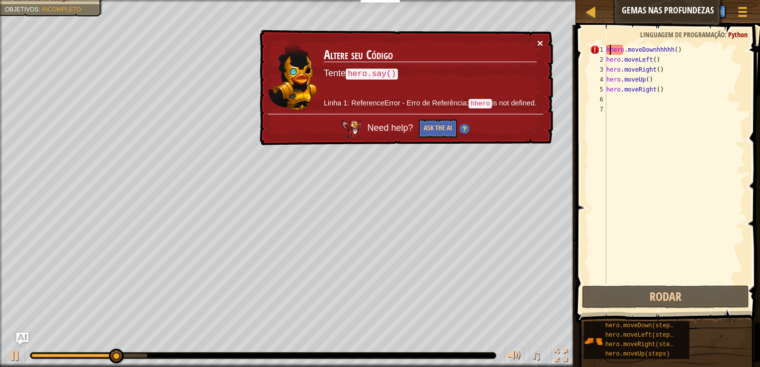
click at [541, 38] on button "×" at bounding box center [541, 43] width 6 height 10
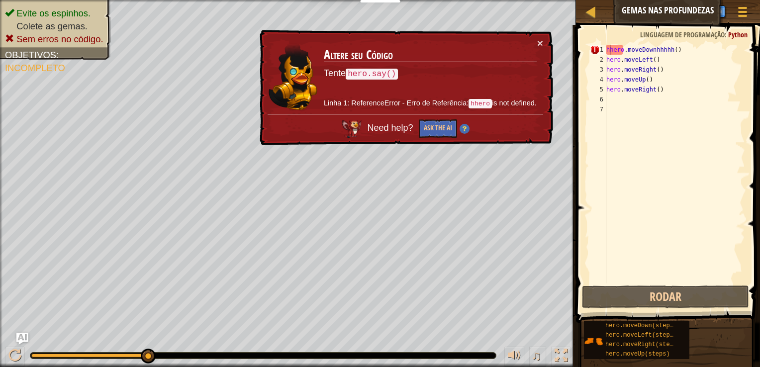
click at [541, 36] on div "× Altere seu Código Tente hero.say() Linha 1: ReferenceError - Erro de Referênc…" at bounding box center [406, 88] width 296 height 116
click at [538, 42] on button "×" at bounding box center [541, 43] width 6 height 10
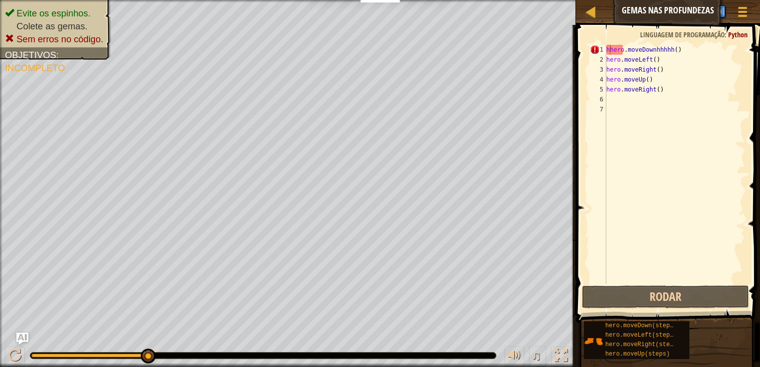
click at [637, 10] on span "Ask AI" at bounding box center [633, 9] width 17 height 9
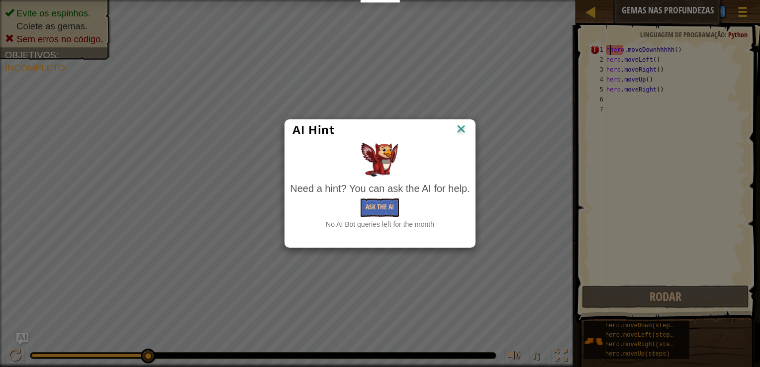
click at [460, 124] on img at bounding box center [461, 129] width 13 height 15
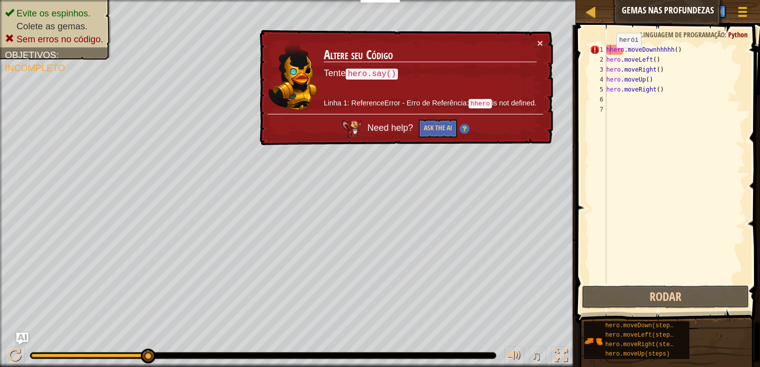
click at [549, 41] on div "× Altere seu Código Tente hero.say() Linha 1: ReferenceError - Erro de Referênc…" at bounding box center [406, 88] width 296 height 116
click at [541, 43] on button "×" at bounding box center [541, 43] width 6 height 10
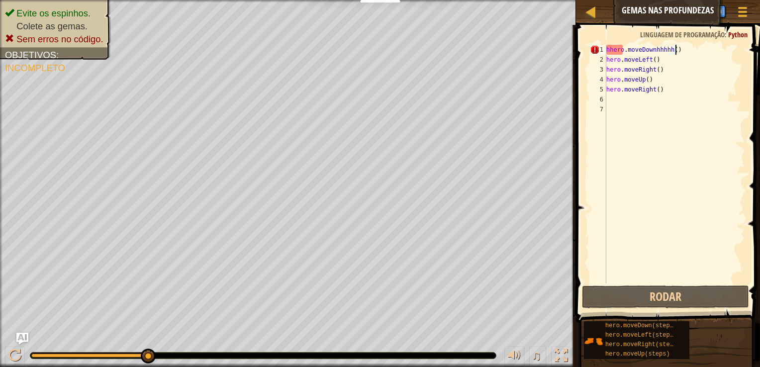
click at [682, 51] on div "hhero . moveDownhhhhh ( ) hero . moveLeft ( ) hero . moveRight ( ) hero . moveU…" at bounding box center [675, 174] width 141 height 259
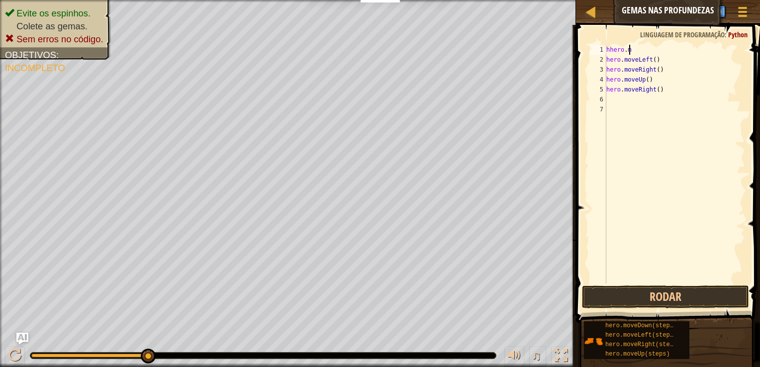
type textarea "h"
click at [657, 62] on div "hero . moveLeft ( ) hero . moveRight ( ) hero . moveUp ( ) hero . moveRight ( )" at bounding box center [675, 174] width 141 height 259
type textarea "h"
click at [661, 71] on div "hero . moveRight ( ) hero . moveUp ( ) hero . moveRight ( )" at bounding box center [675, 174] width 141 height 259
type textarea "h"
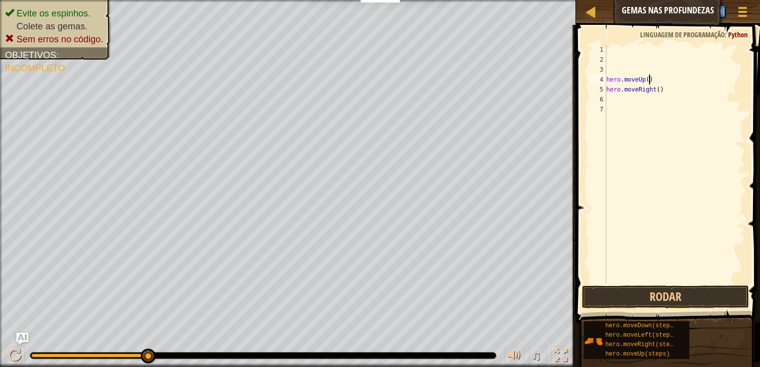
click at [654, 81] on div "hero . moveUp ( ) hero . moveRight ( )" at bounding box center [675, 174] width 141 height 259
type textarea "h"
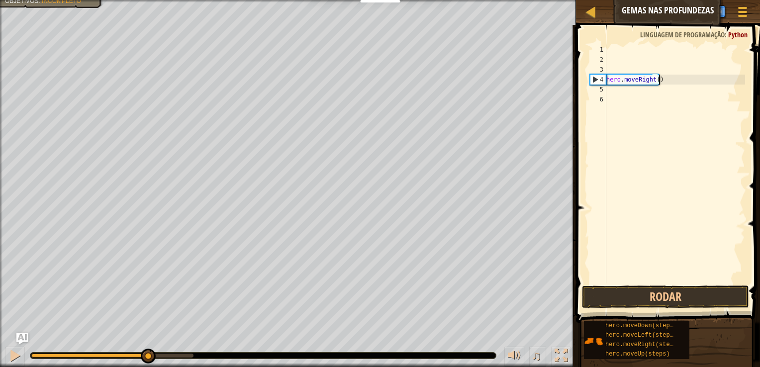
click at [666, 81] on div "hero . moveRight ( )" at bounding box center [675, 174] width 141 height 259
click at [660, 79] on div "hero . moveRight ( )" at bounding box center [675, 174] width 141 height 259
click at [648, 293] on button "Rodar" at bounding box center [665, 297] width 167 height 23
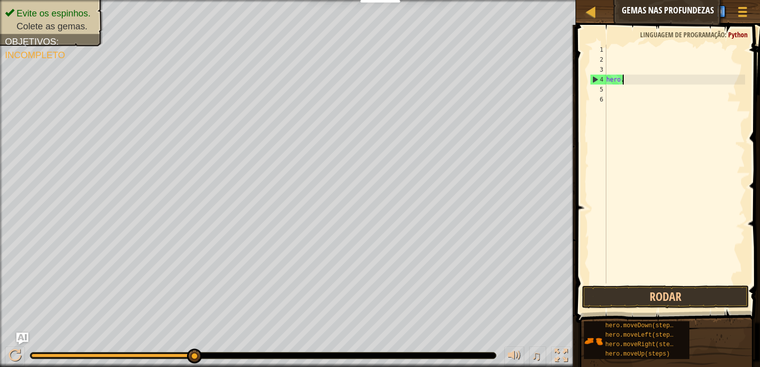
type textarea "h"
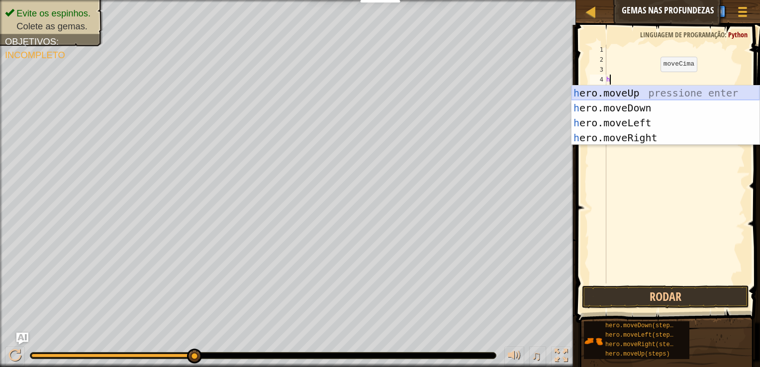
click at [662, 96] on div "h ero.moveUp pressione enter h ero.moveDown pressione enter h ero.moveLeft pres…" at bounding box center [666, 131] width 188 height 90
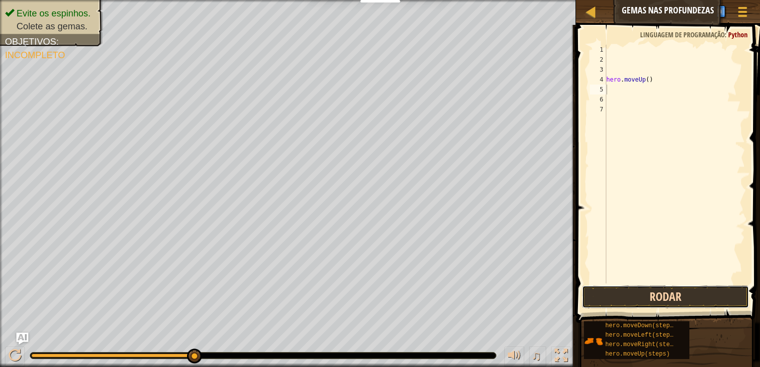
click at [675, 294] on button "Rodar" at bounding box center [665, 297] width 167 height 23
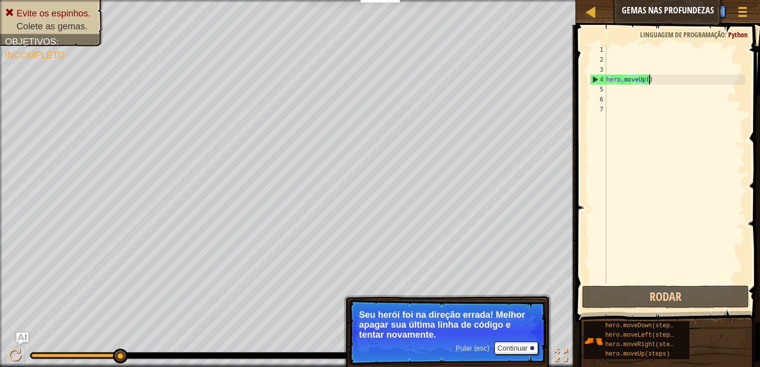
click at [655, 82] on div "hero . moveUp ( )" at bounding box center [675, 174] width 141 height 259
click at [649, 79] on div "hero . moveUp ( )" at bounding box center [675, 174] width 141 height 259
click at [650, 80] on div "hero . moveUp ( )" at bounding box center [675, 174] width 141 height 259
click at [646, 77] on div "hero . moveUp ( )" at bounding box center [675, 174] width 141 height 259
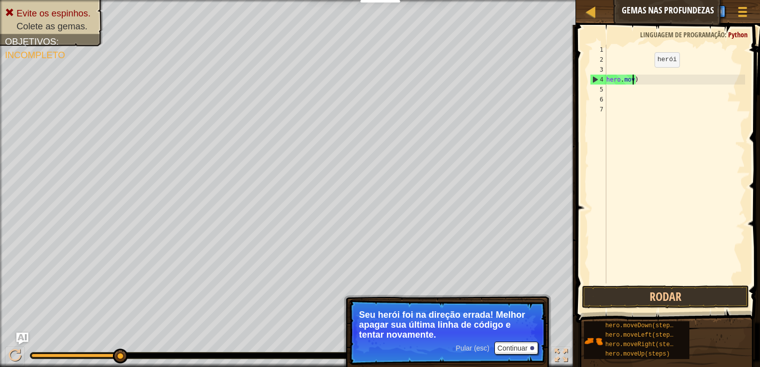
type textarea ")"
click at [609, 48] on div ")" at bounding box center [675, 174] width 141 height 259
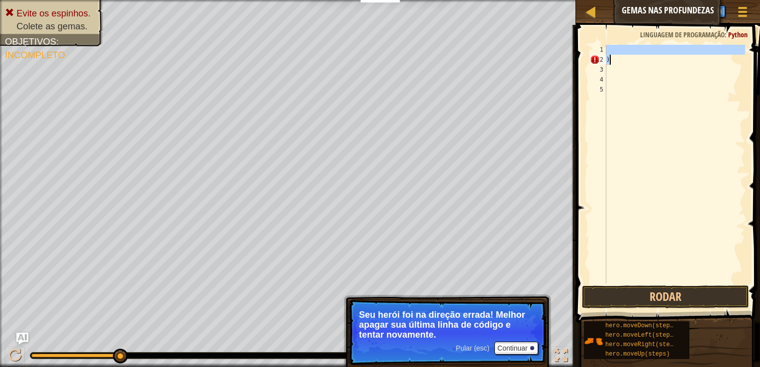
drag, startPoint x: 609, startPoint y: 48, endPoint x: 609, endPoint y: 59, distance: 10.9
click at [609, 59] on div ")" at bounding box center [675, 174] width 141 height 259
click at [609, 59] on div ")" at bounding box center [675, 164] width 141 height 239
click at [606, 47] on div "1" at bounding box center [598, 50] width 16 height 10
type textarea ")h"
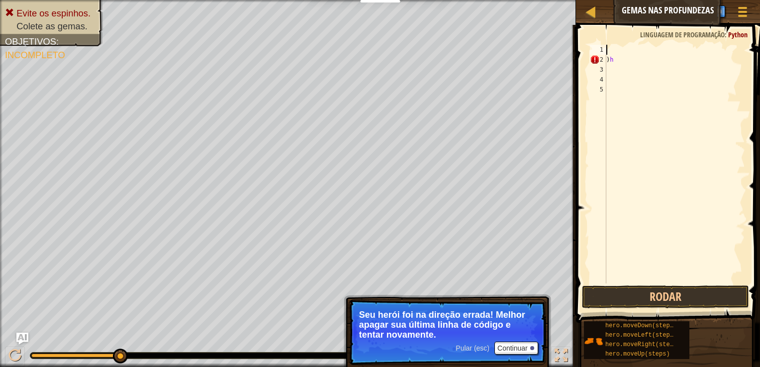
type textarea "h"
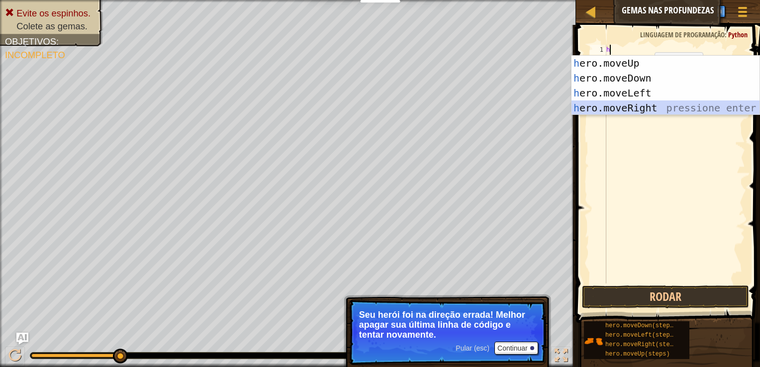
click at [655, 108] on div "h ero.moveUp pressione enter h ero.moveDown pressione enter h ero.moveLeft pres…" at bounding box center [666, 101] width 188 height 90
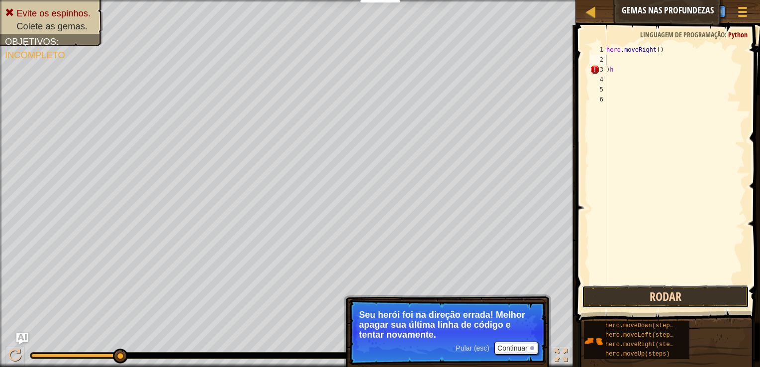
click at [673, 302] on button "Rodar" at bounding box center [665, 297] width 167 height 23
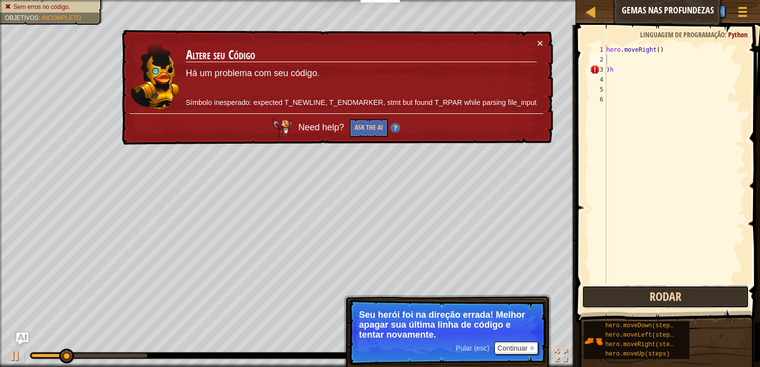
click at [673, 302] on button "Rodar" at bounding box center [665, 297] width 167 height 23
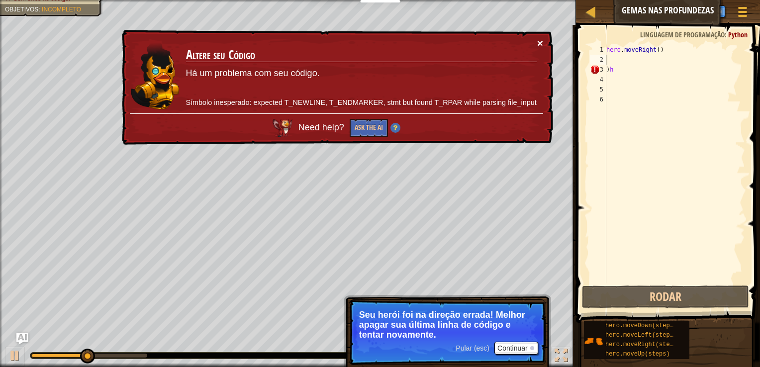
click at [541, 40] on button "×" at bounding box center [541, 43] width 6 height 10
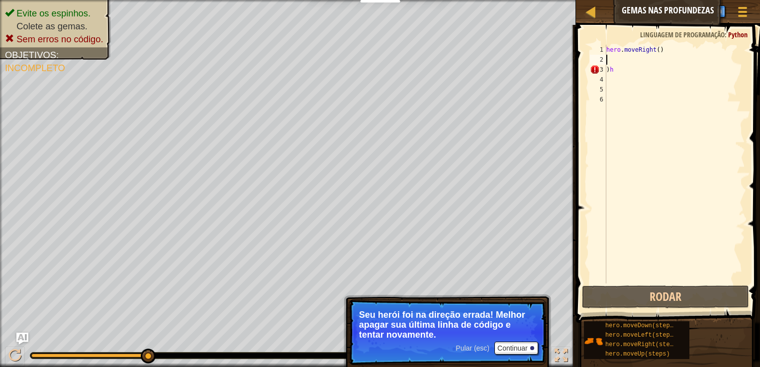
type textarea "h"
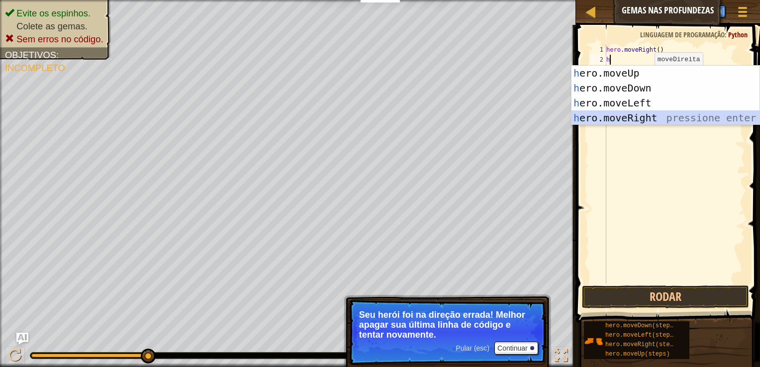
click at [628, 116] on div "h ero.moveUp pressione enter h ero.moveDown pressione enter h ero.moveLeft pres…" at bounding box center [666, 111] width 188 height 90
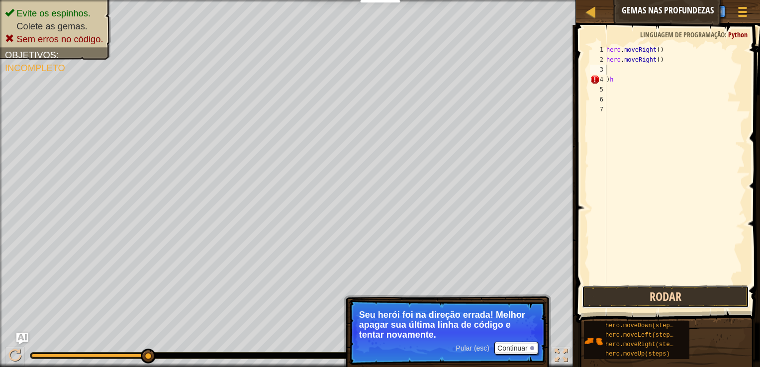
click at [637, 301] on button "Rodar" at bounding box center [665, 297] width 167 height 23
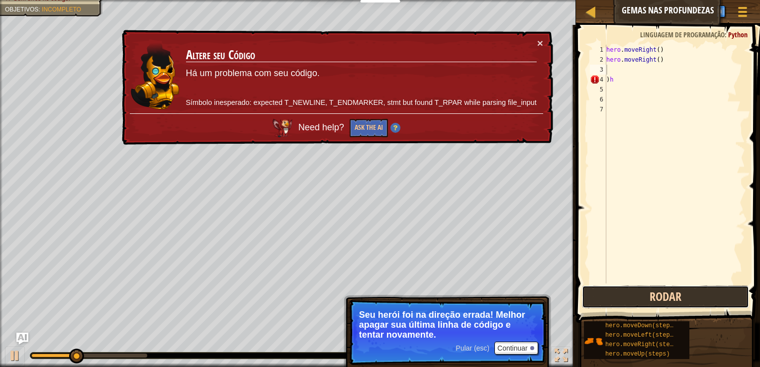
click at [637, 301] on button "Rodar" at bounding box center [665, 297] width 167 height 23
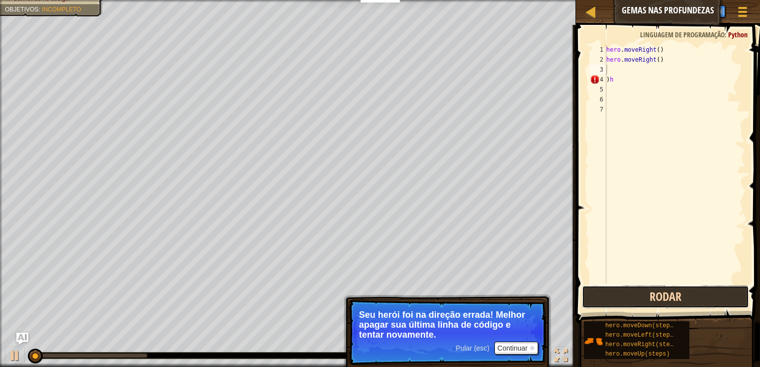
click at [637, 301] on button "Rodar" at bounding box center [665, 297] width 167 height 23
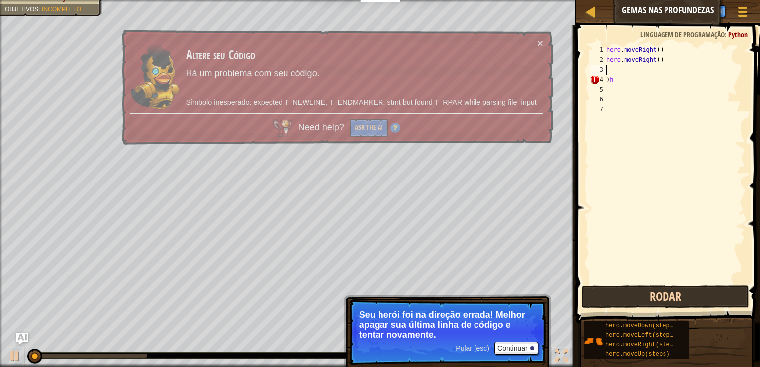
click at [637, 301] on button "Rodar" at bounding box center [665, 297] width 167 height 23
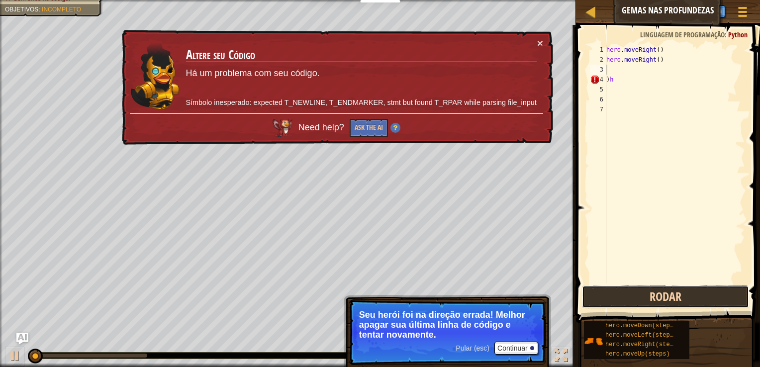
click at [637, 301] on button "Rodar" at bounding box center [665, 297] width 167 height 23
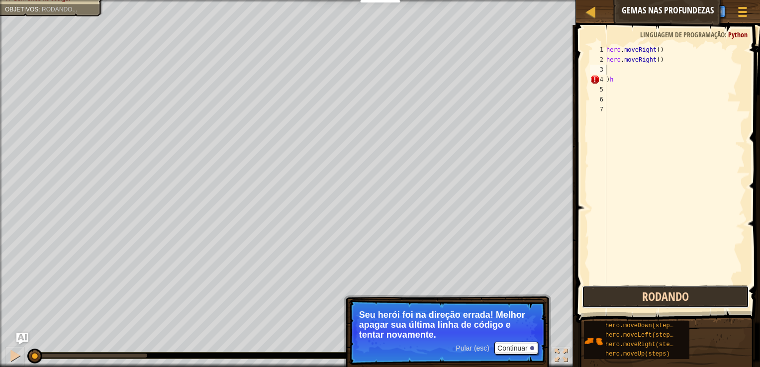
click at [637, 301] on button "Rodando" at bounding box center [665, 297] width 167 height 23
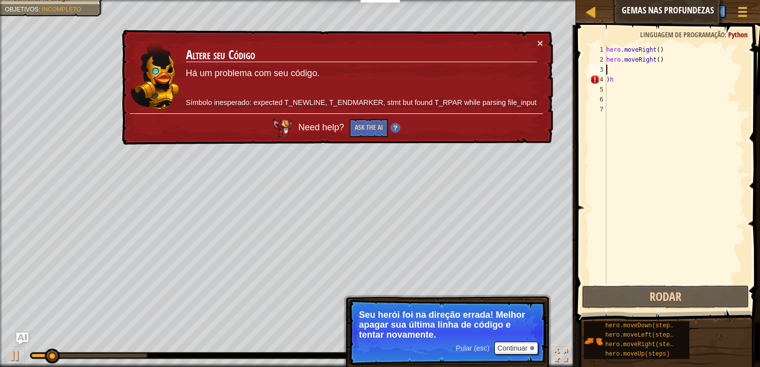
click at [546, 27] on div "Mapa Gemas nas Profundezas Menu do Jogo Pronto Criar Conta Sugestões Ask AI 1 ה…" at bounding box center [380, 183] width 760 height 367
click at [541, 41] on button "×" at bounding box center [541, 44] width 6 height 10
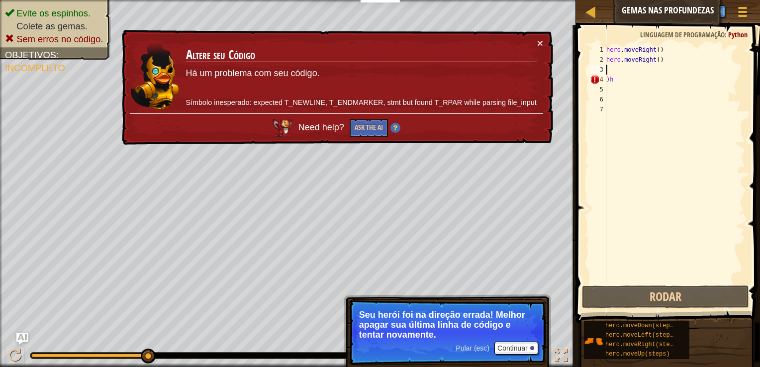
click at [607, 69] on div "hero . moveRight ( ) hero . moveRight ( ) ) h" at bounding box center [675, 174] width 141 height 259
click at [542, 41] on button "×" at bounding box center [541, 43] width 6 height 10
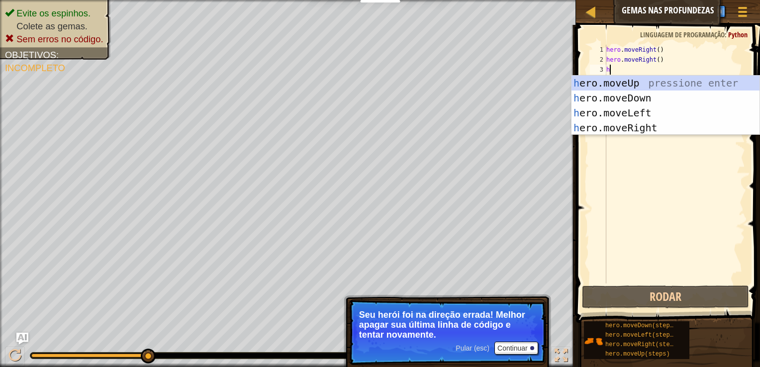
type textarea "h"
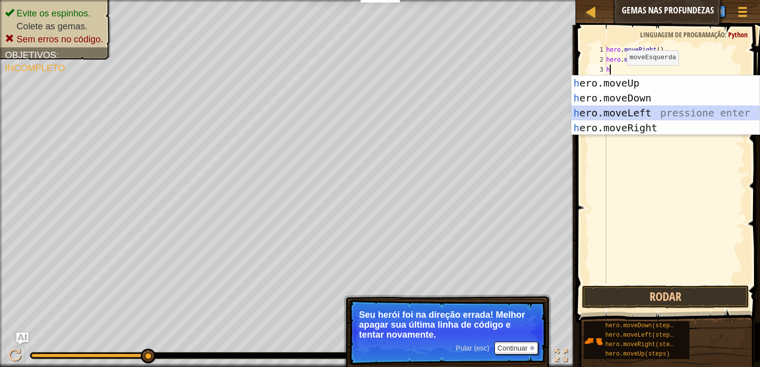
click at [646, 108] on div "h ero.moveUp pressione enter h ero.moveDown pressione enter h ero.moveLeft pres…" at bounding box center [666, 121] width 188 height 90
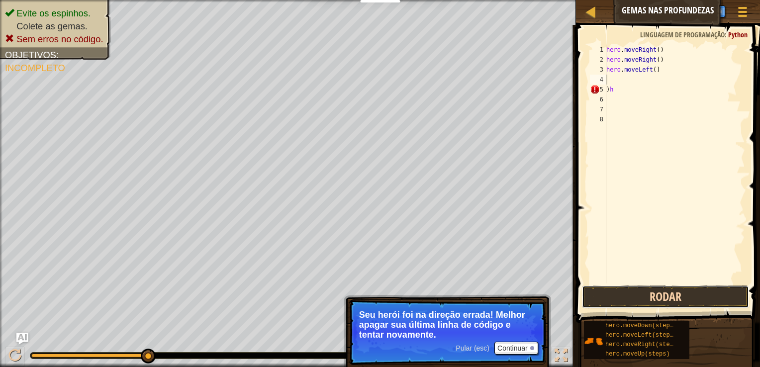
click at [636, 287] on button "Rodar" at bounding box center [665, 297] width 167 height 23
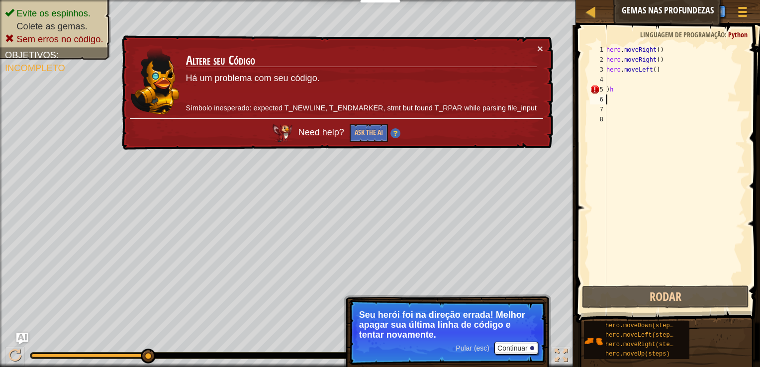
click at [618, 97] on div "hero . moveRight ( ) hero . moveRight ( ) hero . moveLeft ( ) ) h" at bounding box center [675, 174] width 141 height 259
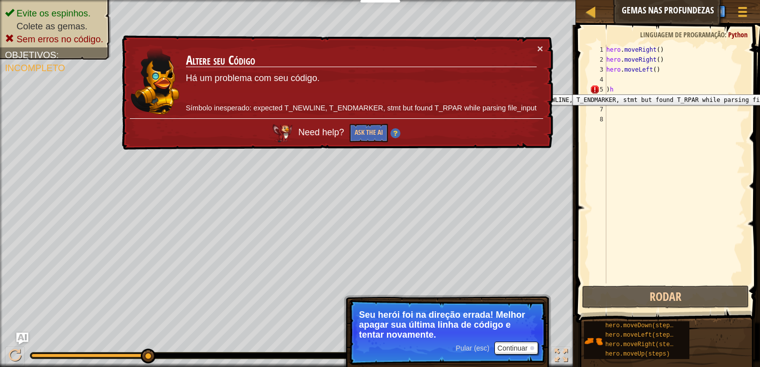
type textarea "h"
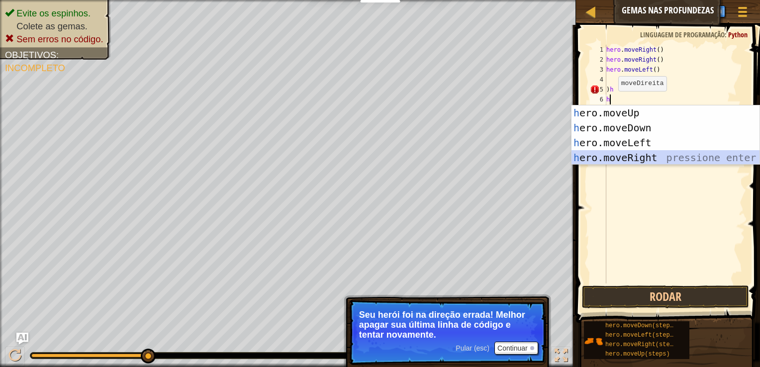
click at [613, 160] on div "h ero.moveUp pressione enter h ero.moveDown pressione enter h ero.moveLeft pres…" at bounding box center [666, 151] width 188 height 90
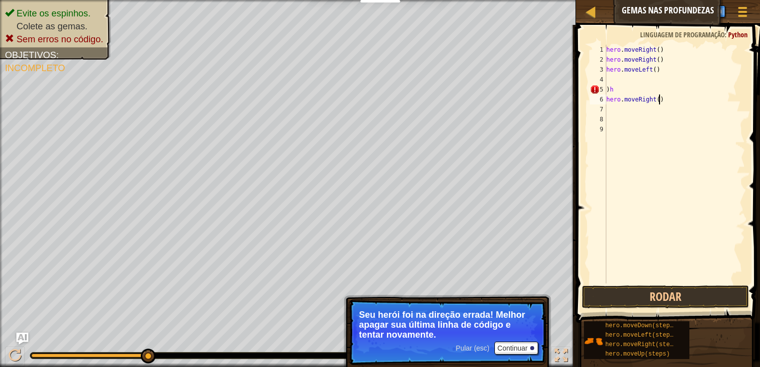
click at [658, 101] on div "hero . moveRight ( ) hero . moveRight ( ) hero . moveLeft ( ) ) h hero . moveRi…" at bounding box center [675, 174] width 141 height 259
type textarea "h"
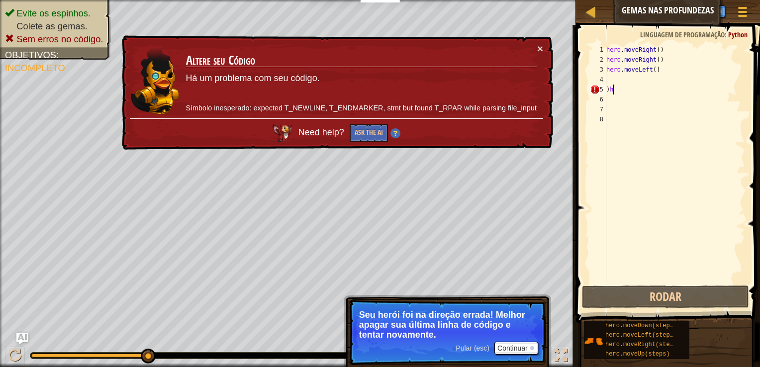
type textarea ")"
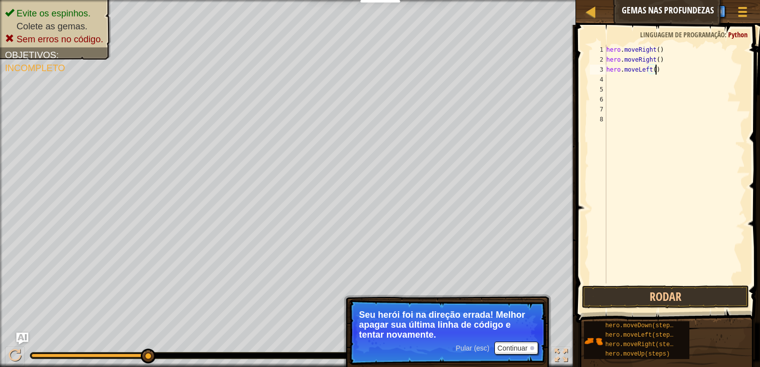
click at [654, 72] on div "hero . moveRight ( ) hero . moveRight ( ) hero . moveLeft ( )" at bounding box center [675, 174] width 141 height 259
type textarea "h"
click at [662, 61] on div "hero . moveRight ( ) hero . moveRight ( )" at bounding box center [675, 174] width 141 height 259
type textarea "h"
click at [659, 50] on div "hero . moveRight ( )" at bounding box center [675, 174] width 141 height 259
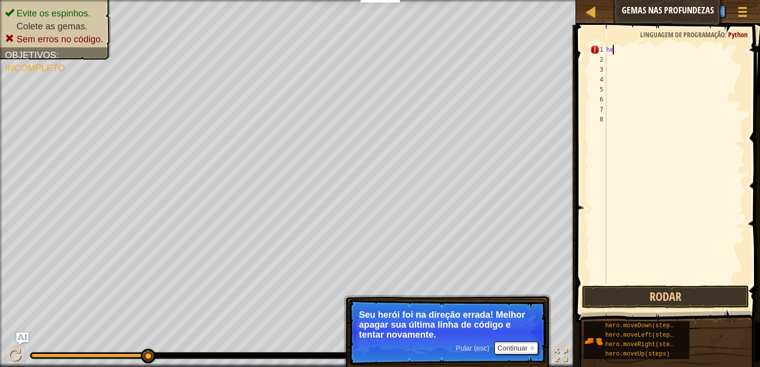
type textarea "h"
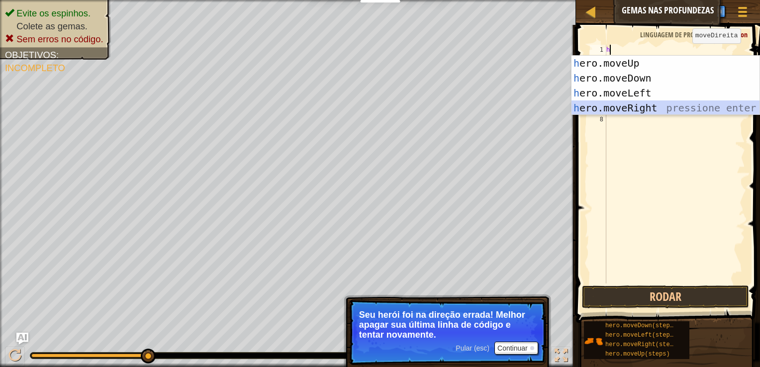
click at [648, 106] on div "h ero.moveUp pressione enter h ero.moveDown pressione enter h ero.moveLeft pres…" at bounding box center [666, 101] width 188 height 90
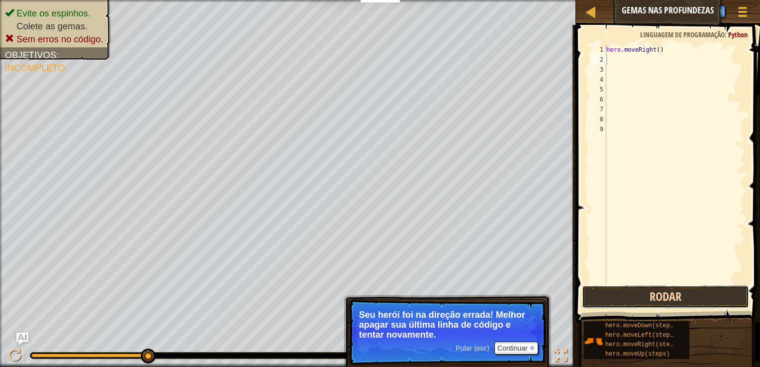
click at [610, 293] on button "Rodar" at bounding box center [665, 297] width 167 height 23
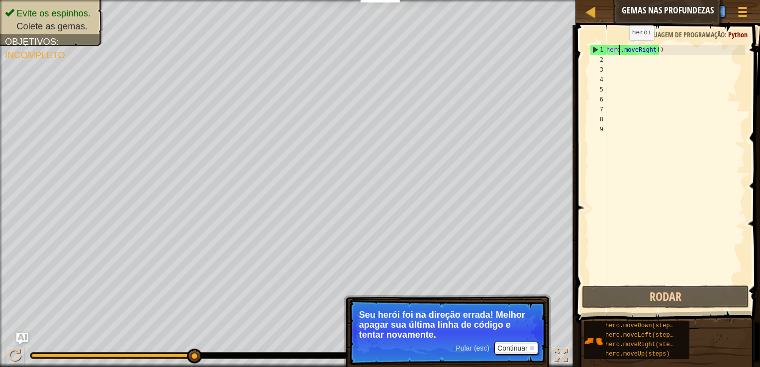
click at [621, 50] on div "hero . moveRight ( )" at bounding box center [675, 174] width 141 height 259
type textarea "hero.moveRight()"
click at [658, 50] on div "hero . moveRight ( )" at bounding box center [675, 174] width 141 height 259
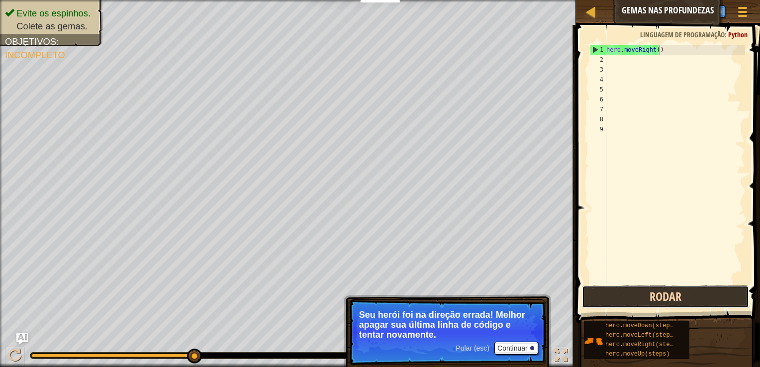
click at [619, 293] on button "Rodar" at bounding box center [665, 297] width 167 height 23
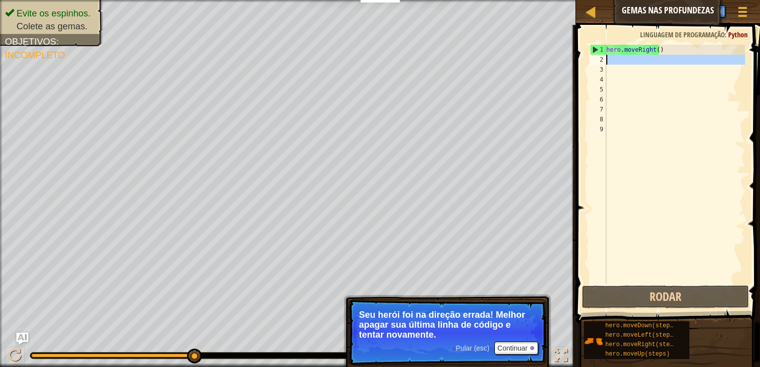
click at [604, 60] on div "2" at bounding box center [598, 60] width 16 height 10
type textarea "h"
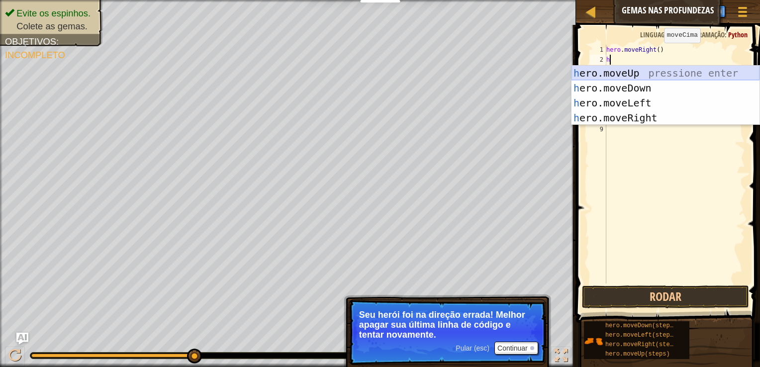
click at [624, 74] on div "h ero.moveUp pressione enter h ero.moveDown pressione enter h ero.moveLeft pres…" at bounding box center [666, 111] width 188 height 90
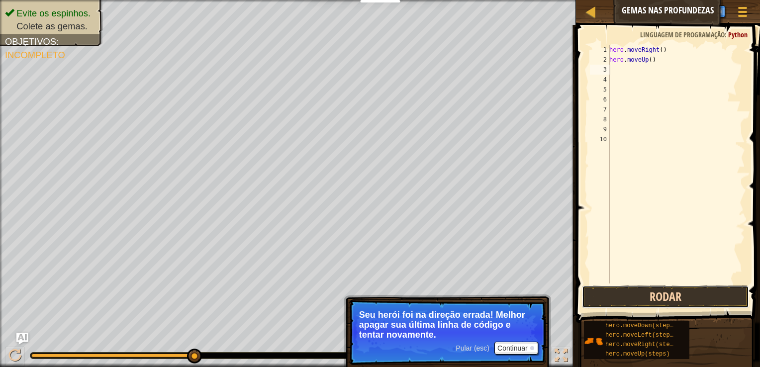
click at [597, 292] on button "Rodar" at bounding box center [665, 297] width 167 height 23
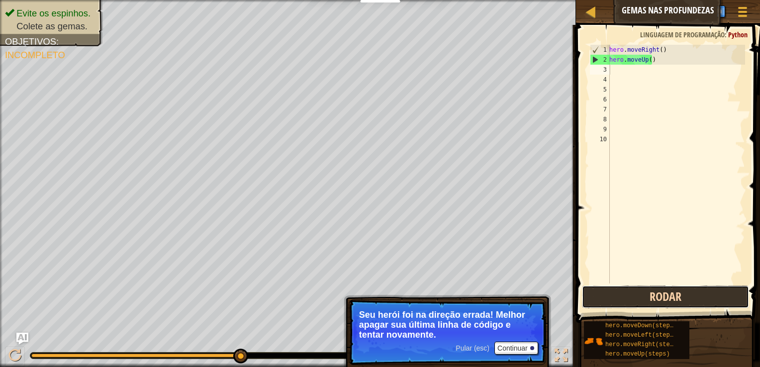
click at [685, 294] on button "Rodar" at bounding box center [665, 297] width 167 height 23
type textarea "h"
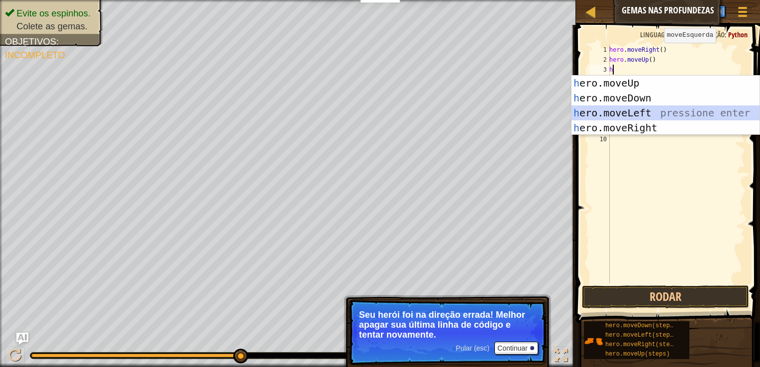
click at [610, 109] on div "h ero.moveUp pressione enter h ero.moveDown pressione enter h ero.moveLeft pres…" at bounding box center [666, 121] width 188 height 90
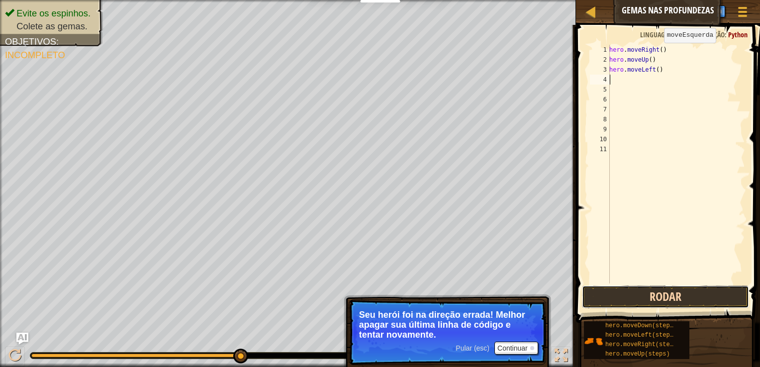
click at [607, 290] on button "Rodar" at bounding box center [665, 297] width 167 height 23
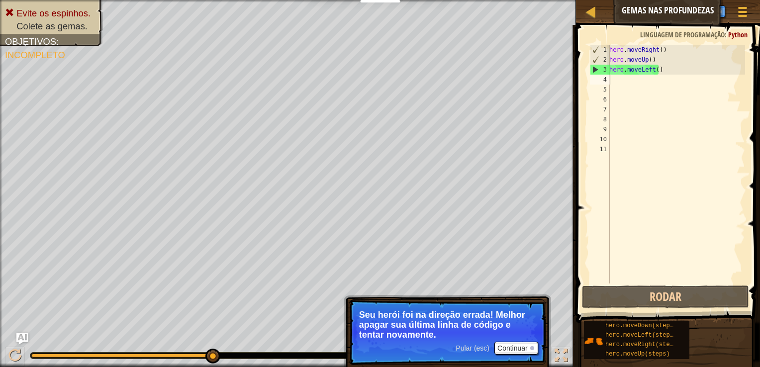
type textarea "h"
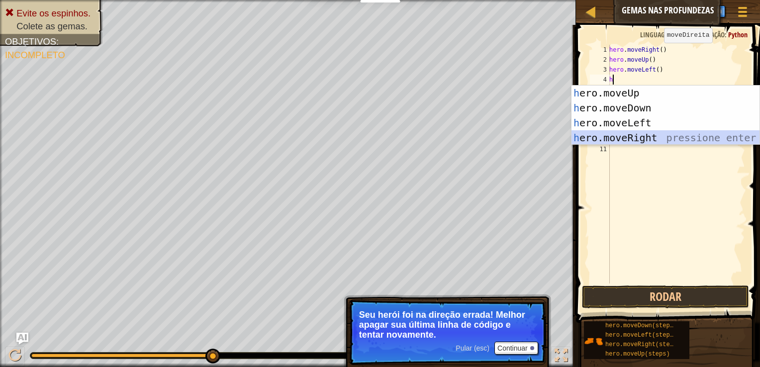
click at [635, 138] on div "h ero.moveUp pressione enter h ero.moveDown pressione enter h ero.moveLeft pres…" at bounding box center [666, 131] width 188 height 90
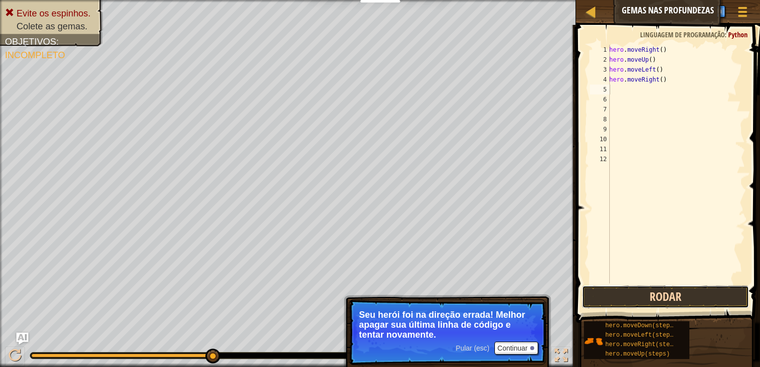
click at [718, 291] on button "Rodar" at bounding box center [665, 297] width 167 height 23
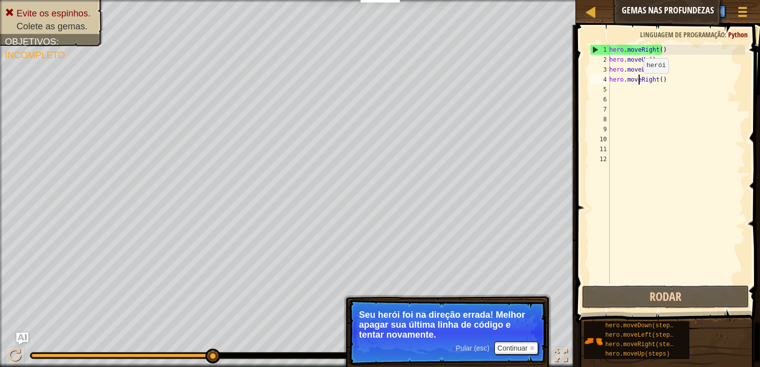
click at [639, 83] on div "hero . moveRight ( ) hero . moveUp ( ) hero . moveLeft ( ) hero . moveRight ( )" at bounding box center [677, 174] width 138 height 259
click at [653, 84] on div "hero . moveRight ( ) hero . moveUp ( ) hero . moveLeft ( ) hero . moveRight ( )" at bounding box center [677, 174] width 138 height 259
click at [656, 78] on div "hero . moveRight ( ) hero . moveUp ( ) hero . moveLeft ( ) hero . moveRight ( )" at bounding box center [677, 164] width 138 height 239
click at [656, 78] on div "hero . moveRight ( ) hero . moveUp ( ) hero . moveLeft ( ) hero . moveRight ( )" at bounding box center [677, 174] width 138 height 259
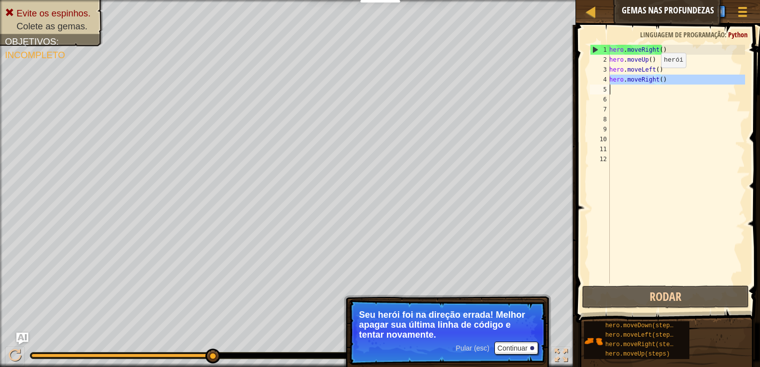
type textarea "hero.moveRight()"
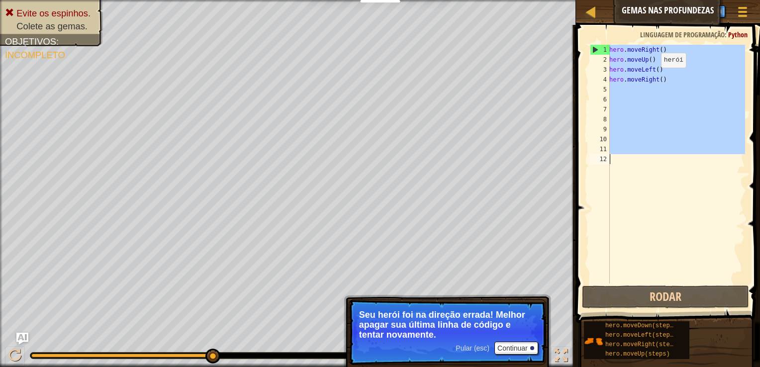
click at [656, 78] on div "hero . moveRight ( ) hero . moveUp ( ) hero . moveLeft ( ) hero . moveRight ( )" at bounding box center [677, 174] width 138 height 259
type textarea "h"
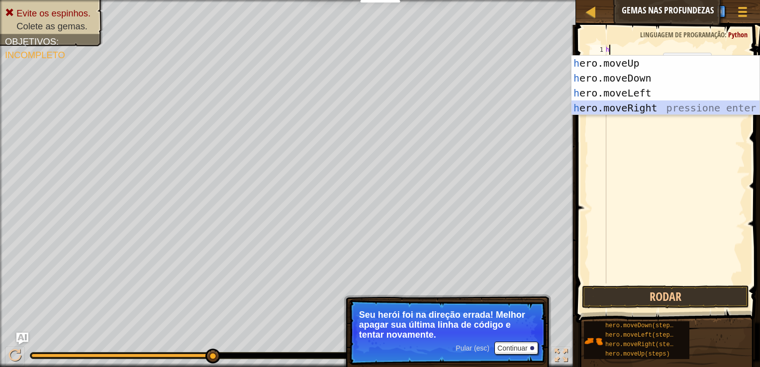
click at [626, 108] on div "h ero.moveUp pressione enter h ero.moveDown pressione enter h ero.moveLeft pres…" at bounding box center [666, 101] width 188 height 90
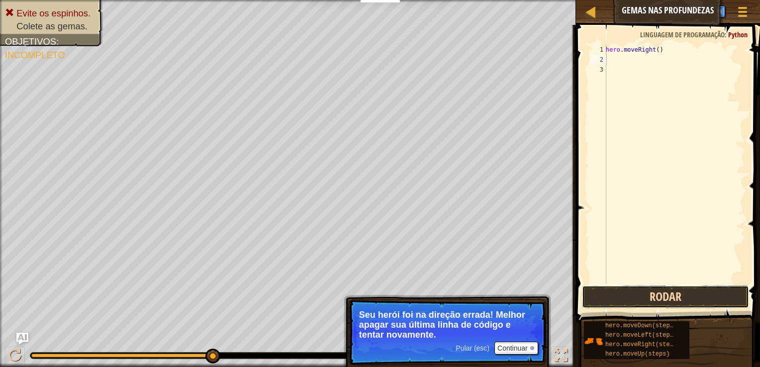
click at [651, 289] on button "Rodar" at bounding box center [665, 297] width 167 height 23
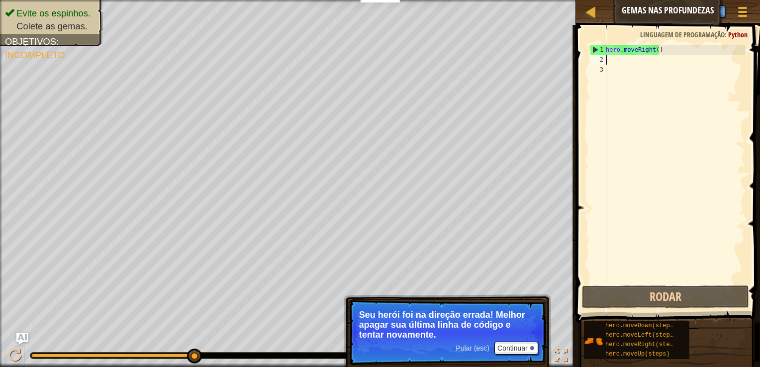
type textarea "h"
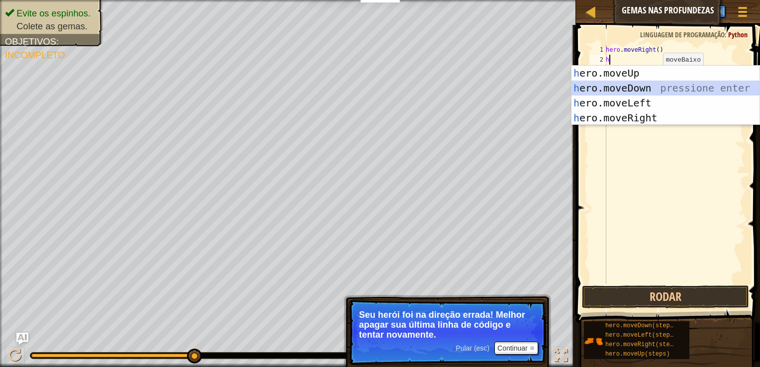
click at [622, 85] on div "h ero.moveUp pressione enter h ero.moveDown pressione enter h ero.moveLeft pres…" at bounding box center [666, 111] width 188 height 90
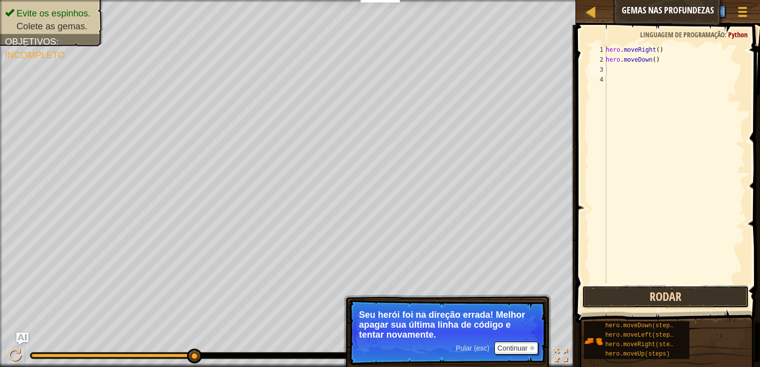
click at [657, 298] on button "Rodar" at bounding box center [665, 297] width 167 height 23
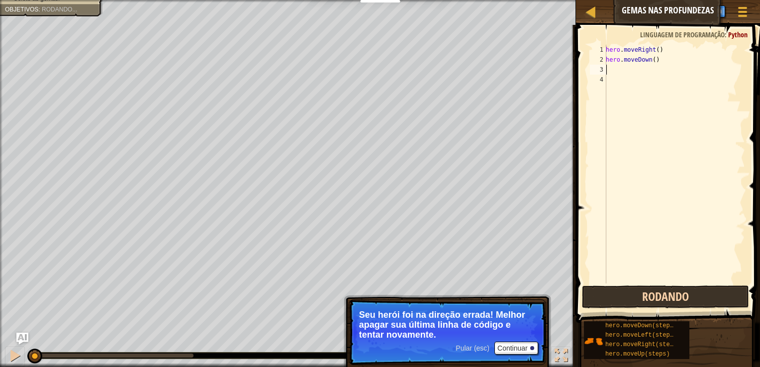
click at [657, 298] on button "Rodando" at bounding box center [665, 297] width 167 height 23
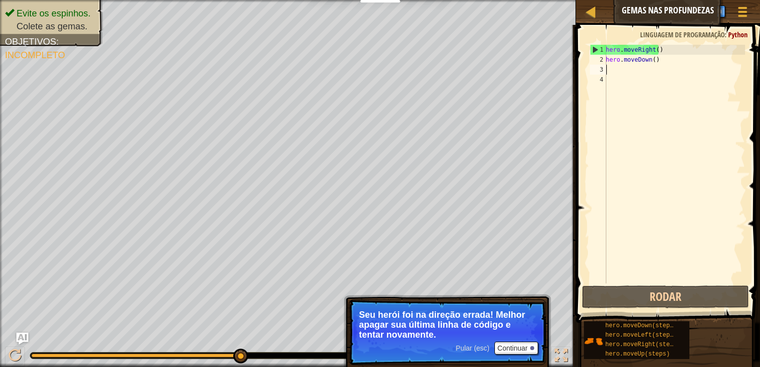
type textarea "h"
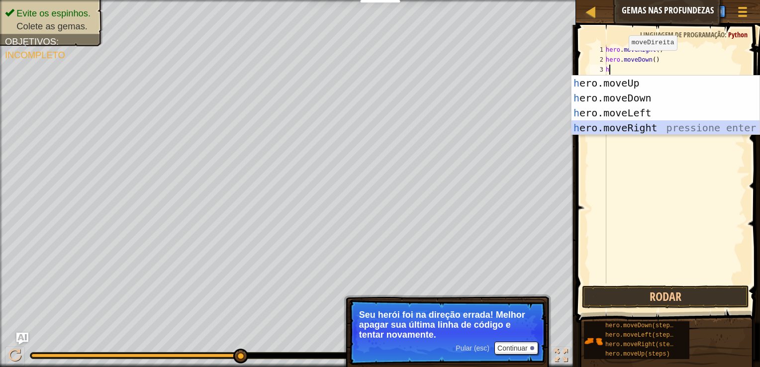
click at [633, 130] on div "h ero.moveUp pressione enter h ero.moveDown pressione enter h ero.moveLeft pres…" at bounding box center [666, 121] width 188 height 90
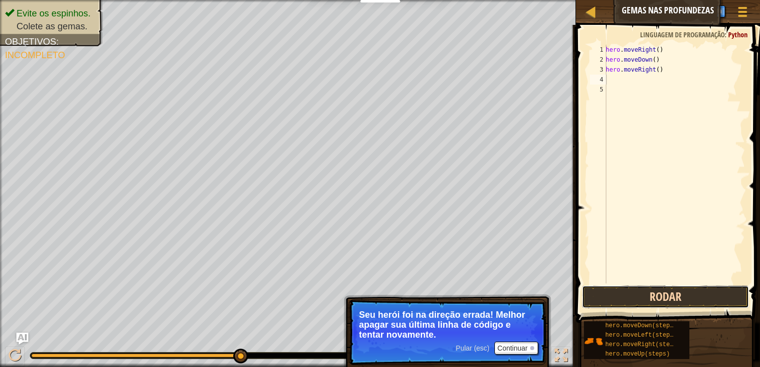
click at [635, 296] on button "Rodar" at bounding box center [665, 297] width 167 height 23
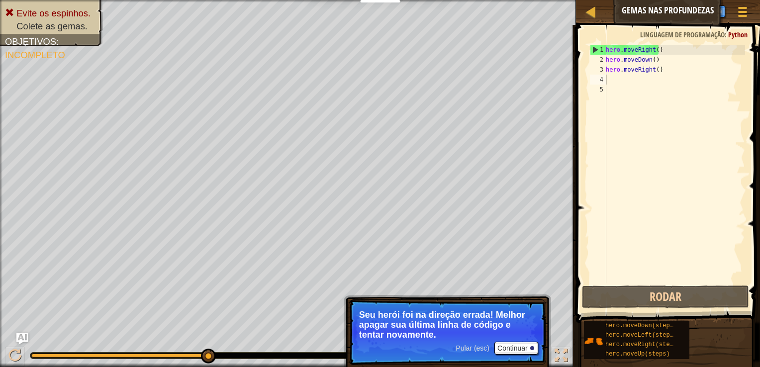
click at [585, 122] on span at bounding box center [669, 159] width 192 height 327
type textarea "h"
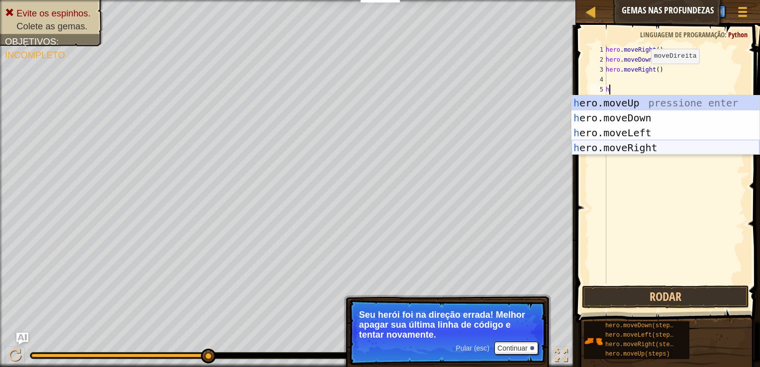
click at [626, 149] on div "h ero.moveUp pressione enter h ero.moveDown pressione enter h ero.moveLeft pres…" at bounding box center [666, 141] width 188 height 90
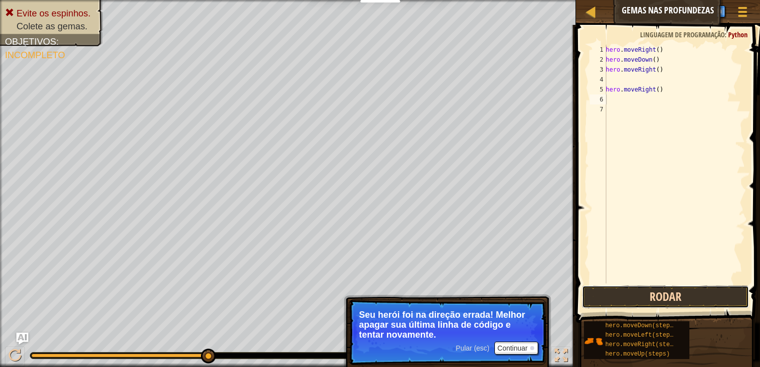
click at [649, 295] on button "Rodar" at bounding box center [665, 297] width 167 height 23
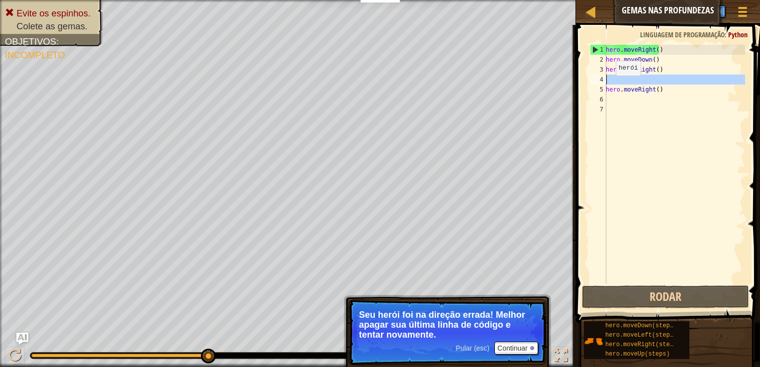
click at [600, 75] on div "4" at bounding box center [598, 80] width 16 height 10
type textarea "hero.moveRight()"
type textarea "y"
type textarea "h"
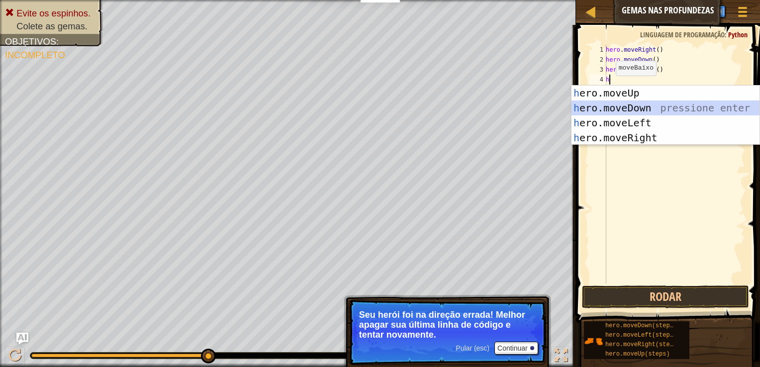
click at [619, 110] on div "h ero.moveUp pressione enter h ero.moveDown pressione enter h ero.moveLeft pres…" at bounding box center [666, 131] width 188 height 90
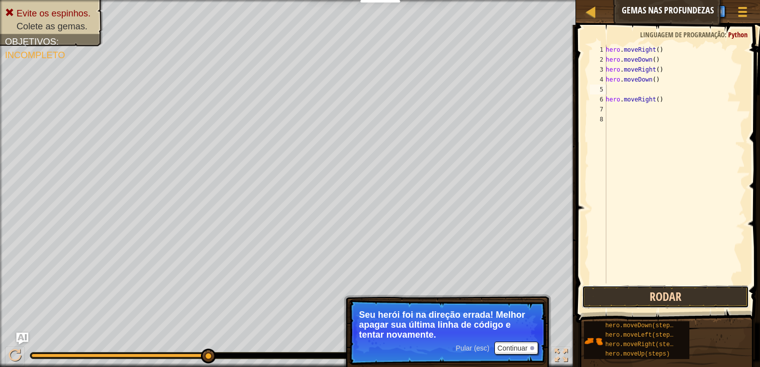
click at [670, 294] on button "Rodar" at bounding box center [665, 297] width 167 height 23
click at [676, 302] on button "Rodar" at bounding box center [665, 297] width 167 height 23
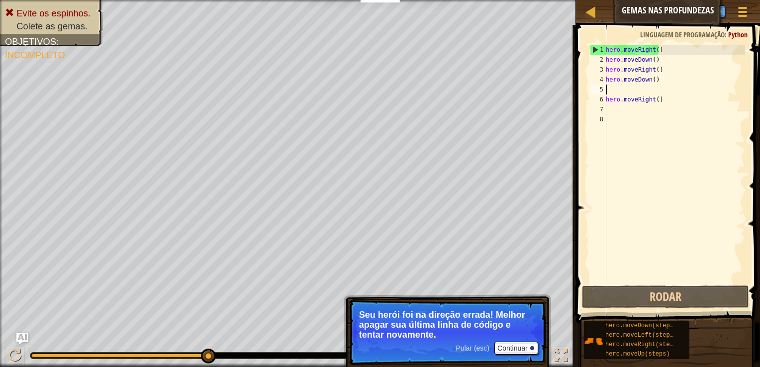
type textarea "h"
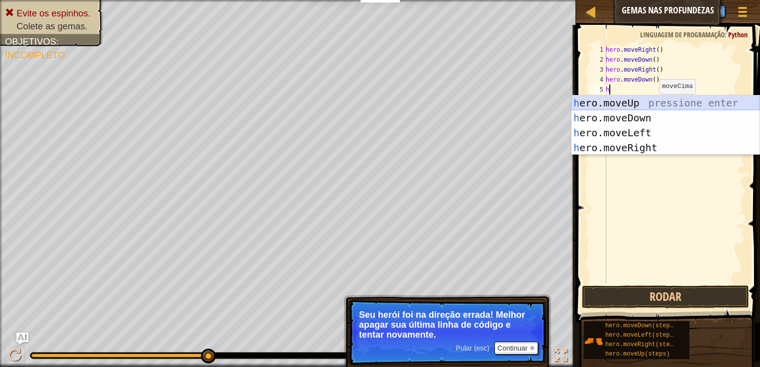
click at [611, 105] on div "h ero.moveUp pressione enter h ero.moveDown pressione enter h ero.moveLeft pres…" at bounding box center [666, 141] width 188 height 90
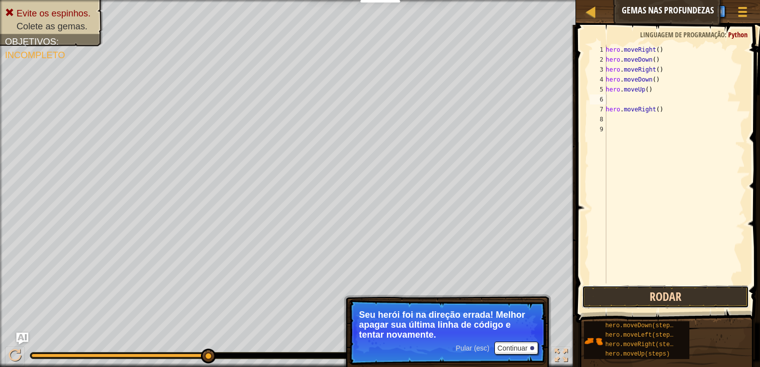
click at [665, 298] on button "Rodar" at bounding box center [665, 297] width 167 height 23
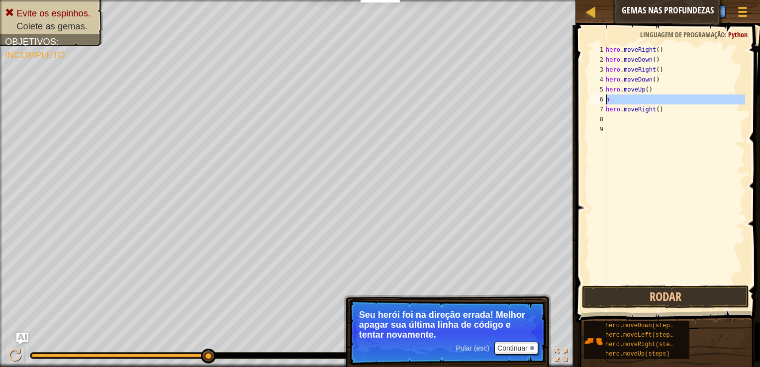
click at [606, 103] on div "6" at bounding box center [598, 100] width 16 height 10
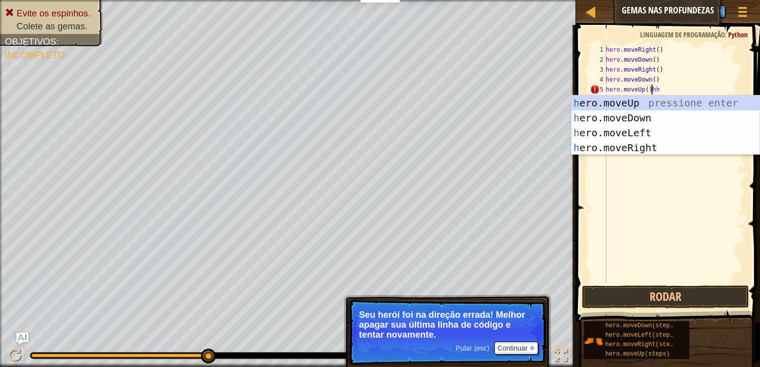
type textarea "hero.moveUp(h"
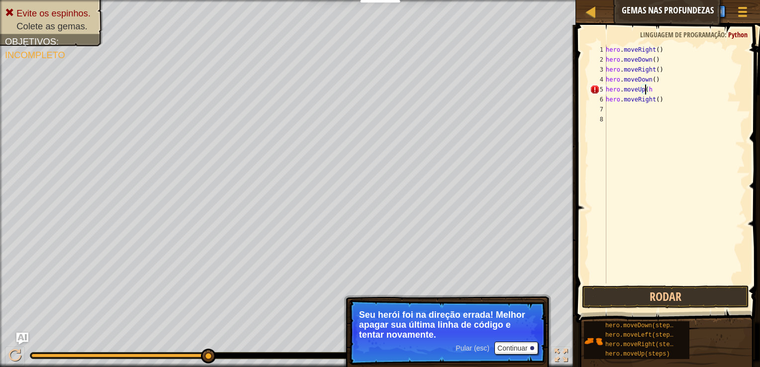
scroll to position [4, 2]
click at [616, 114] on div "hero . moveRight ( ) hero . moveDown ( ) hero . moveRight ( ) hero . moveDown (…" at bounding box center [674, 174] width 141 height 259
click at [613, 110] on div "hero . moveRight ( ) hero . moveDown ( ) hero . moveRight ( ) hero . moveDown (…" at bounding box center [674, 174] width 141 height 259
type textarea "h"
